Goal: Task Accomplishment & Management: Complete application form

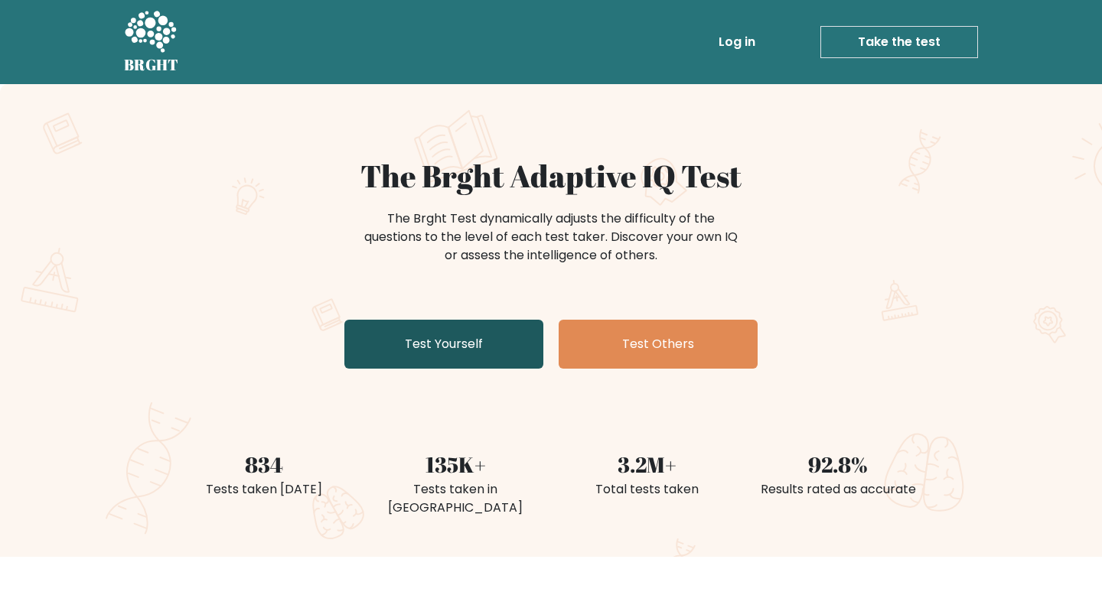
click at [459, 349] on link "Test Yourself" at bounding box center [443, 344] width 199 height 49
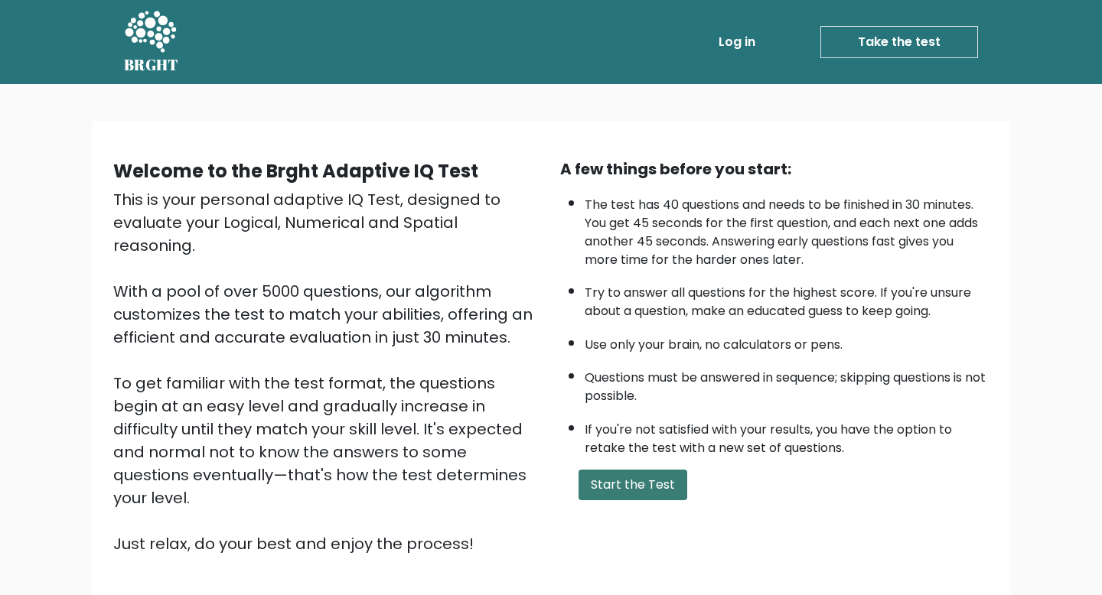
click at [613, 481] on button "Start the Test" at bounding box center [632, 485] width 109 height 31
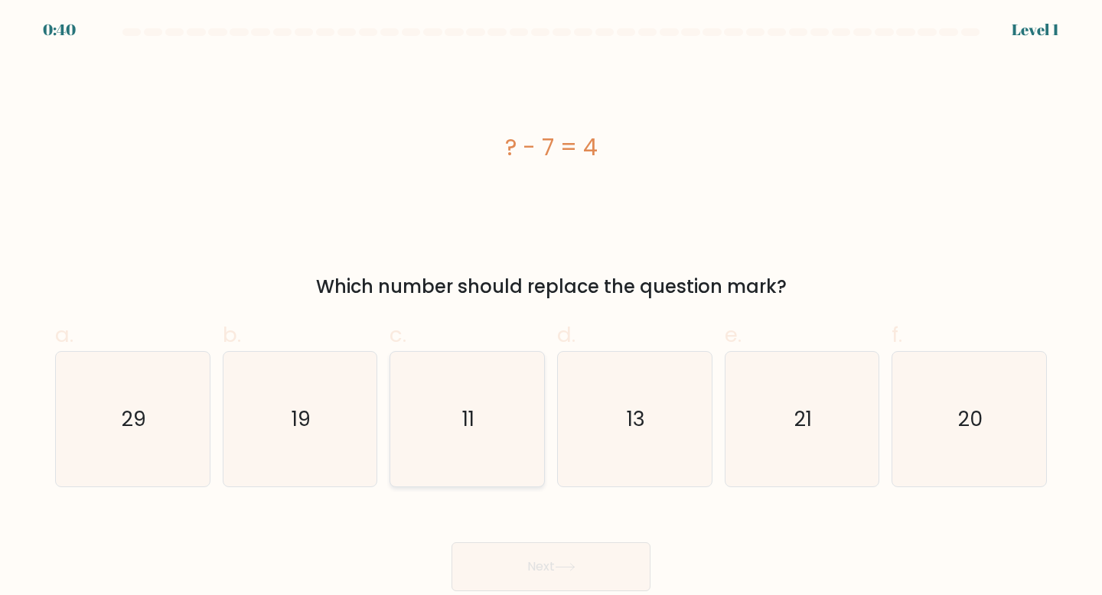
click at [466, 440] on icon "11" at bounding box center [466, 419] width 135 height 135
click at [551, 308] on input "c. 11" at bounding box center [551, 303] width 1 height 10
radio input "true"
click at [523, 567] on button "Next" at bounding box center [550, 566] width 199 height 49
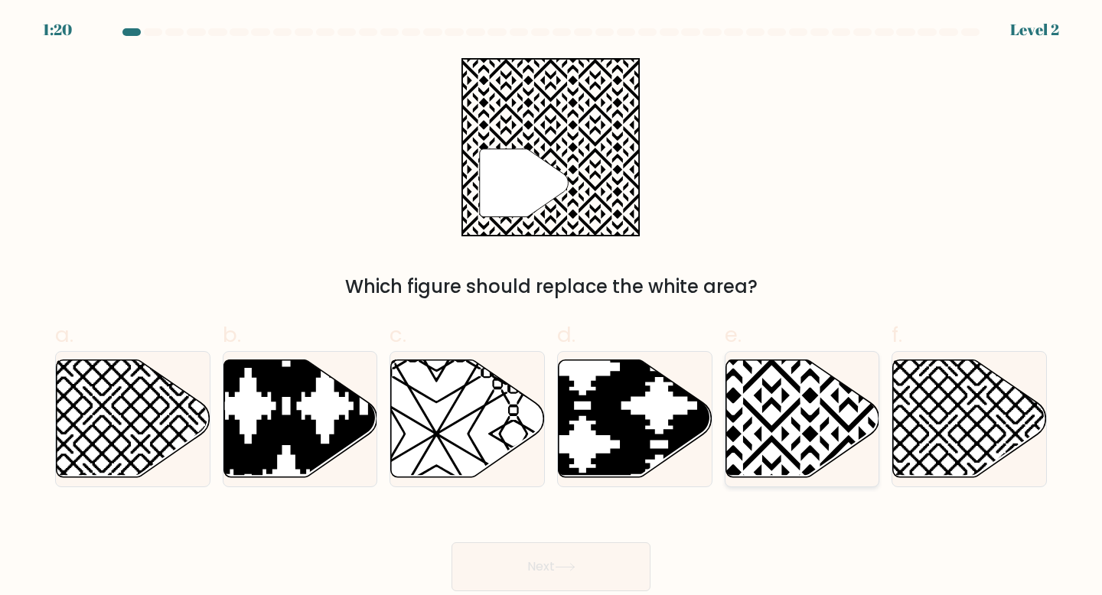
click at [763, 415] on icon at bounding box center [802, 419] width 154 height 118
click at [552, 308] on input "e." at bounding box center [551, 303] width 1 height 10
radio input "true"
click at [574, 562] on button "Next" at bounding box center [550, 566] width 199 height 49
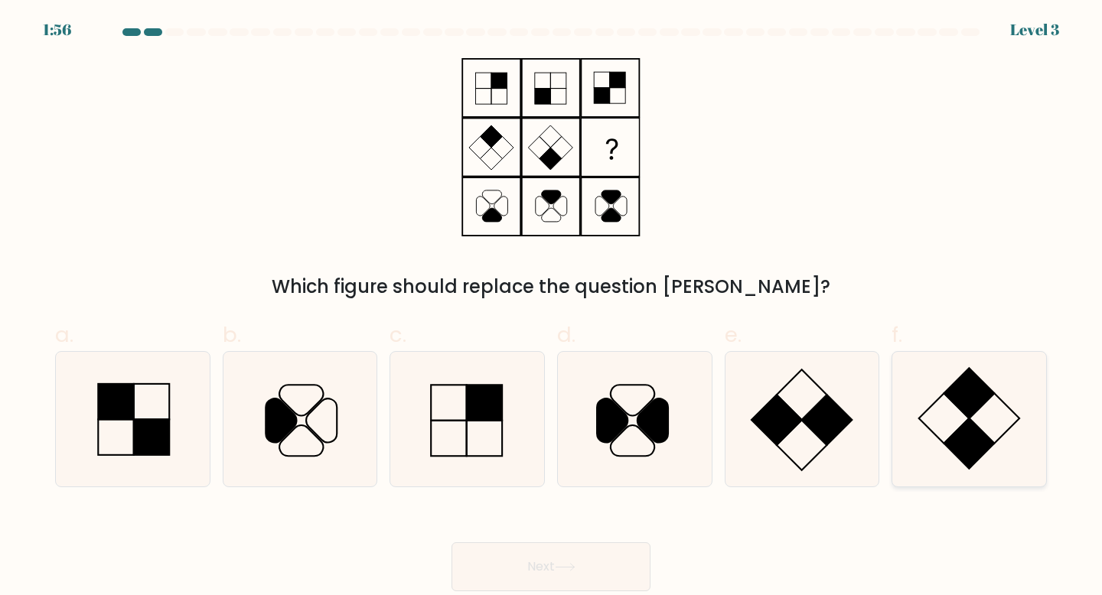
click at [938, 429] on icon at bounding box center [968, 419] width 135 height 135
click at [552, 308] on input "f." at bounding box center [551, 303] width 1 height 10
radio input "true"
click at [607, 552] on button "Next" at bounding box center [550, 566] width 199 height 49
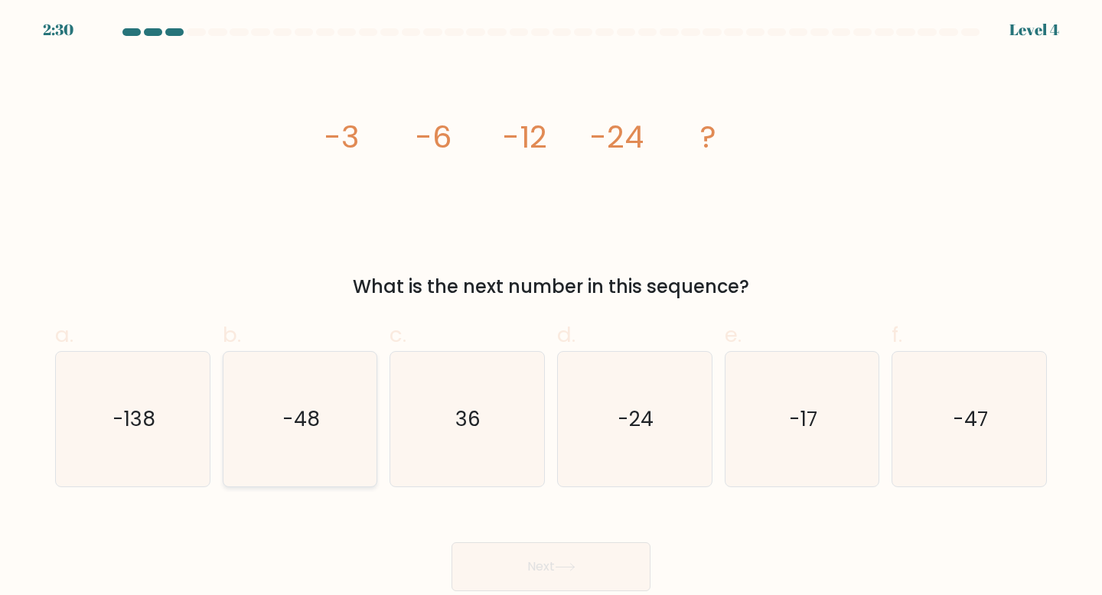
click at [339, 440] on icon "-48" at bounding box center [300, 419] width 135 height 135
click at [551, 308] on input "b. -48" at bounding box center [551, 303] width 1 height 10
radio input "true"
click at [537, 566] on button "Next" at bounding box center [550, 566] width 199 height 49
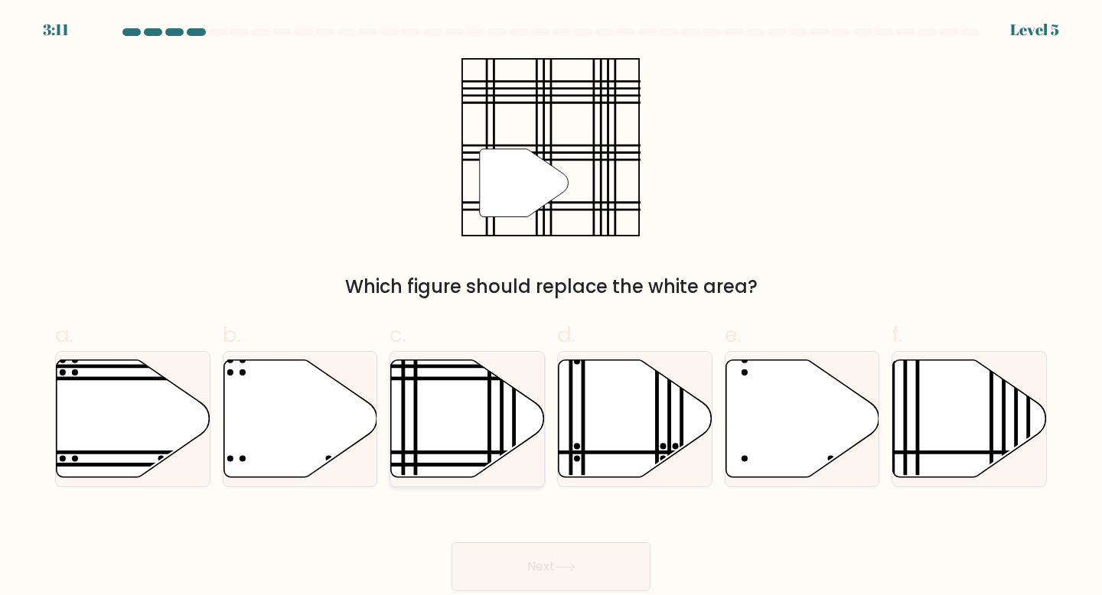
click at [503, 404] on line at bounding box center [503, 357] width 0 height 310
click at [551, 308] on input "c." at bounding box center [551, 303] width 1 height 10
radio input "true"
click at [588, 570] on button "Next" at bounding box center [550, 566] width 199 height 49
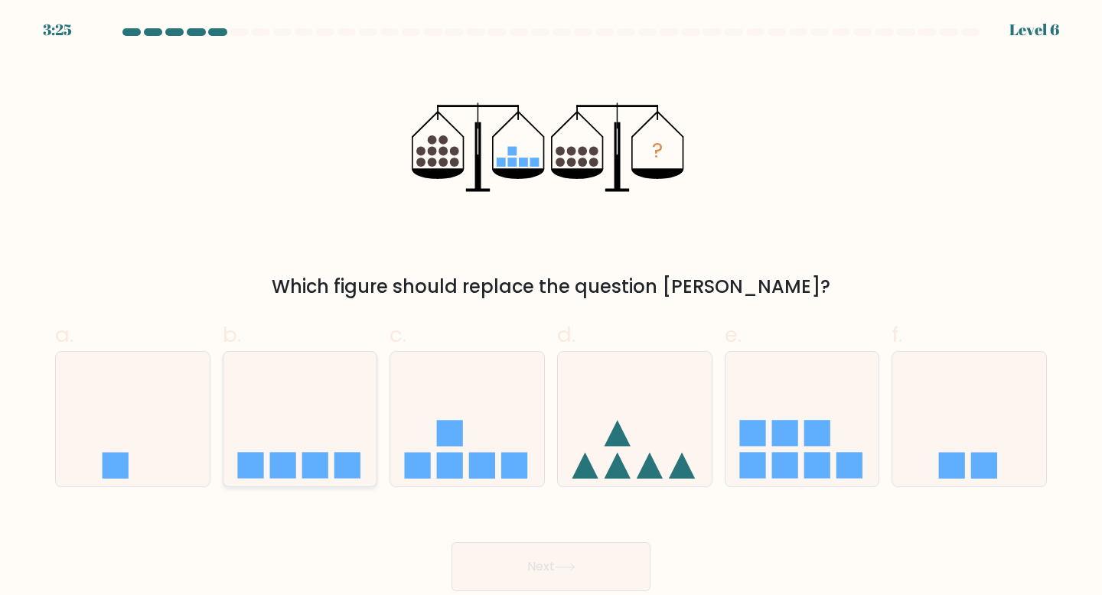
click at [293, 454] on rect at bounding box center [282, 466] width 26 height 26
click at [551, 308] on input "b." at bounding box center [551, 303] width 1 height 10
radio input "true"
click at [550, 563] on button "Next" at bounding box center [550, 566] width 199 height 49
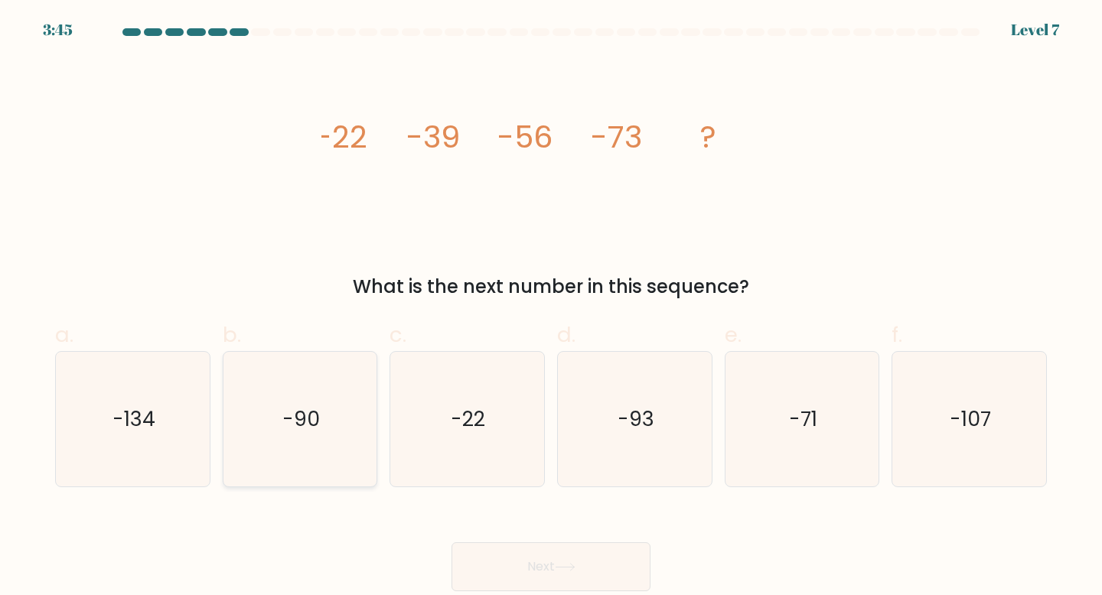
click at [313, 435] on icon "-90" at bounding box center [300, 419] width 135 height 135
click at [551, 308] on input "b. -90" at bounding box center [551, 303] width 1 height 10
radio input "true"
click at [511, 568] on button "Next" at bounding box center [550, 566] width 199 height 49
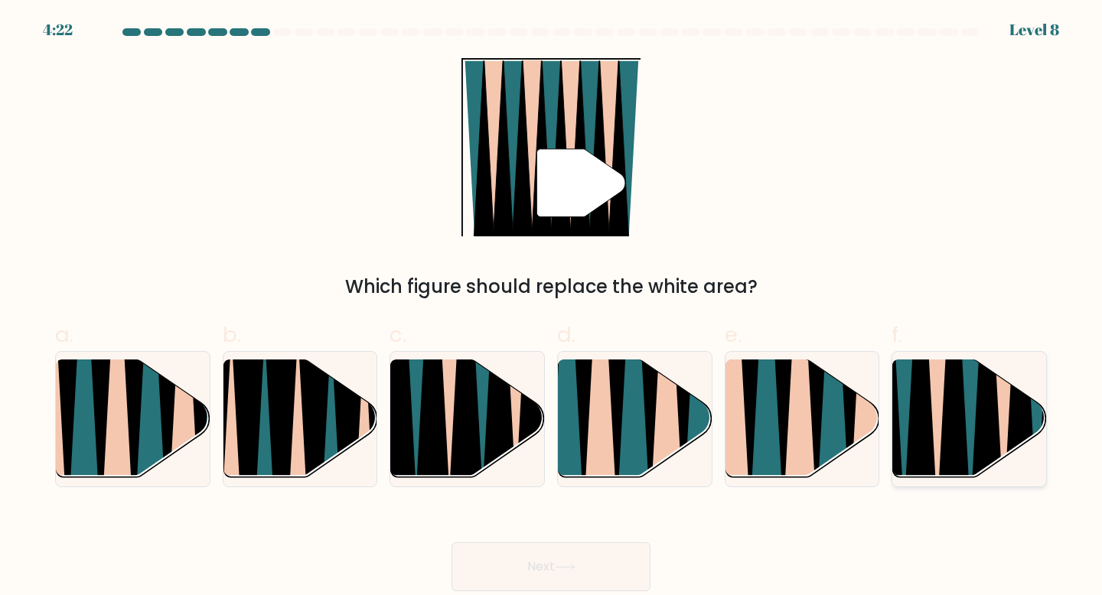
click at [960, 419] on icon at bounding box center [954, 359] width 34 height 306
click at [552, 308] on input "f." at bounding box center [551, 303] width 1 height 10
radio input "true"
click at [572, 570] on icon at bounding box center [565, 567] width 21 height 8
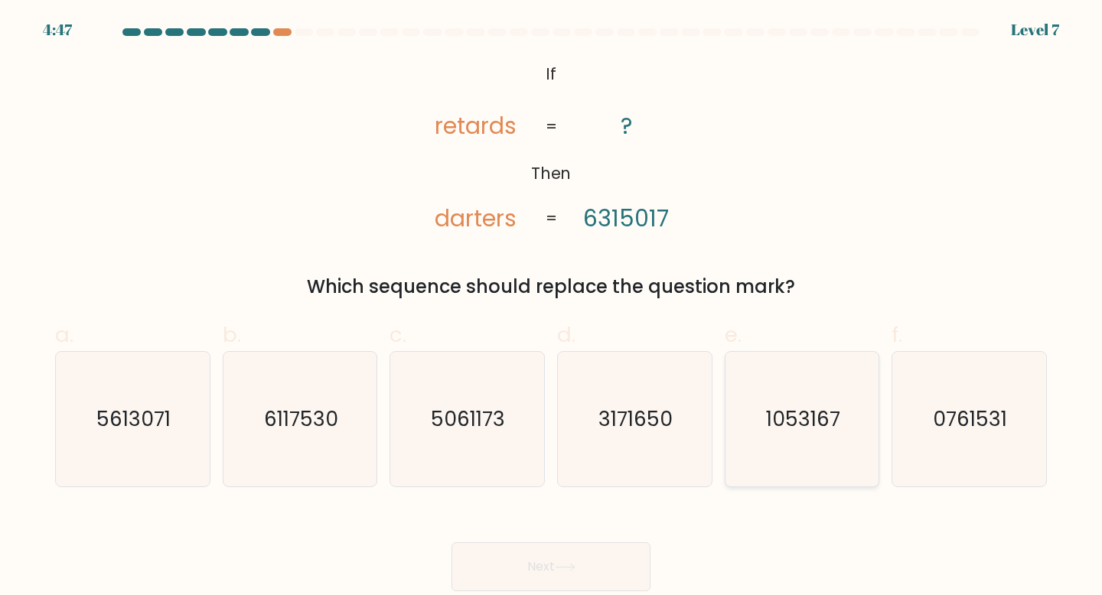
click at [787, 433] on icon "1053167" at bounding box center [801, 419] width 135 height 135
click at [552, 308] on input "e. 1053167" at bounding box center [551, 303] width 1 height 10
radio input "true"
click at [571, 564] on icon at bounding box center [565, 567] width 21 height 8
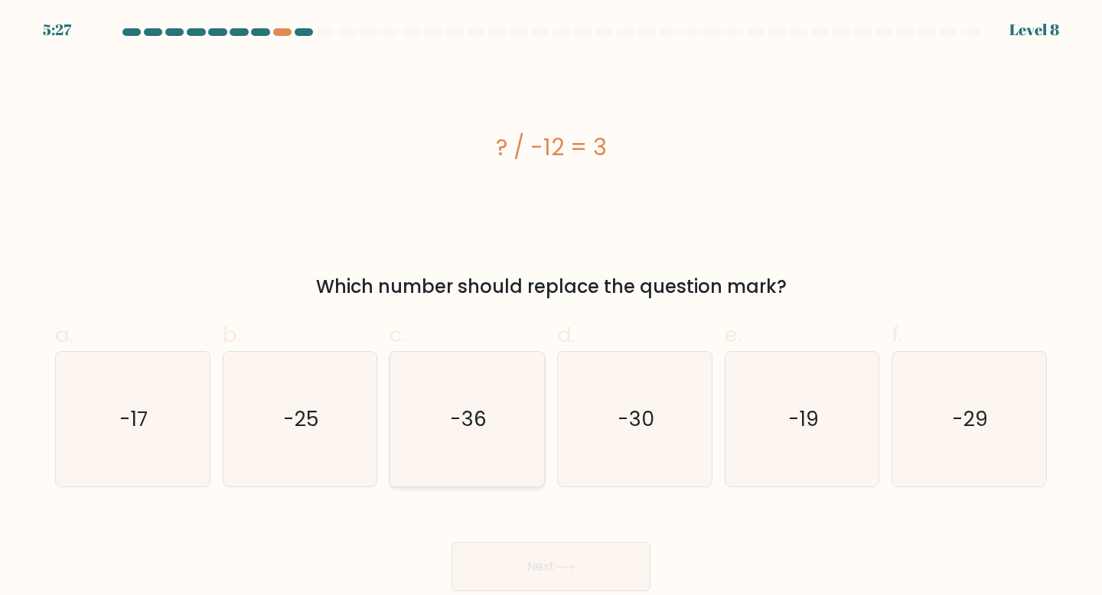
click at [479, 439] on icon "-36" at bounding box center [466, 419] width 135 height 135
click at [551, 308] on input "c. -36" at bounding box center [551, 303] width 1 height 10
radio input "true"
click at [555, 575] on button "Next" at bounding box center [550, 566] width 199 height 49
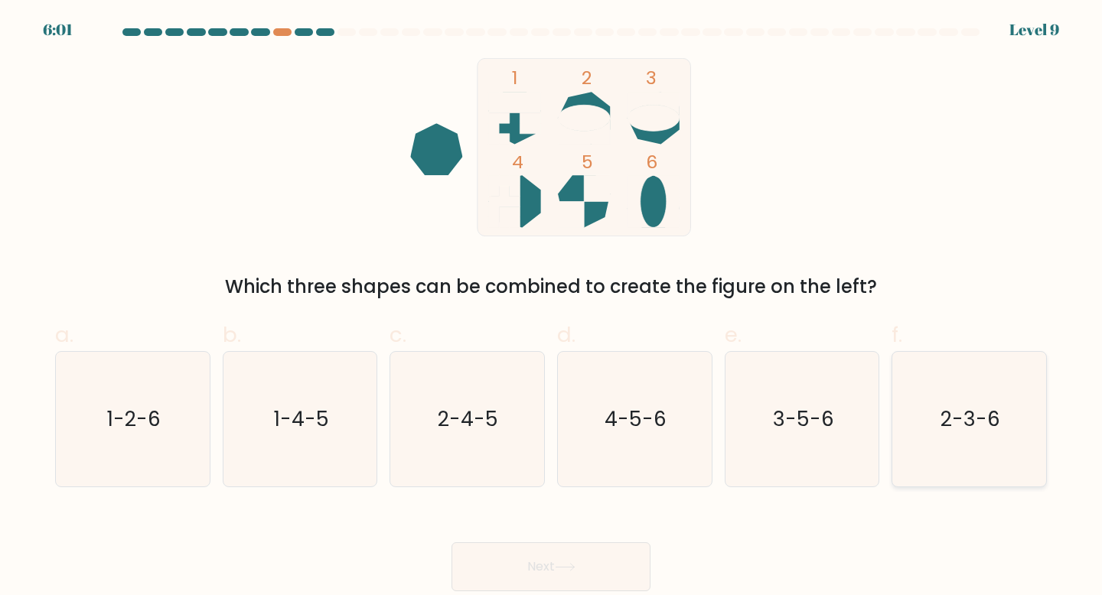
click at [942, 422] on text "2-3-6" at bounding box center [970, 419] width 60 height 28
click at [552, 308] on input "f. 2-3-6" at bounding box center [551, 303] width 1 height 10
radio input "true"
click at [568, 560] on button "Next" at bounding box center [550, 566] width 199 height 49
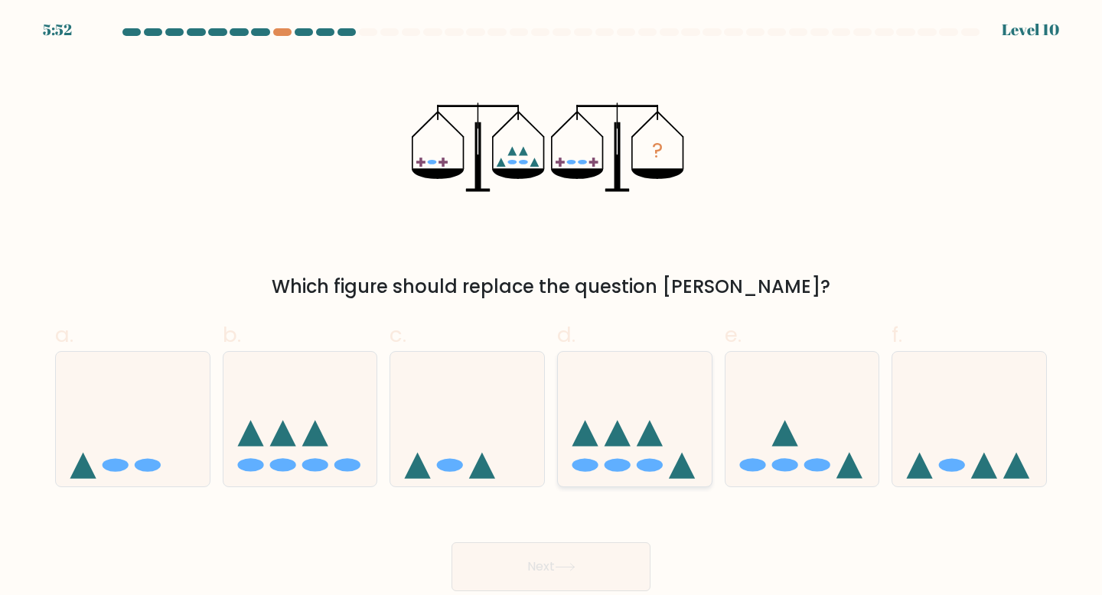
click at [597, 432] on icon at bounding box center [635, 419] width 154 height 127
click at [552, 308] on input "d." at bounding box center [551, 303] width 1 height 10
radio input "true"
click at [546, 569] on button "Next" at bounding box center [550, 566] width 199 height 49
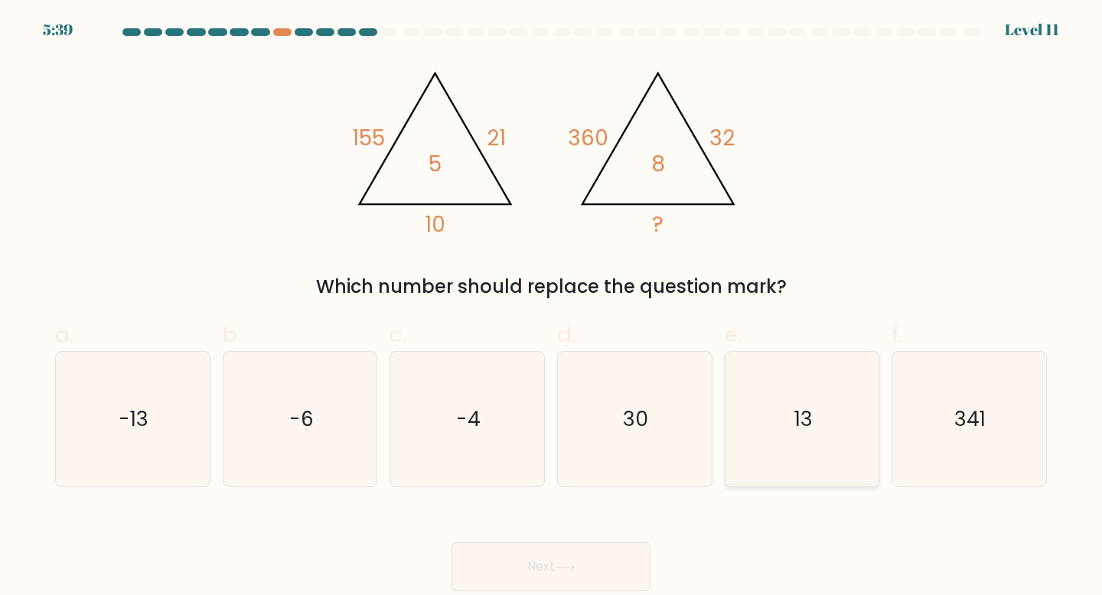
click at [832, 425] on icon "13" at bounding box center [801, 419] width 135 height 135
click at [552, 308] on input "e. 13" at bounding box center [551, 303] width 1 height 10
radio input "true"
click at [536, 559] on button "Next" at bounding box center [550, 566] width 199 height 49
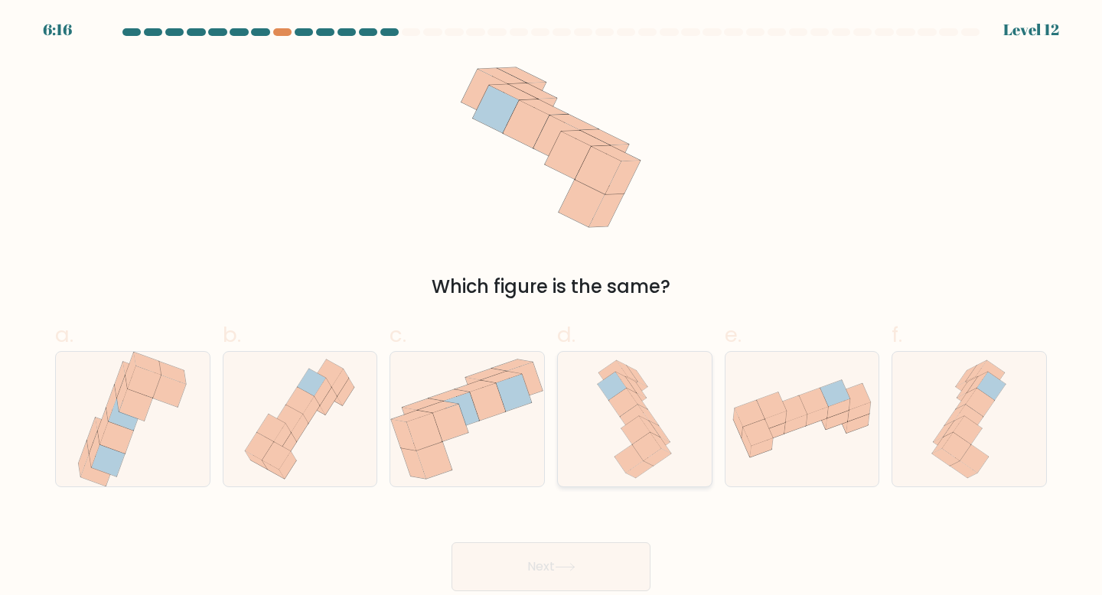
click at [637, 419] on icon at bounding box center [635, 430] width 29 height 28
click at [552, 308] on input "d." at bounding box center [551, 303] width 1 height 10
radio input "true"
click at [594, 574] on button "Next" at bounding box center [550, 566] width 199 height 49
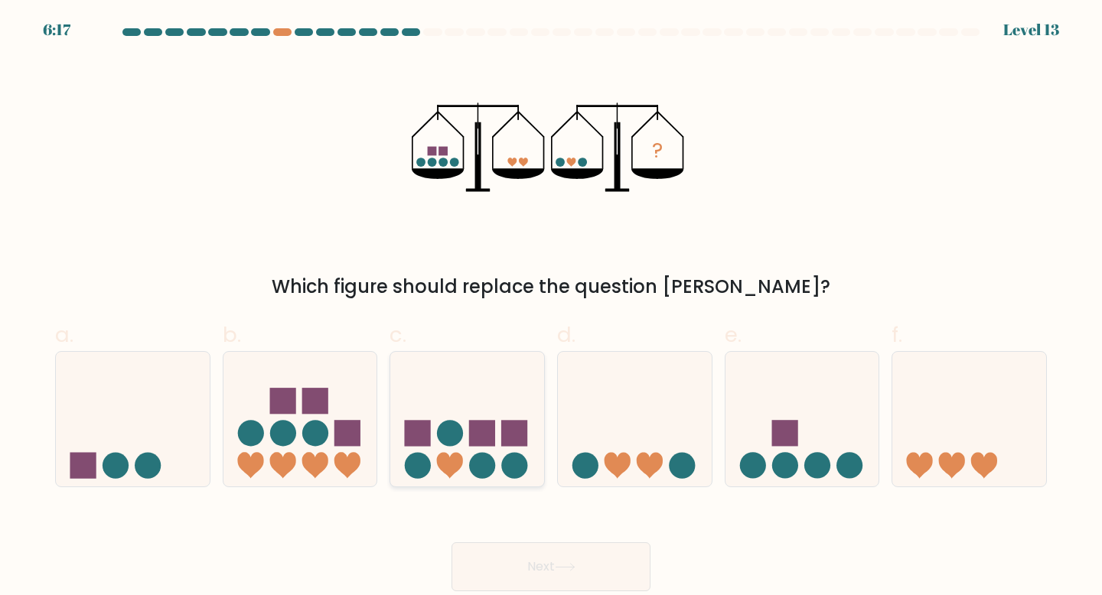
click at [516, 427] on rect at bounding box center [515, 433] width 26 height 26
click at [551, 308] on input "c." at bounding box center [551, 303] width 1 height 10
radio input "true"
click at [167, 425] on icon at bounding box center [133, 419] width 154 height 127
click at [551, 308] on input "a." at bounding box center [551, 303] width 1 height 10
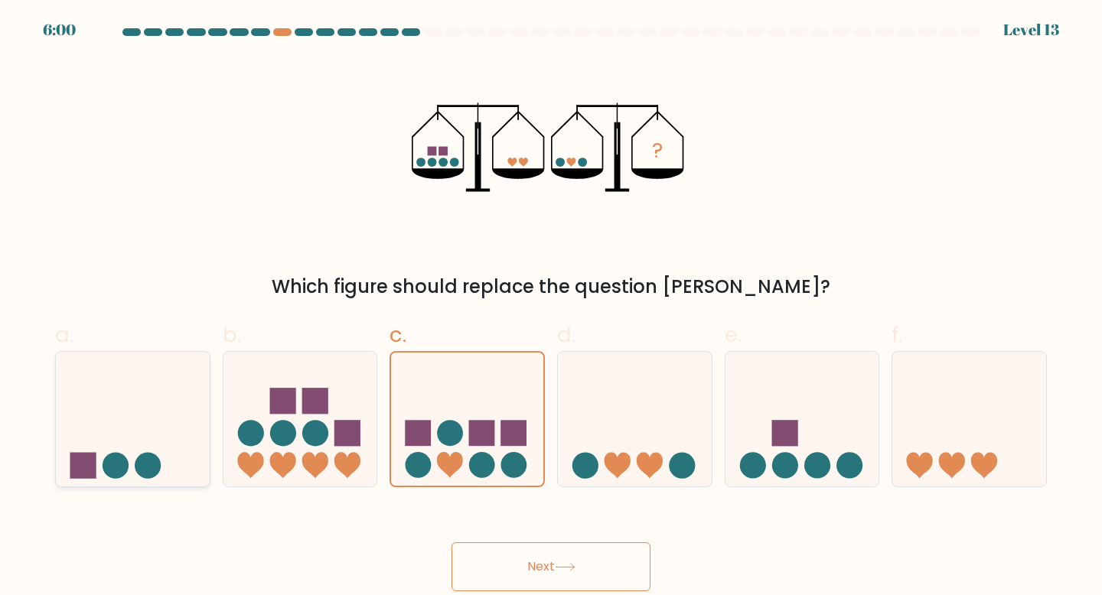
radio input "true"
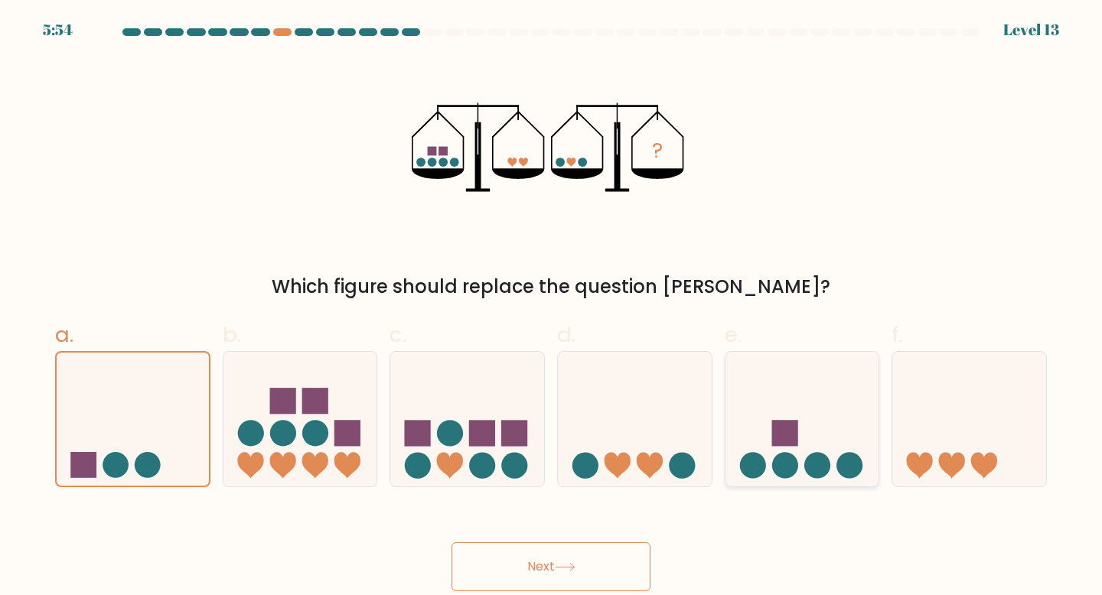
click at [803, 454] on icon at bounding box center [802, 419] width 154 height 127
click at [552, 308] on input "e." at bounding box center [551, 303] width 1 height 10
radio input "true"
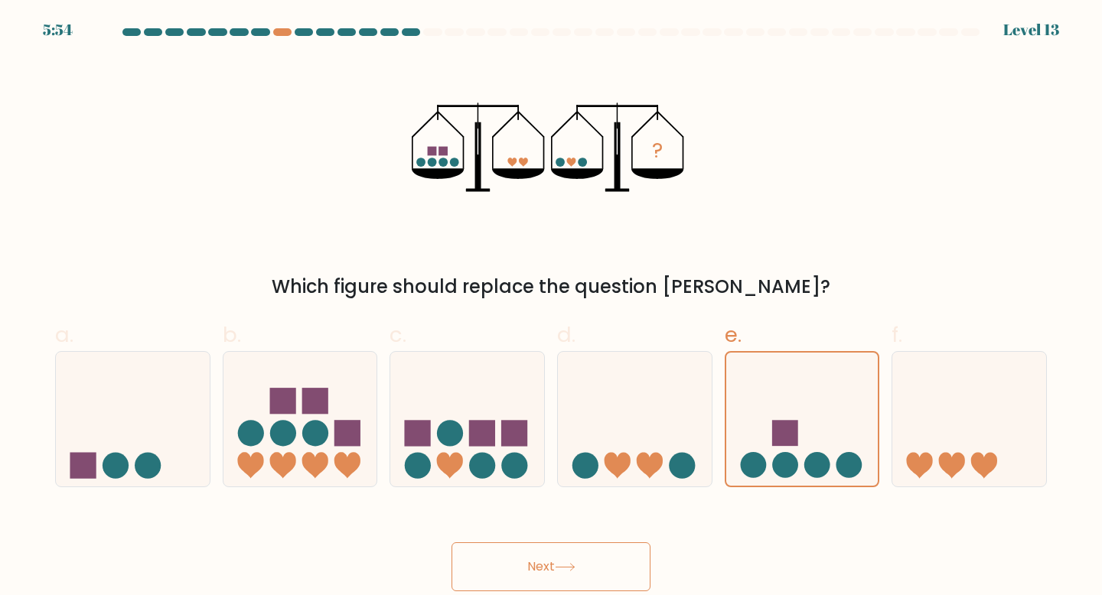
click at [555, 567] on button "Next" at bounding box center [550, 566] width 199 height 49
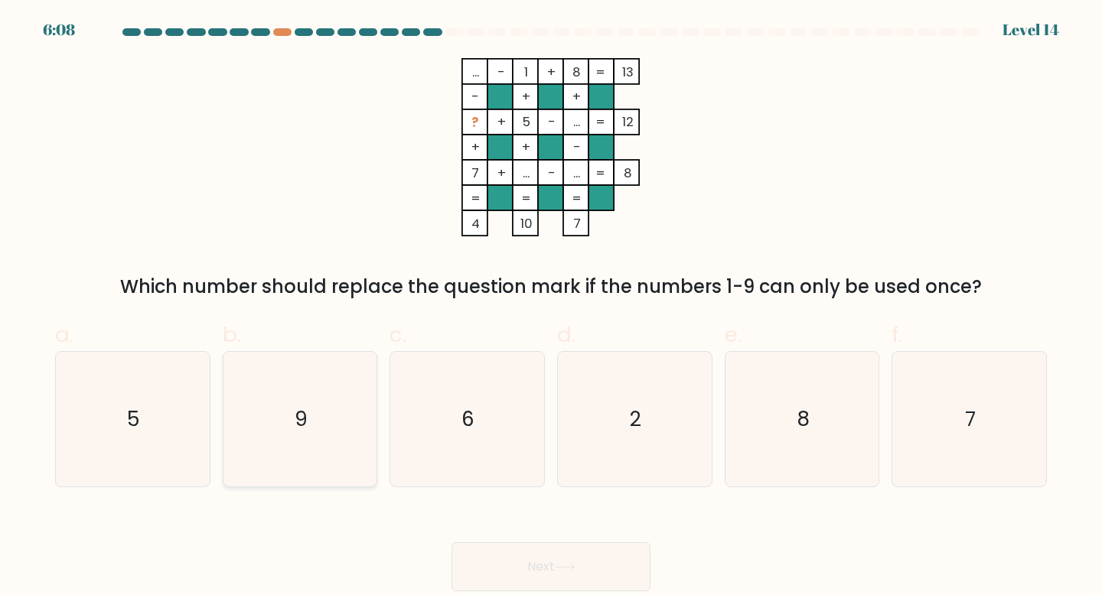
click at [323, 456] on icon "9" at bounding box center [300, 419] width 135 height 135
click at [551, 308] on input "b. 9" at bounding box center [551, 303] width 1 height 10
radio input "true"
click at [523, 565] on button "Next" at bounding box center [550, 566] width 199 height 49
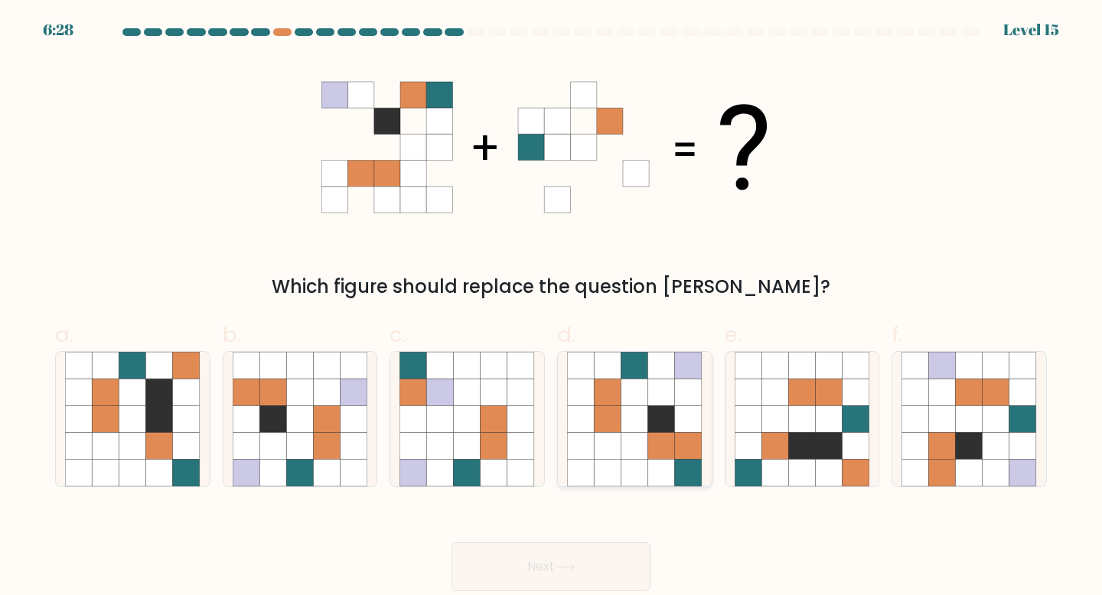
click at [674, 435] on icon at bounding box center [661, 446] width 27 height 27
click at [552, 308] on input "d." at bounding box center [551, 303] width 1 height 10
radio input "true"
click at [547, 559] on button "Next" at bounding box center [550, 566] width 199 height 49
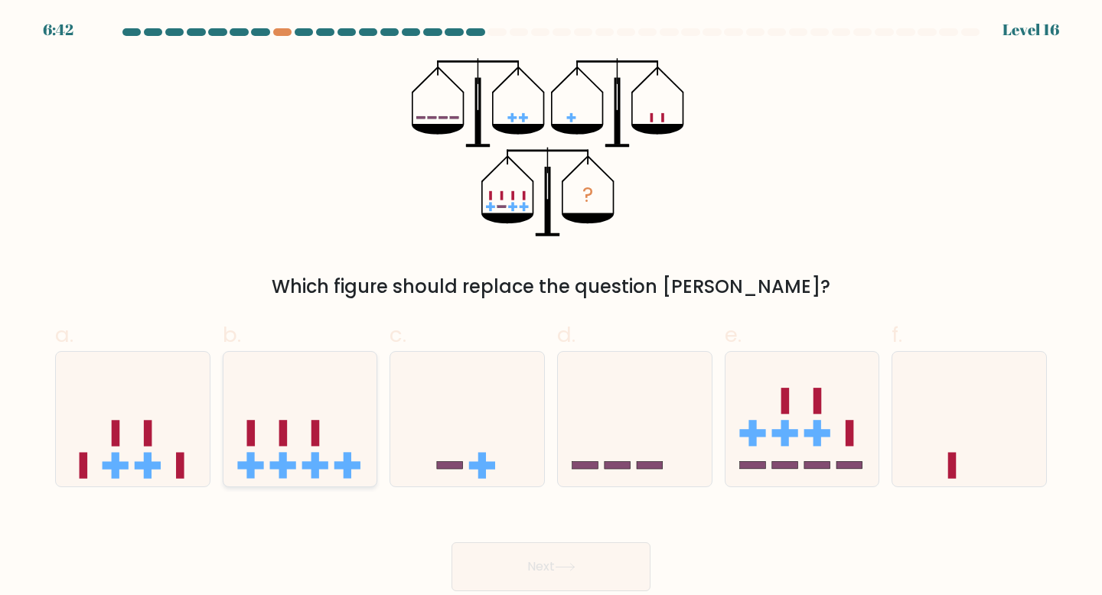
click at [348, 466] on rect at bounding box center [347, 466] width 26 height 8
click at [551, 308] on input "b." at bounding box center [551, 303] width 1 height 10
radio input "true"
click at [516, 573] on button "Next" at bounding box center [550, 566] width 199 height 49
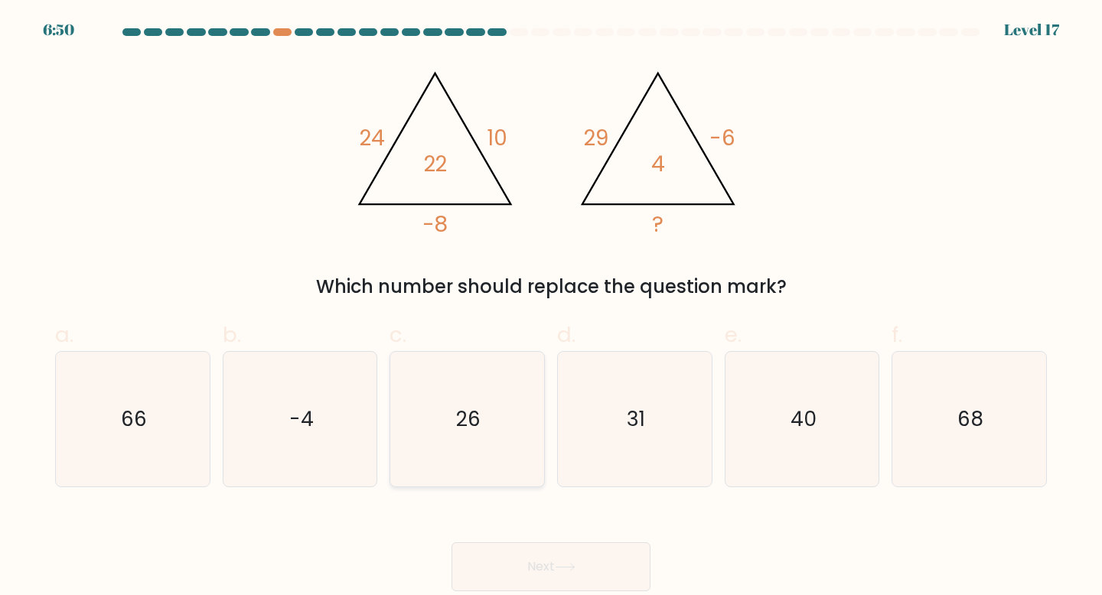
click at [497, 379] on icon "26" at bounding box center [466, 419] width 135 height 135
click at [551, 308] on input "c. 26" at bounding box center [551, 303] width 1 height 10
radio input "true"
click at [552, 573] on button "Next" at bounding box center [550, 566] width 199 height 49
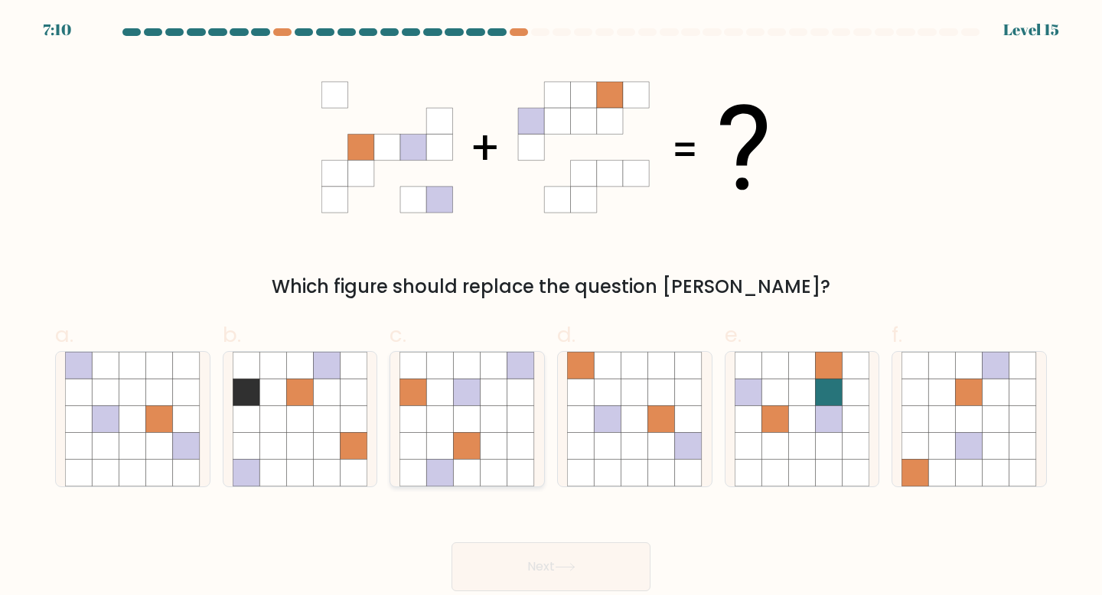
click at [454, 409] on icon at bounding box center [467, 418] width 27 height 27
click at [551, 308] on input "c." at bounding box center [551, 303] width 1 height 10
radio input "true"
click at [537, 560] on button "Next" at bounding box center [550, 566] width 199 height 49
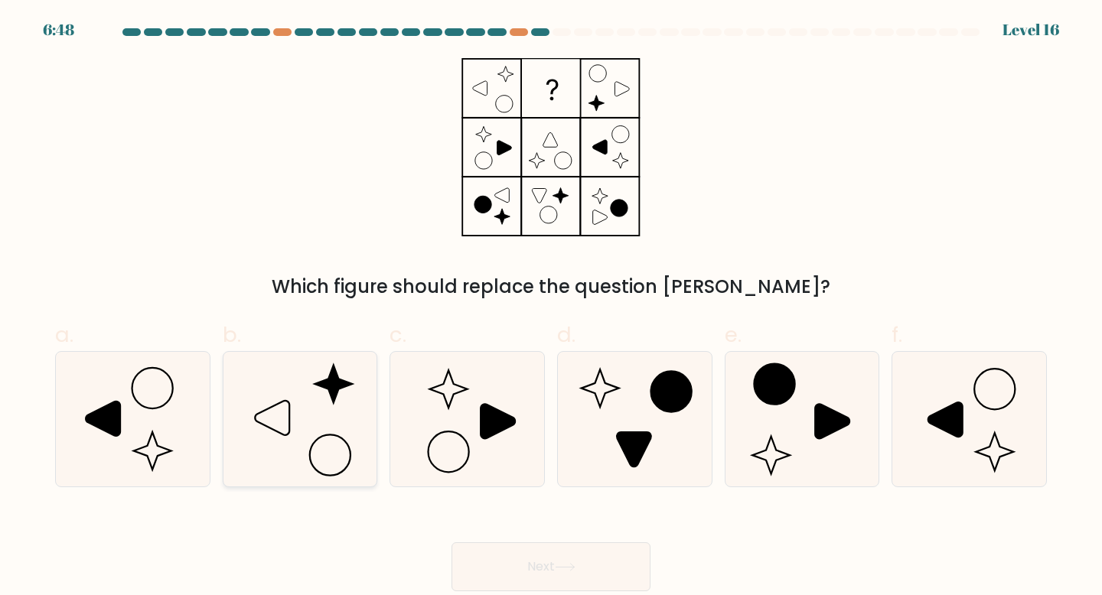
click at [343, 426] on icon at bounding box center [300, 419] width 135 height 135
click at [551, 308] on input "b." at bounding box center [551, 303] width 1 height 10
radio input "true"
click at [538, 562] on button "Next" at bounding box center [550, 566] width 199 height 49
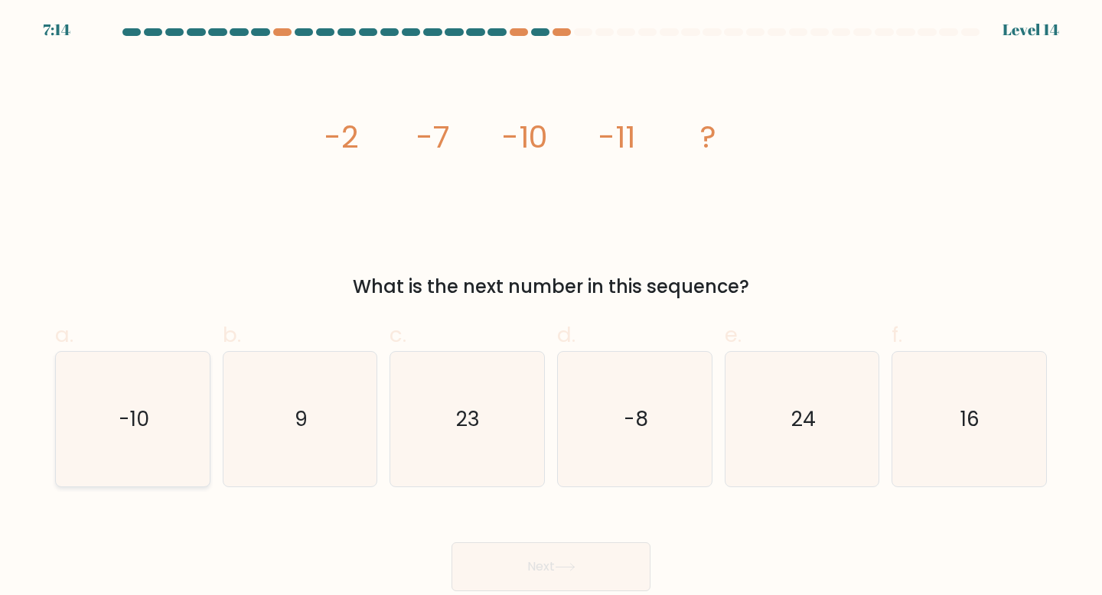
click at [64, 418] on div "-10" at bounding box center [132, 419] width 155 height 137
click at [551, 308] on input "a. -10" at bounding box center [551, 303] width 1 height 10
radio input "true"
click at [497, 558] on button "Next" at bounding box center [550, 566] width 199 height 49
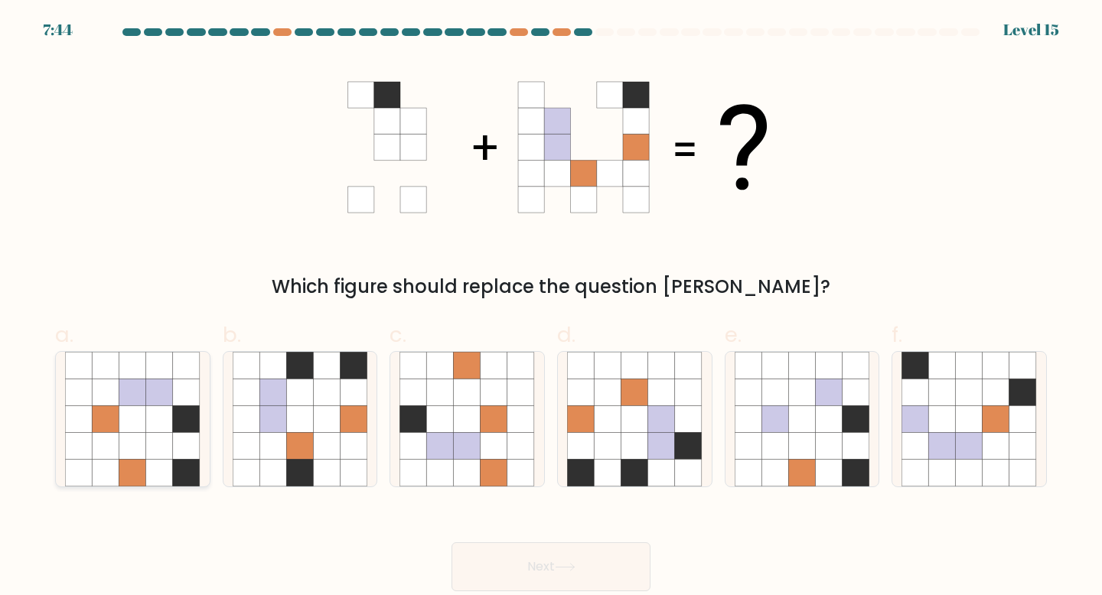
click at [168, 426] on icon at bounding box center [159, 418] width 27 height 27
click at [551, 308] on input "a." at bounding box center [551, 303] width 1 height 10
radio input "true"
click at [496, 559] on button "Next" at bounding box center [550, 566] width 199 height 49
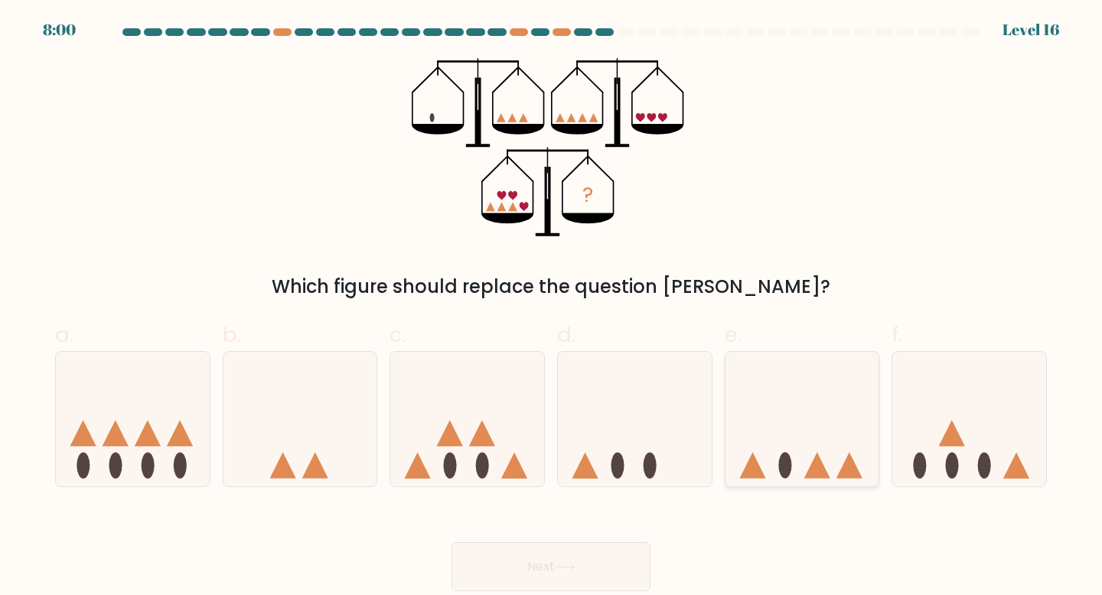
click at [778, 431] on icon at bounding box center [802, 419] width 154 height 127
click at [552, 308] on input "e." at bounding box center [551, 303] width 1 height 10
radio input "true"
click at [596, 434] on icon at bounding box center [635, 419] width 154 height 127
click at [552, 308] on input "d." at bounding box center [551, 303] width 1 height 10
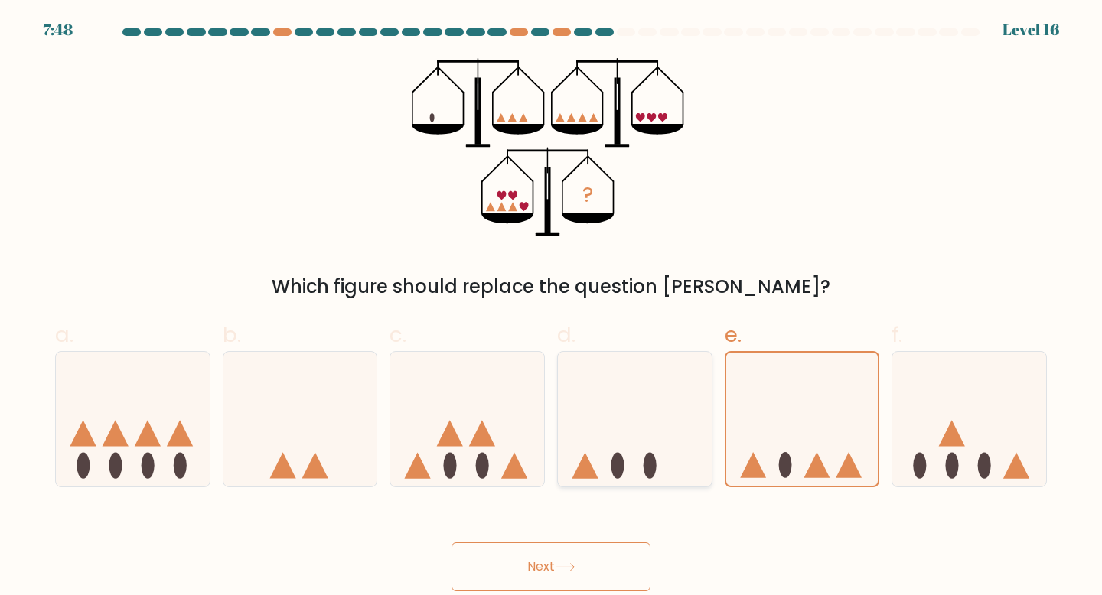
radio input "true"
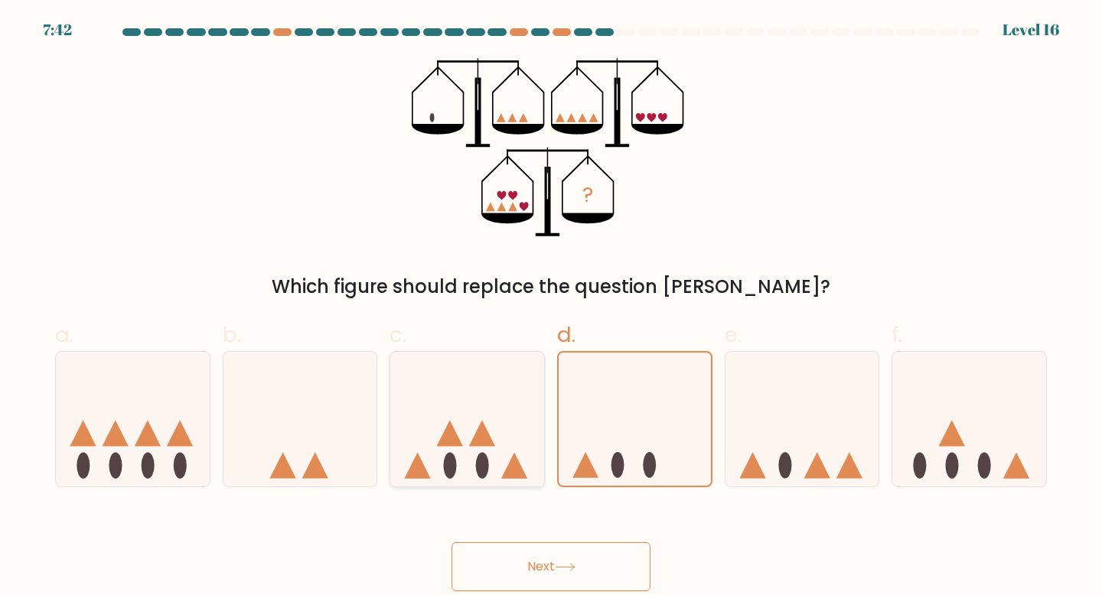
click at [429, 419] on icon at bounding box center [467, 419] width 154 height 127
click at [551, 308] on input "c." at bounding box center [551, 303] width 1 height 10
radio input "true"
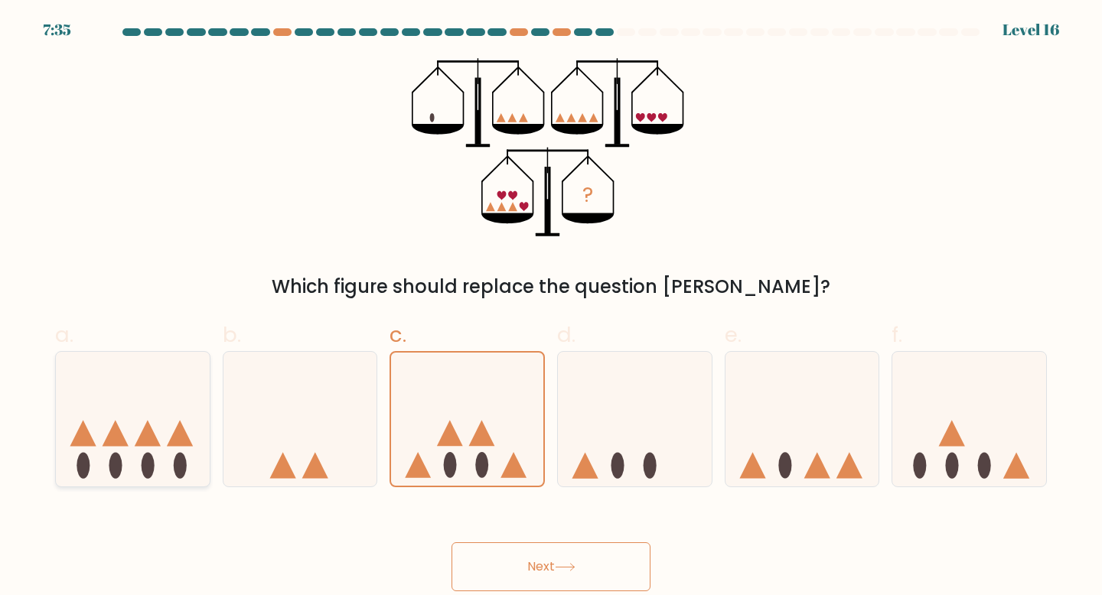
click at [172, 402] on icon at bounding box center [133, 419] width 154 height 127
click at [551, 308] on input "a." at bounding box center [551, 303] width 1 height 10
radio input "true"
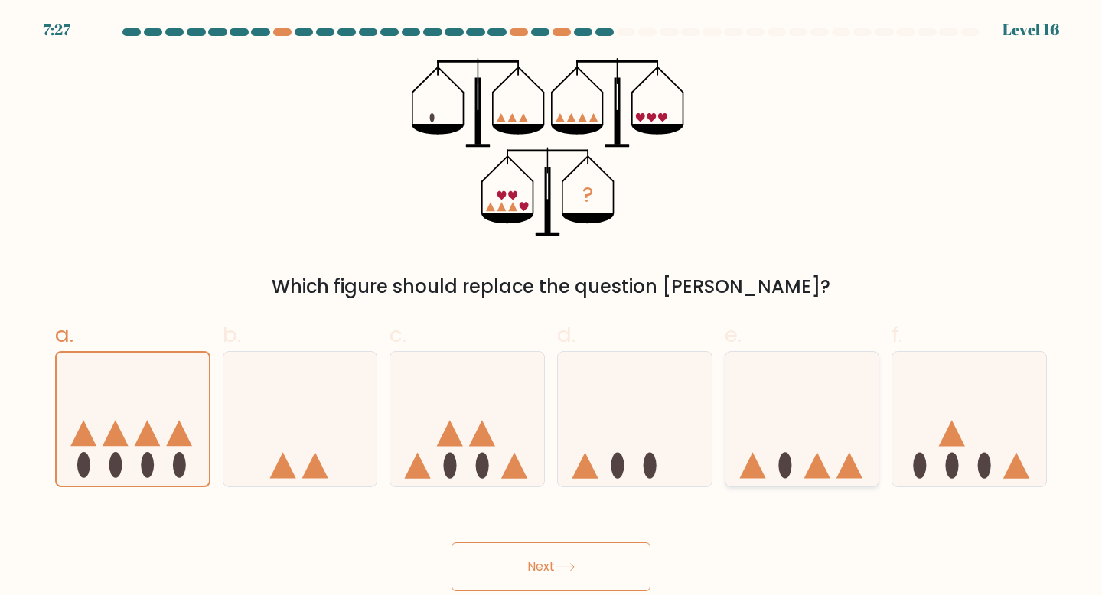
click at [793, 437] on icon at bounding box center [802, 419] width 154 height 127
click at [552, 308] on input "e." at bounding box center [551, 303] width 1 height 10
radio input "true"
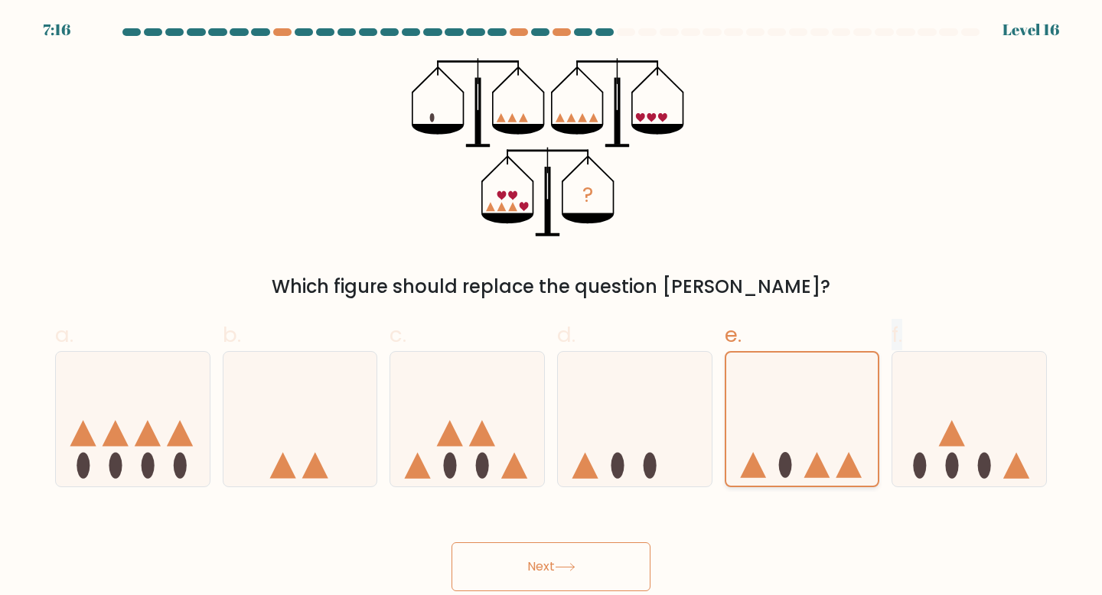
drag, startPoint x: 963, startPoint y: 425, endPoint x: 868, endPoint y: 487, distance: 113.3
click at [868, 487] on div "a. b. c." at bounding box center [551, 397] width 1004 height 181
click at [945, 462] on icon at bounding box center [969, 419] width 154 height 127
click at [552, 308] on input "f." at bounding box center [551, 303] width 1 height 10
radio input "true"
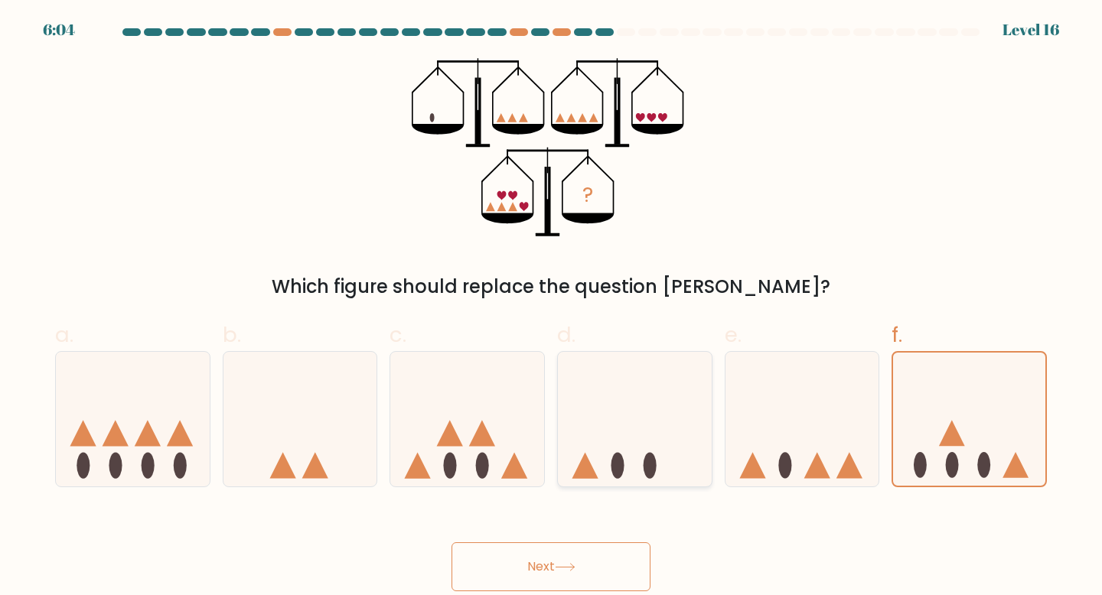
click at [619, 470] on ellipse at bounding box center [617, 466] width 13 height 26
click at [552, 308] on input "d." at bounding box center [551, 303] width 1 height 10
radio input "true"
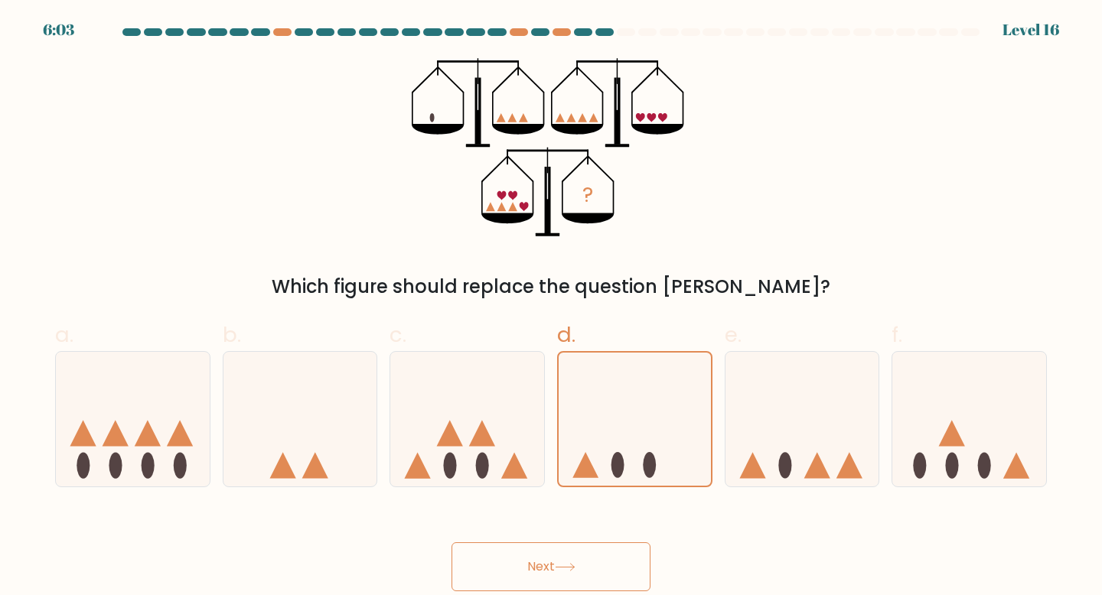
click at [604, 568] on button "Next" at bounding box center [550, 566] width 199 height 49
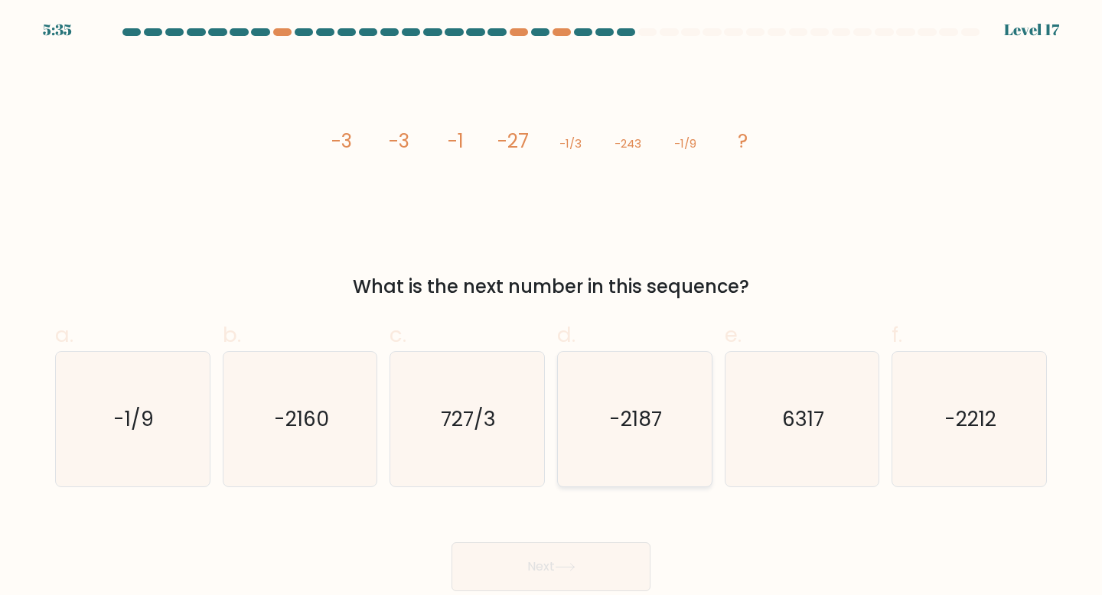
click at [572, 373] on icon "-2187" at bounding box center [634, 419] width 135 height 135
click at [552, 308] on input "d. -2187" at bounding box center [551, 303] width 1 height 10
radio input "true"
click at [358, 457] on icon "-2160" at bounding box center [300, 419] width 135 height 135
click at [551, 308] on input "b. -2160" at bounding box center [551, 303] width 1 height 10
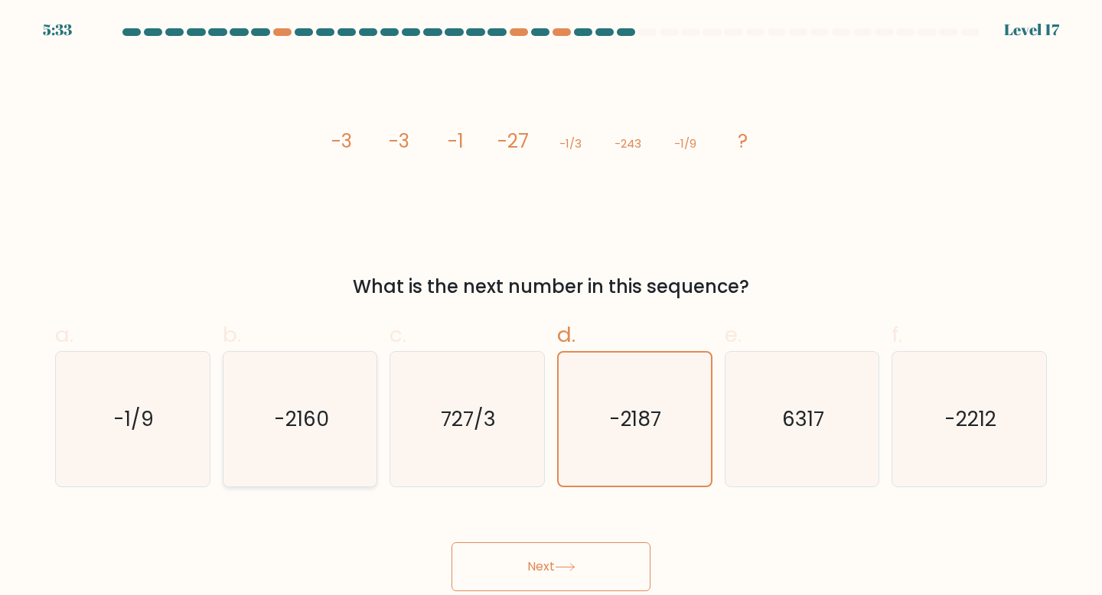
radio input "true"
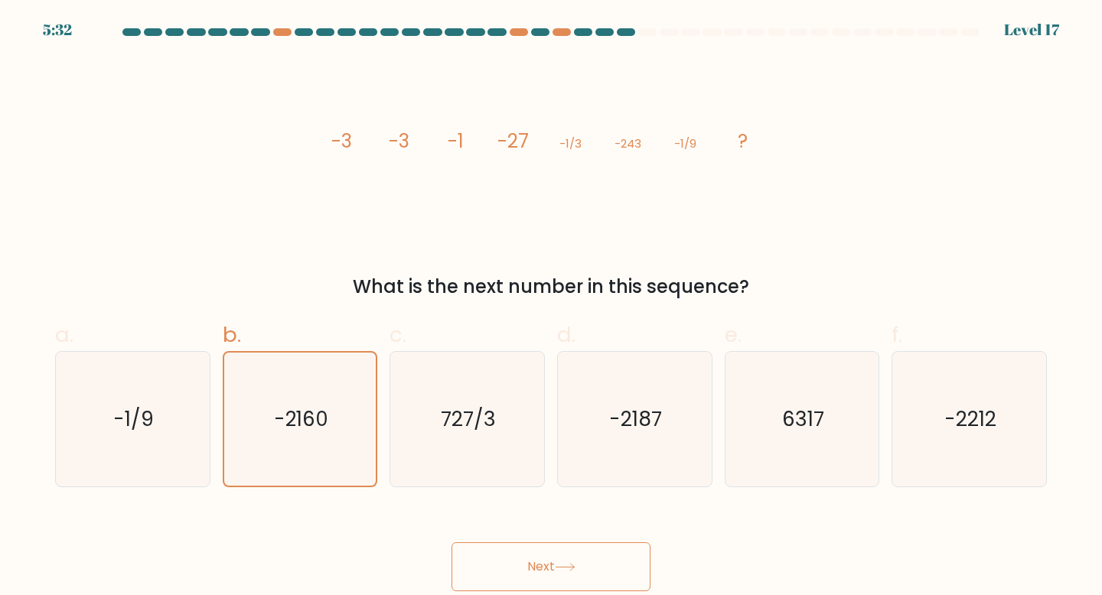
click at [526, 562] on button "Next" at bounding box center [550, 566] width 199 height 49
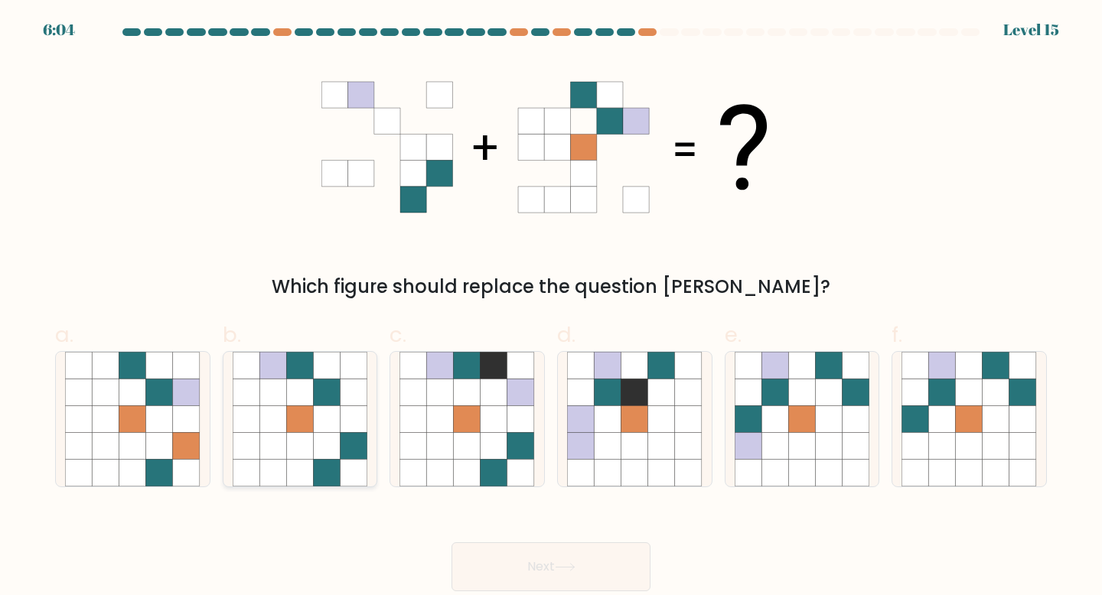
click at [335, 392] on icon at bounding box center [327, 392] width 27 height 27
click at [551, 308] on input "b." at bounding box center [551, 303] width 1 height 10
radio input "true"
click at [548, 573] on button "Next" at bounding box center [550, 566] width 199 height 49
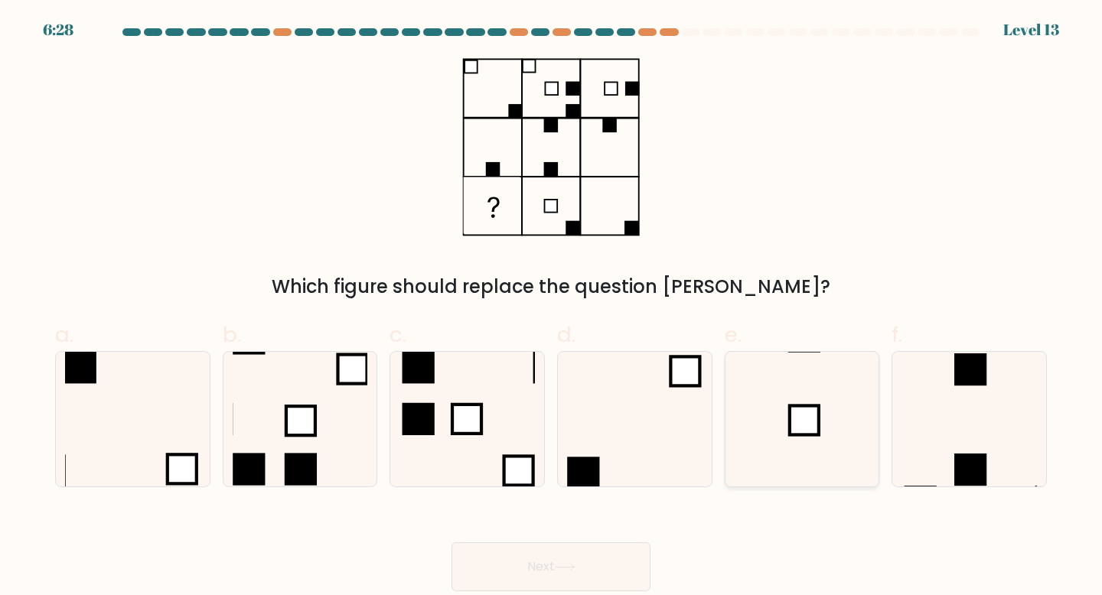
click at [777, 424] on icon at bounding box center [801, 419] width 135 height 135
click at [552, 308] on input "e." at bounding box center [551, 303] width 1 height 10
radio input "true"
click at [562, 563] on button "Next" at bounding box center [550, 566] width 199 height 49
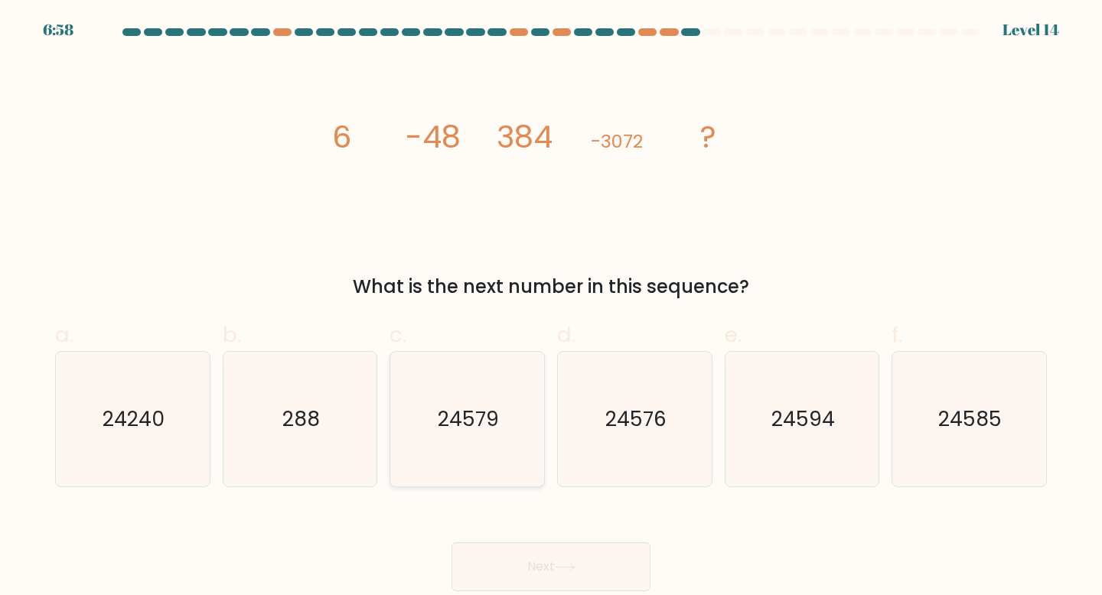
click at [476, 410] on text "24579" at bounding box center [468, 419] width 61 height 28
click at [551, 308] on input "c. 24579" at bounding box center [551, 303] width 1 height 10
radio input "true"
click at [649, 436] on icon "24576" at bounding box center [634, 419] width 135 height 135
click at [552, 308] on input "d. 24576" at bounding box center [551, 303] width 1 height 10
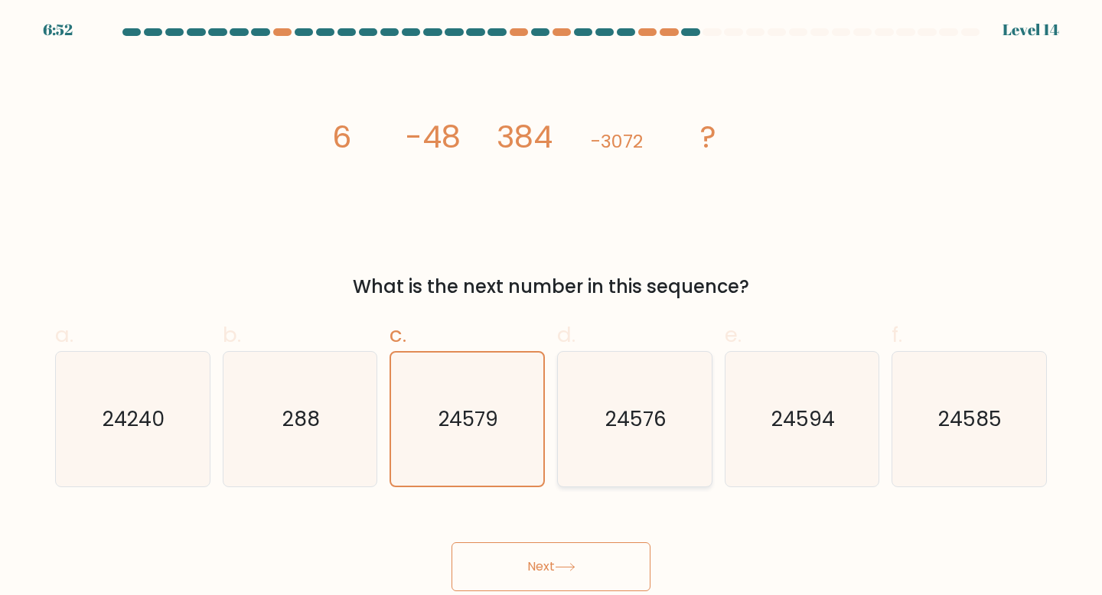
radio input "true"
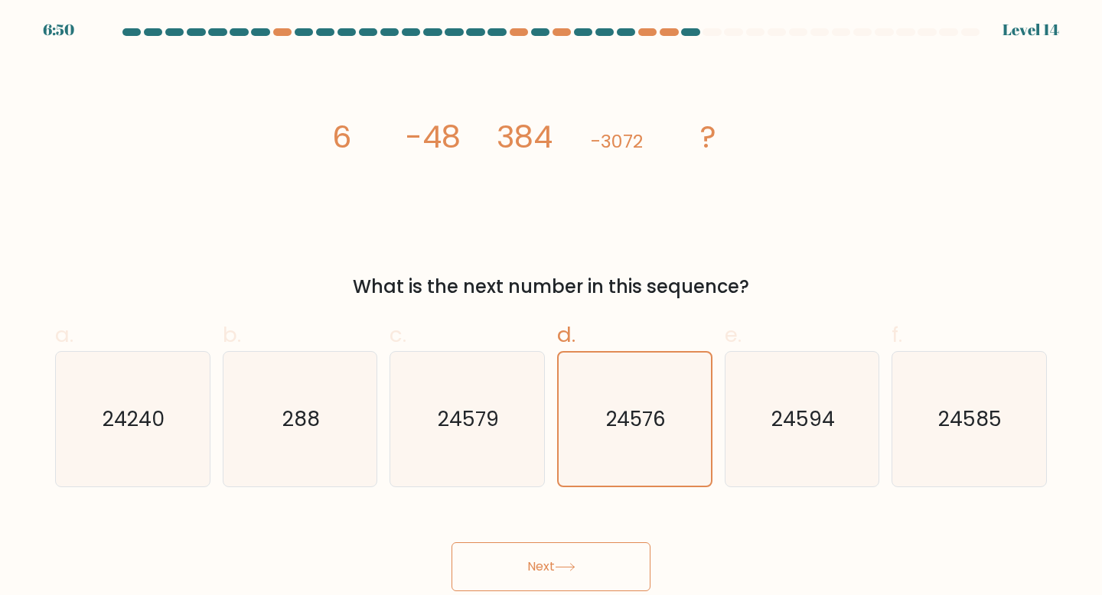
click at [553, 556] on button "Next" at bounding box center [550, 566] width 199 height 49
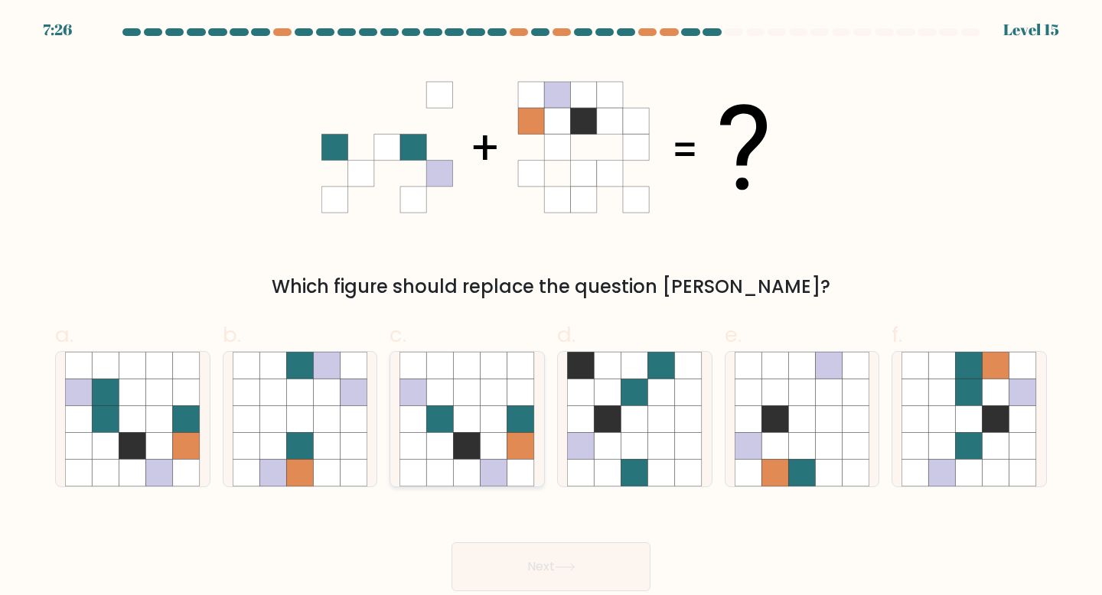
click at [484, 402] on icon at bounding box center [493, 392] width 27 height 27
click at [551, 308] on input "c." at bounding box center [551, 303] width 1 height 10
radio input "true"
click at [559, 569] on icon at bounding box center [565, 567] width 21 height 8
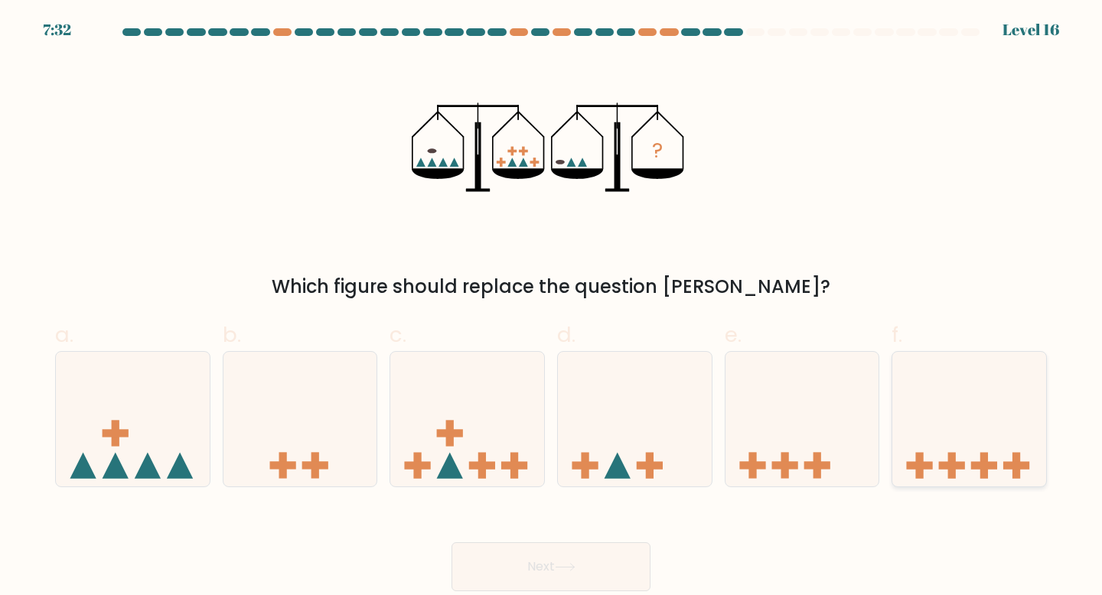
click at [963, 452] on icon at bounding box center [969, 419] width 154 height 127
click at [552, 308] on input "f." at bounding box center [551, 303] width 1 height 10
radio input "true"
click at [594, 562] on button "Next" at bounding box center [550, 566] width 199 height 49
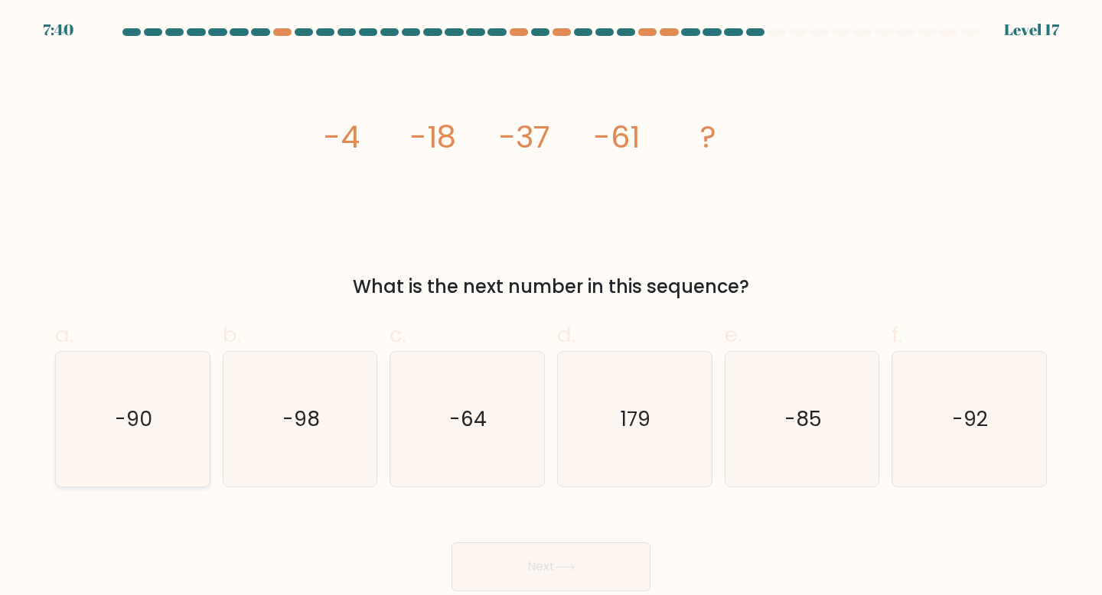
click at [162, 407] on icon "-90" at bounding box center [132, 419] width 135 height 135
click at [551, 308] on input "a. -90" at bounding box center [551, 303] width 1 height 10
radio input "true"
click at [534, 564] on button "Next" at bounding box center [550, 566] width 199 height 49
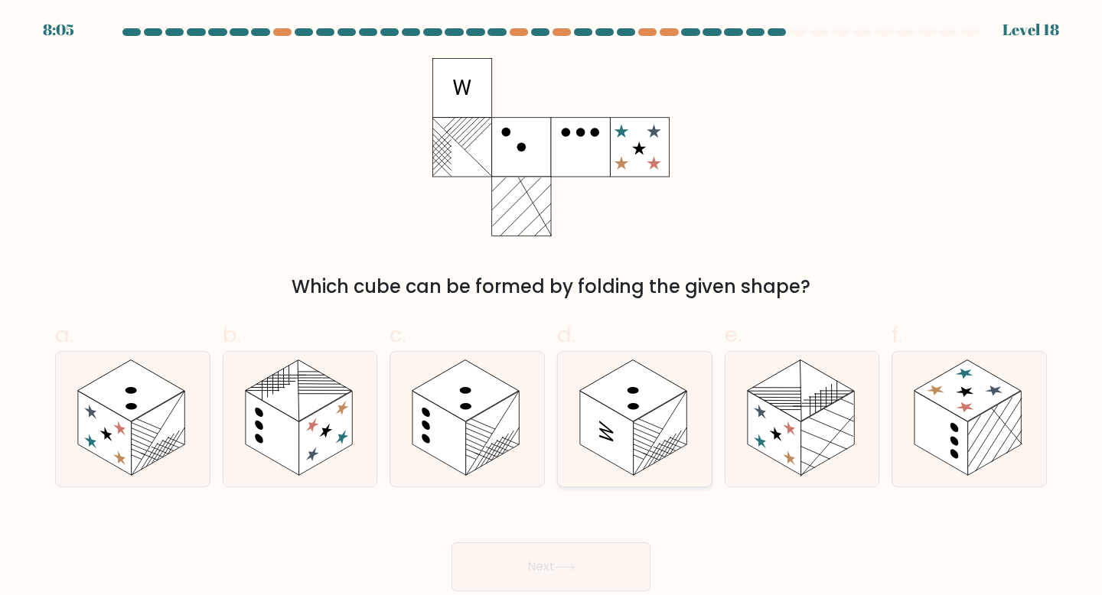
click at [647, 400] on rect at bounding box center [633, 391] width 107 height 62
click at [552, 308] on input "d." at bounding box center [551, 303] width 1 height 10
radio input "true"
click at [609, 549] on button "Next" at bounding box center [550, 566] width 199 height 49
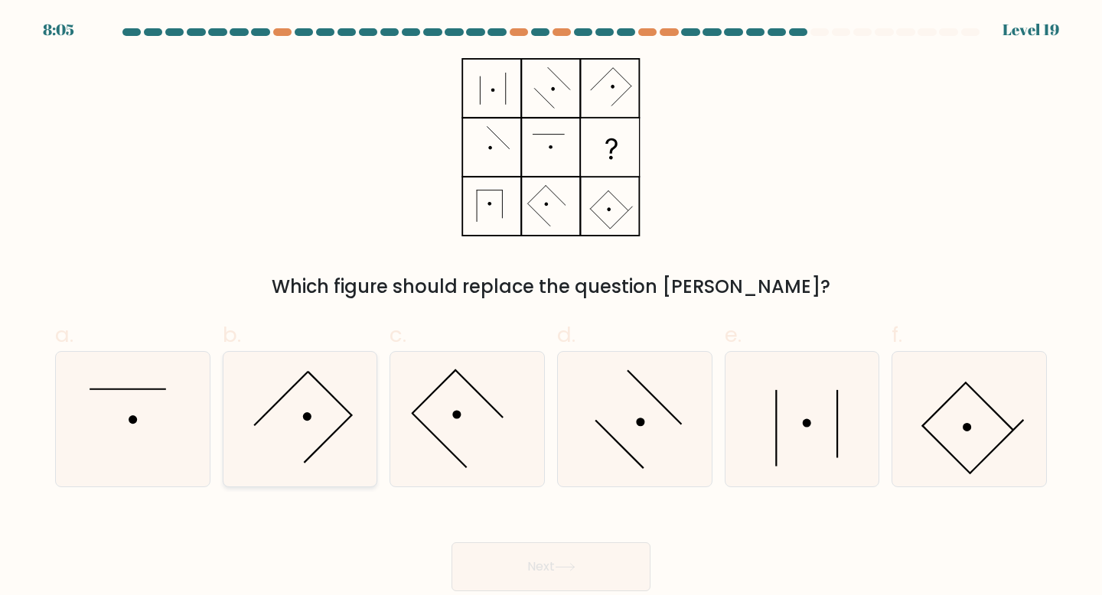
click at [317, 462] on icon at bounding box center [300, 419] width 135 height 135
click at [551, 308] on input "b." at bounding box center [551, 303] width 1 height 10
radio input "true"
click at [440, 453] on icon at bounding box center [466, 419] width 135 height 135
click at [551, 308] on input "c." at bounding box center [551, 303] width 1 height 10
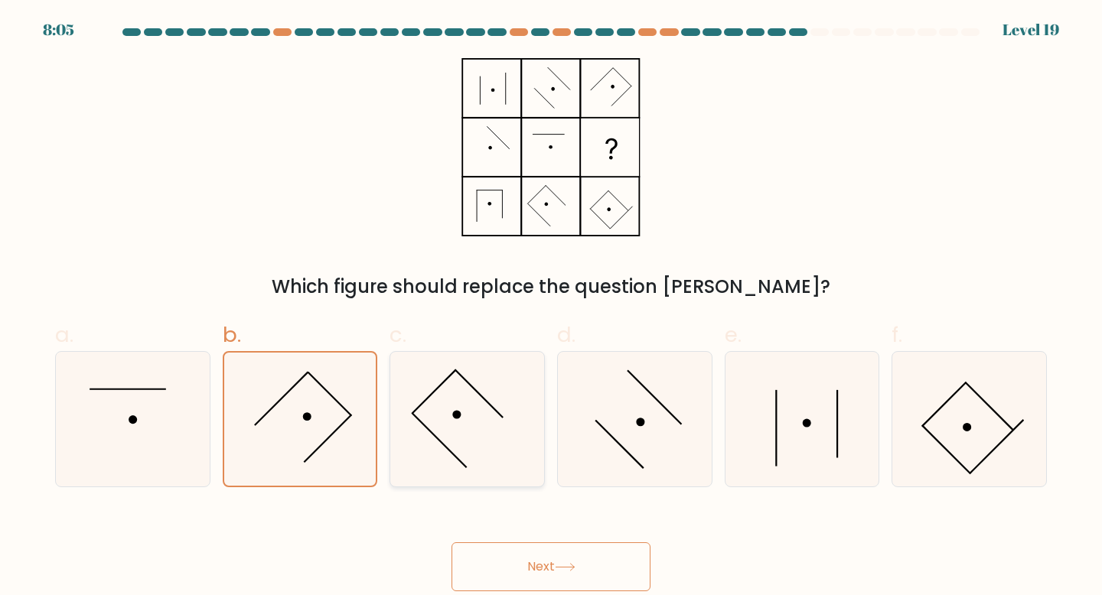
radio input "true"
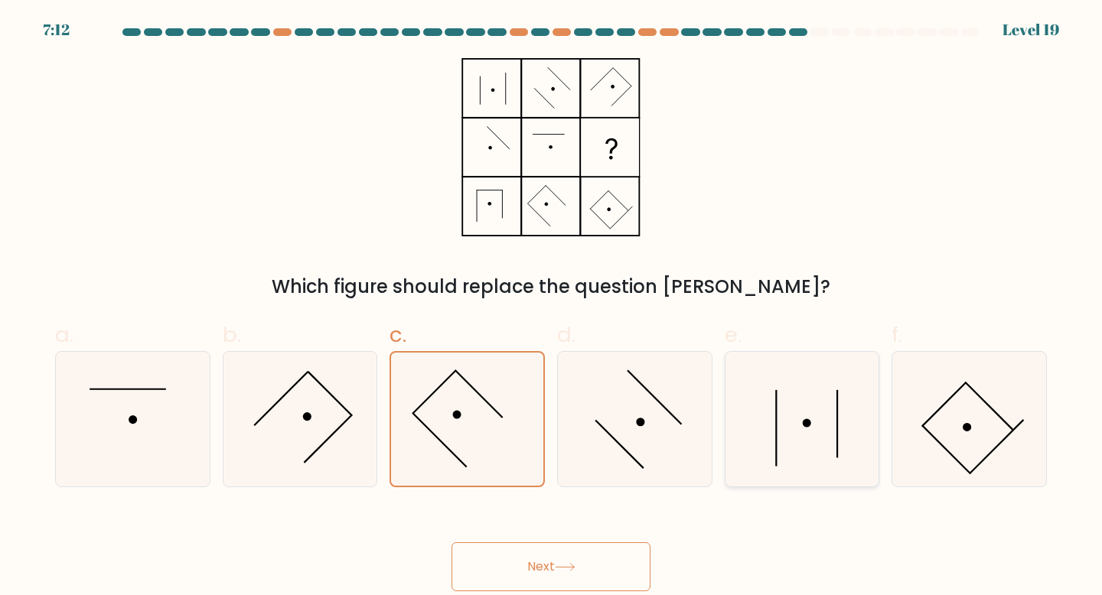
click at [816, 428] on icon at bounding box center [801, 419] width 135 height 135
click at [552, 308] on input "e." at bounding box center [551, 303] width 1 height 10
radio input "true"
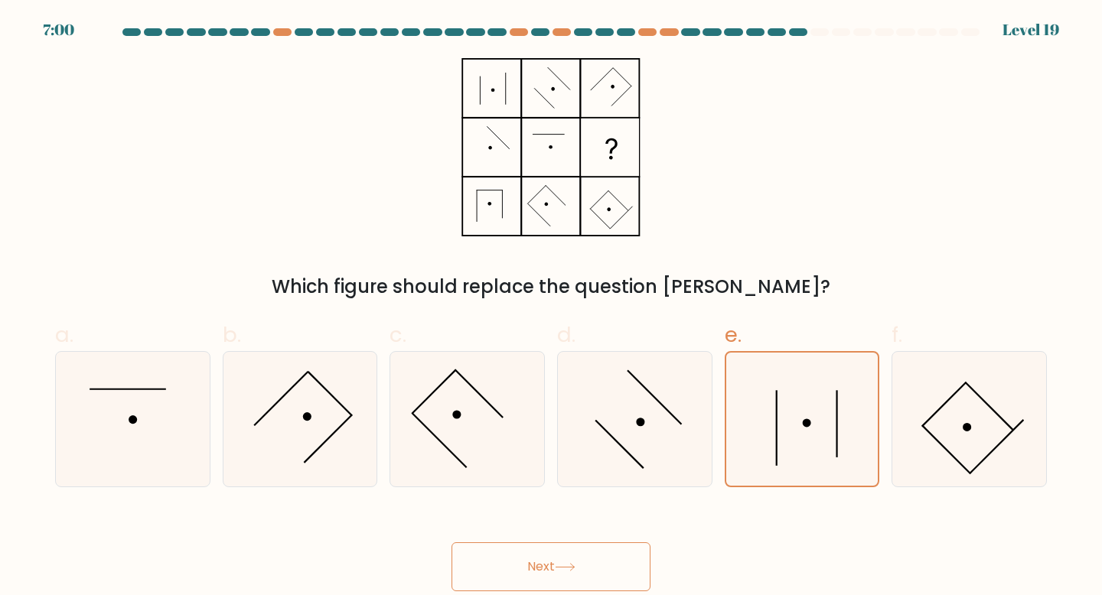
click at [569, 568] on icon at bounding box center [565, 567] width 21 height 8
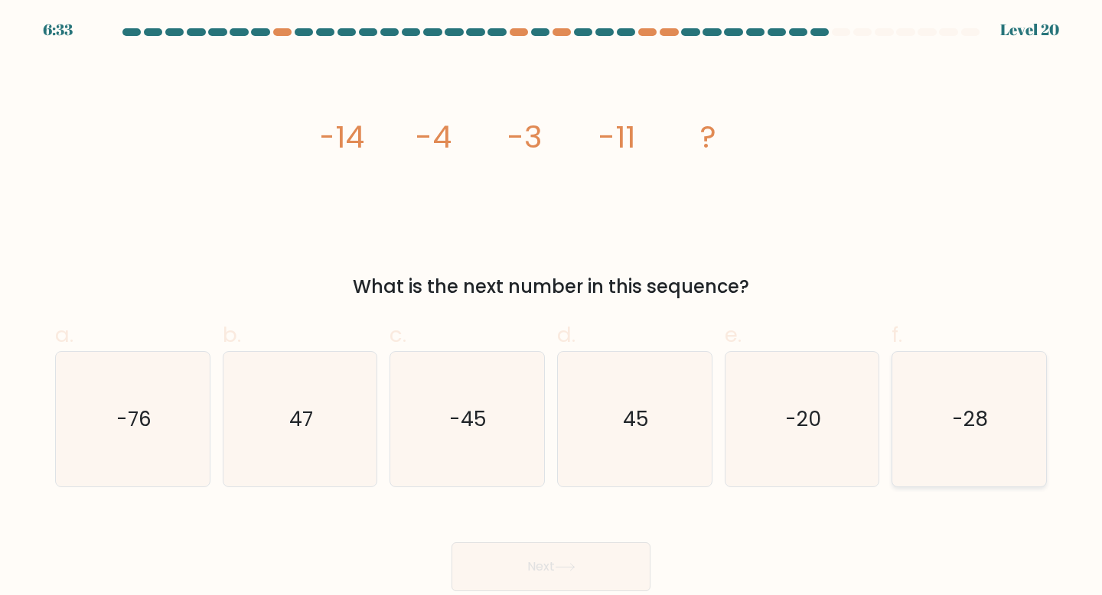
click at [947, 424] on icon "-28" at bounding box center [968, 419] width 135 height 135
click at [552, 308] on input "f. -28" at bounding box center [551, 303] width 1 height 10
radio input "true"
click at [606, 566] on button "Next" at bounding box center [550, 566] width 199 height 49
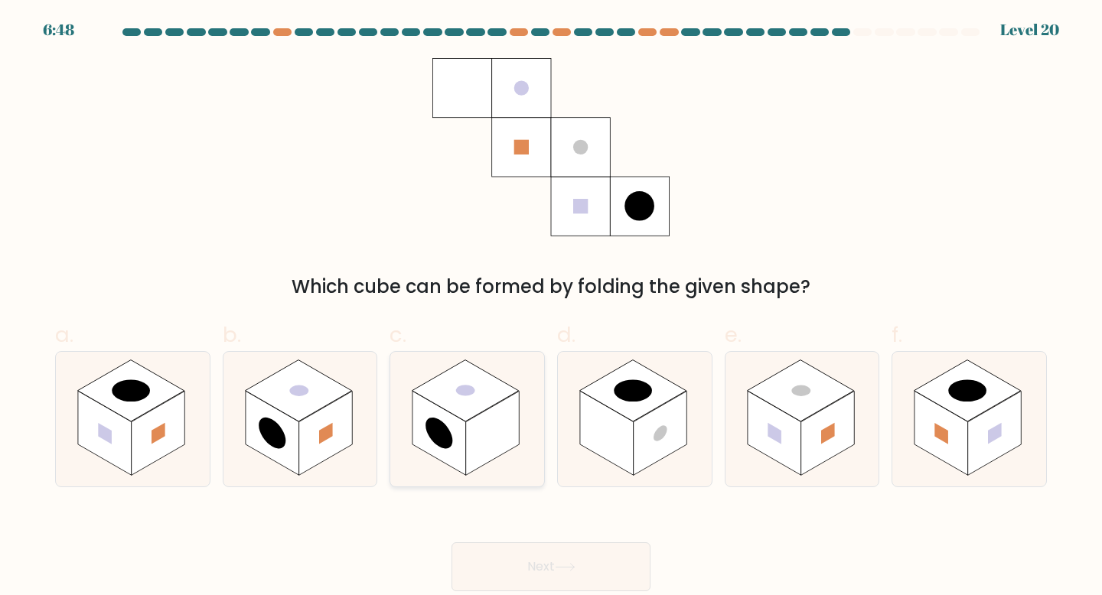
click at [445, 464] on icon at bounding box center [467, 419] width 154 height 135
click at [551, 308] on input "c." at bounding box center [551, 303] width 1 height 10
radio input "true"
click at [577, 554] on button "Next" at bounding box center [550, 566] width 199 height 49
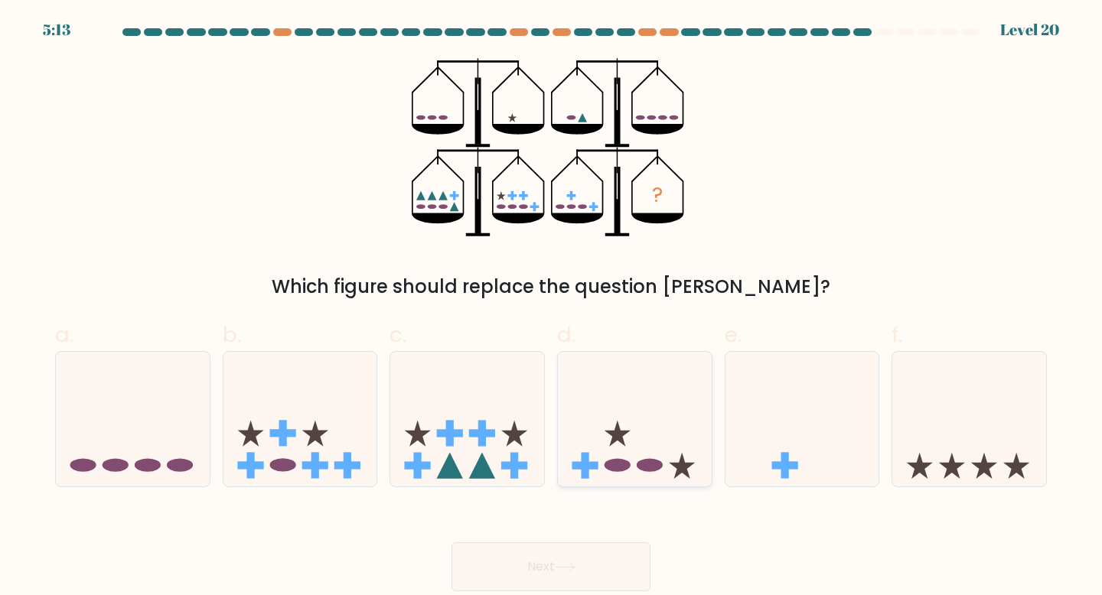
click at [650, 389] on icon at bounding box center [635, 419] width 154 height 127
click at [552, 308] on input "d." at bounding box center [551, 303] width 1 height 10
radio input "true"
click at [474, 437] on rect at bounding box center [482, 433] width 26 height 8
click at [551, 308] on input "c." at bounding box center [551, 303] width 1 height 10
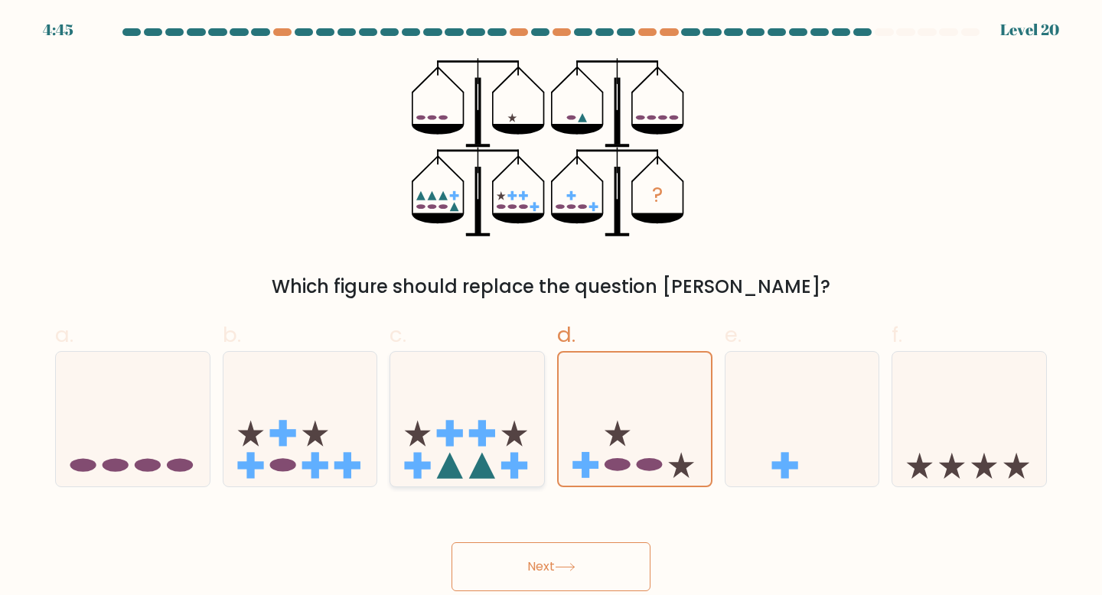
radio input "true"
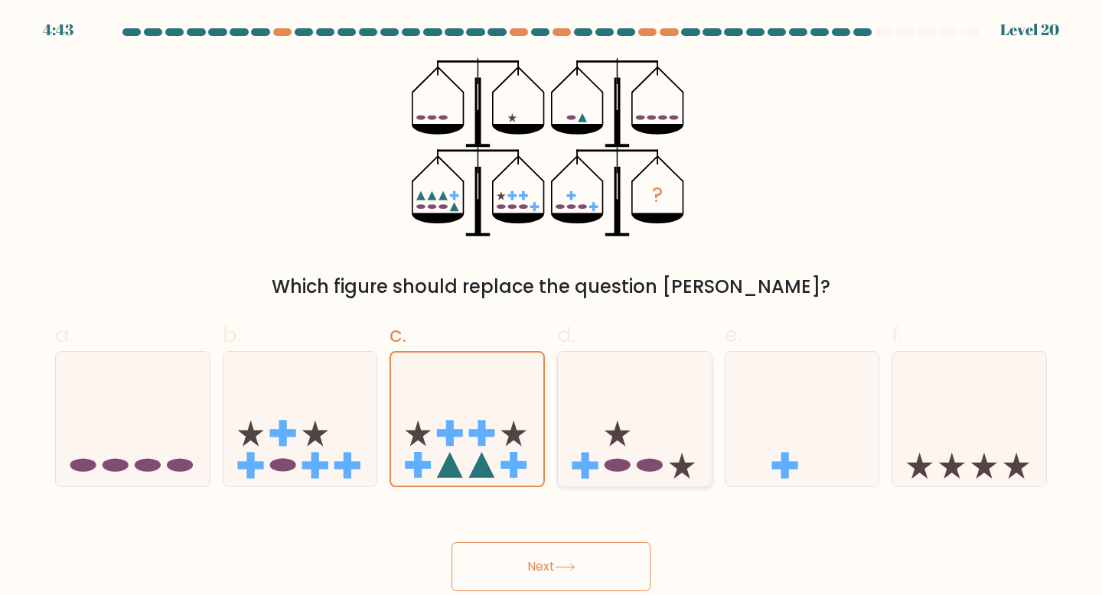
click at [616, 452] on icon at bounding box center [635, 419] width 154 height 127
click at [552, 308] on input "d." at bounding box center [551, 303] width 1 height 10
radio input "true"
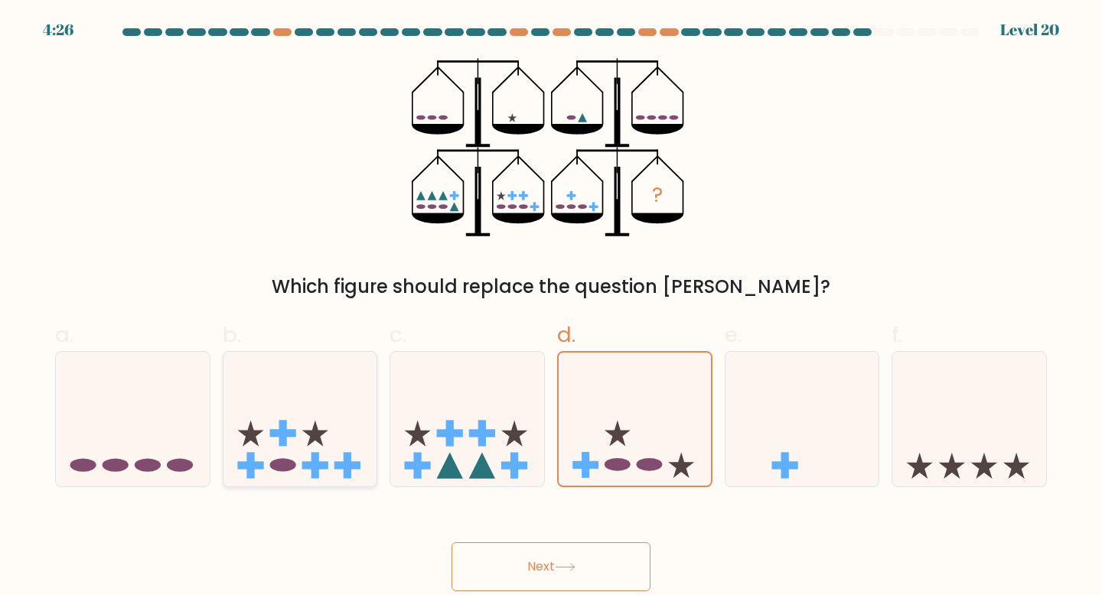
click at [280, 451] on icon at bounding box center [300, 419] width 154 height 127
click at [551, 308] on input "b." at bounding box center [551, 303] width 1 height 10
radio input "true"
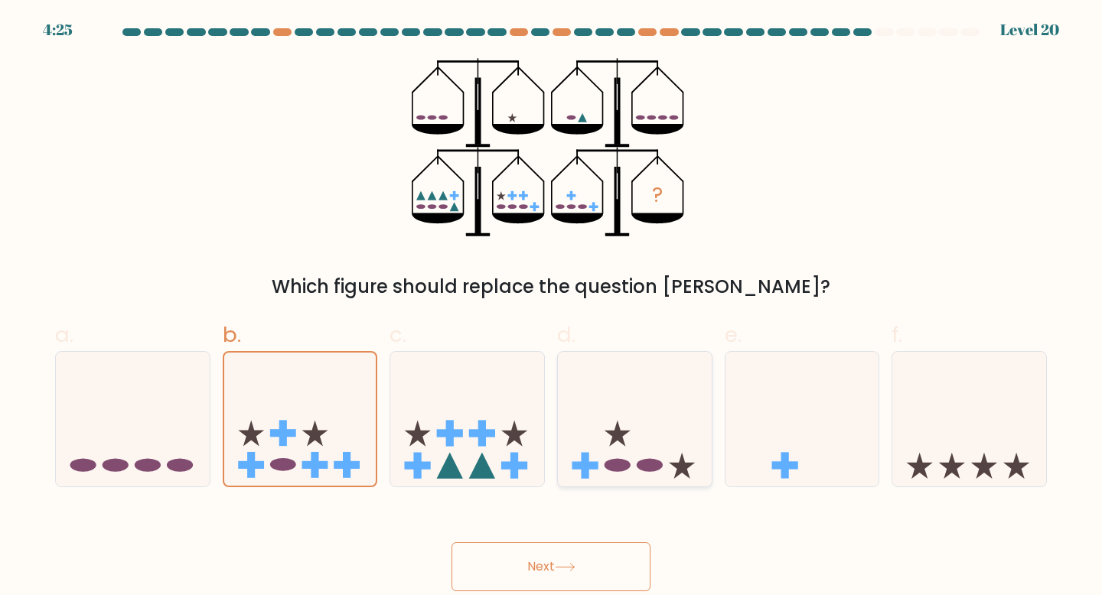
click at [604, 457] on icon at bounding box center [635, 419] width 154 height 127
click at [552, 308] on input "d." at bounding box center [551, 303] width 1 height 10
radio input "true"
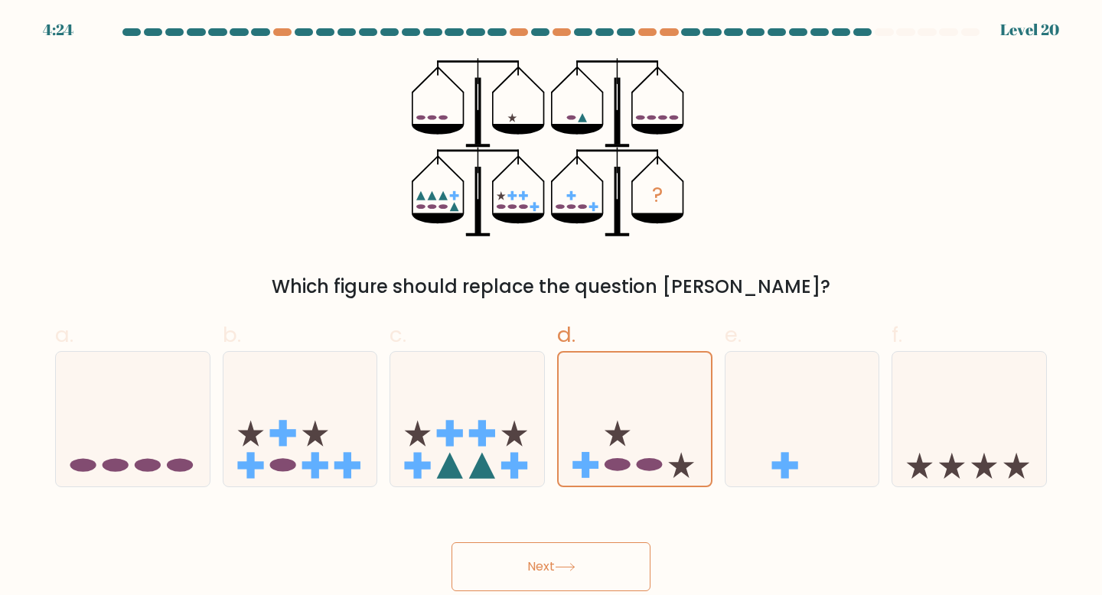
click at [574, 567] on icon at bounding box center [564, 567] width 18 height 7
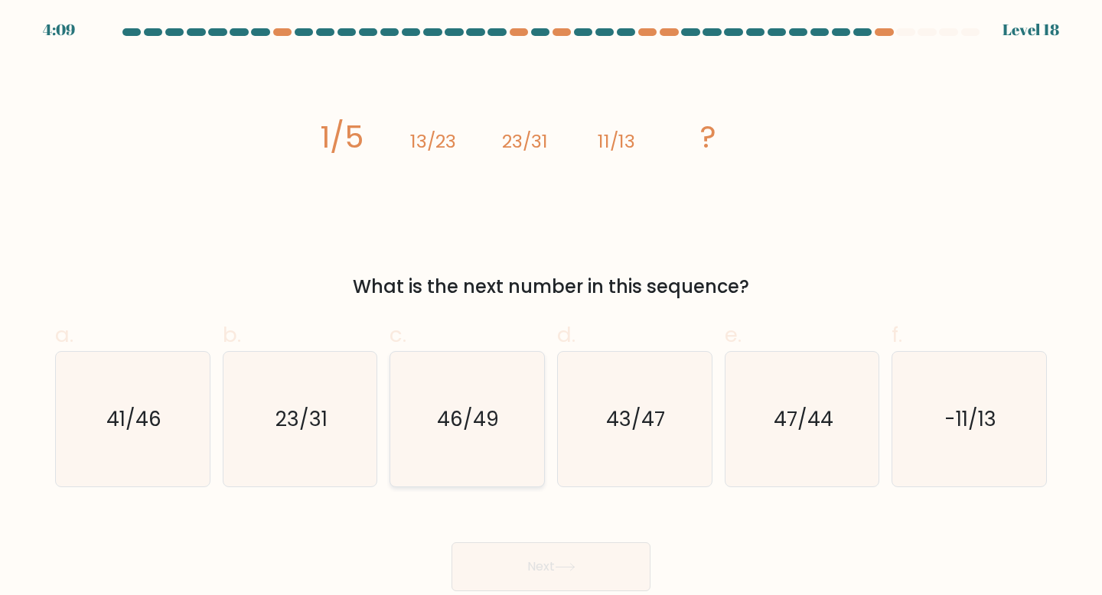
click at [490, 438] on icon "46/49" at bounding box center [466, 419] width 135 height 135
click at [551, 308] on input "c. 46/49" at bounding box center [551, 303] width 1 height 10
radio input "true"
click at [338, 427] on icon "23/31" at bounding box center [300, 419] width 135 height 135
click at [551, 308] on input "b. 23/31" at bounding box center [551, 303] width 1 height 10
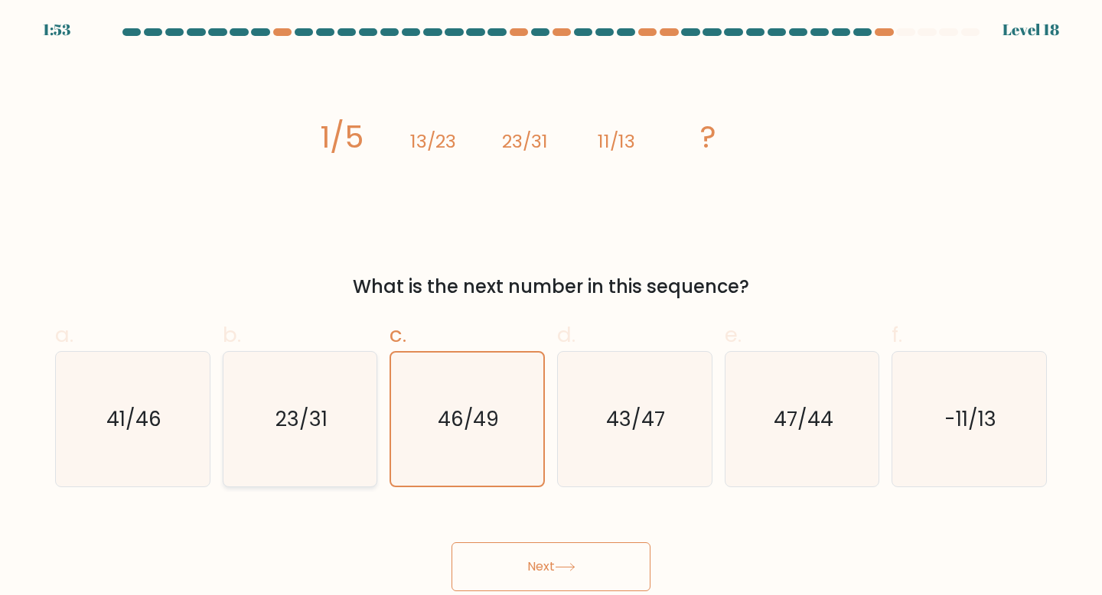
radio input "true"
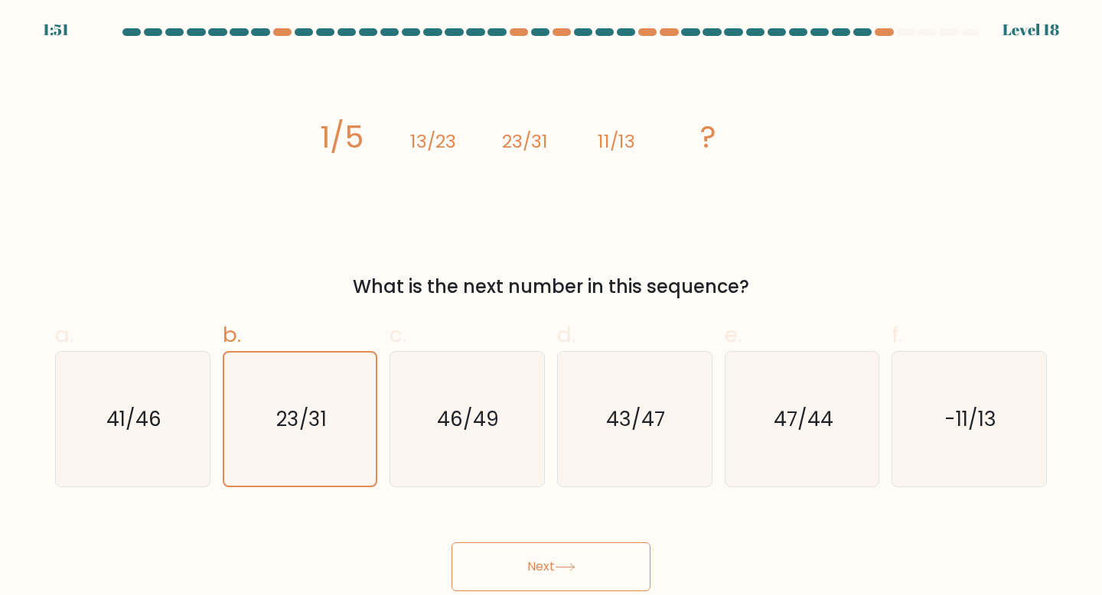
click at [523, 571] on button "Next" at bounding box center [550, 566] width 199 height 49
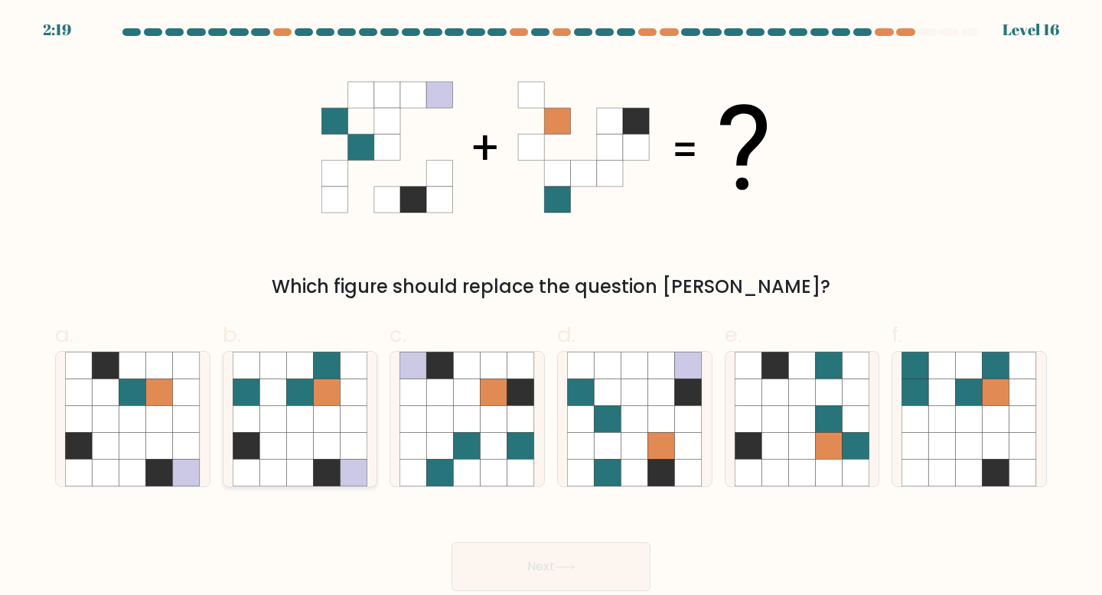
click at [317, 447] on icon at bounding box center [327, 446] width 27 height 27
click at [551, 308] on input "b." at bounding box center [551, 303] width 1 height 10
radio input "true"
click at [560, 559] on button "Next" at bounding box center [550, 566] width 199 height 49
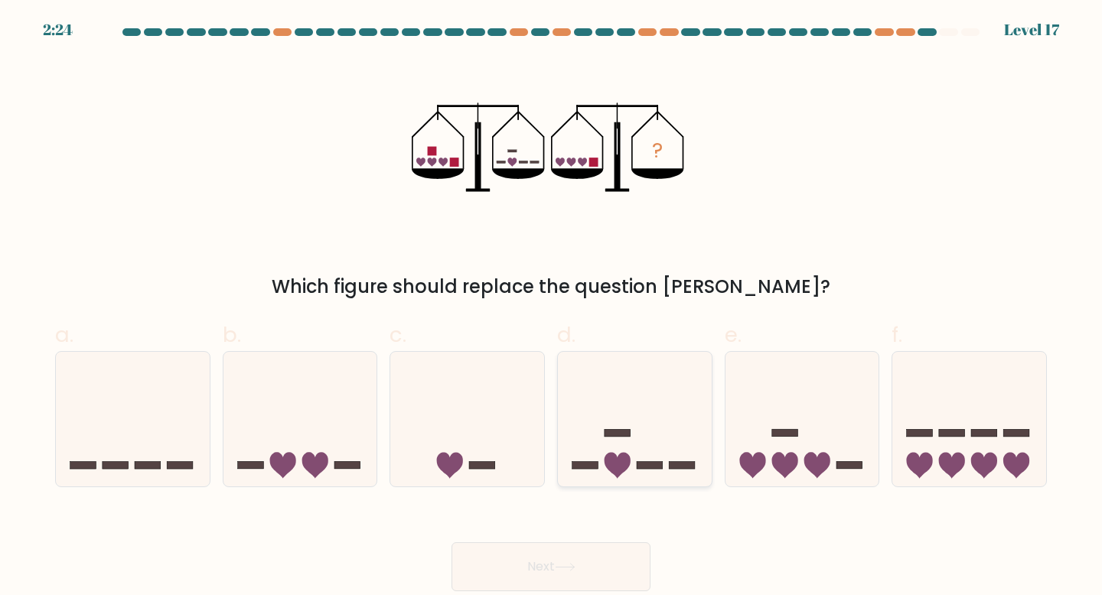
click at [632, 453] on icon at bounding box center [635, 419] width 154 height 127
click at [552, 308] on input "d." at bounding box center [551, 303] width 1 height 10
radio input "true"
click at [786, 444] on icon at bounding box center [802, 419] width 154 height 127
click at [552, 308] on input "e." at bounding box center [551, 303] width 1 height 10
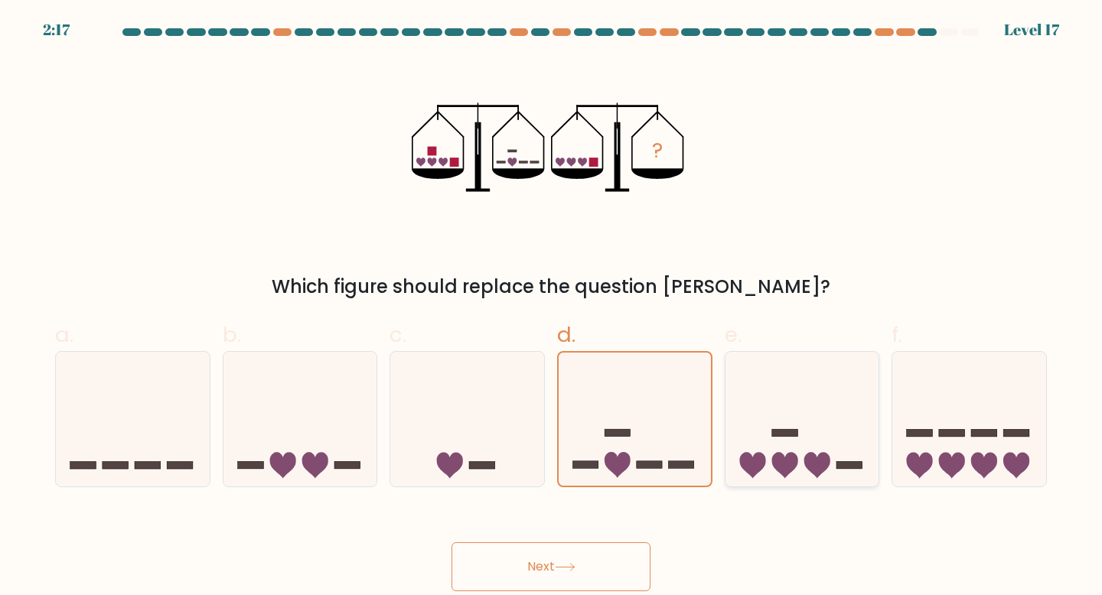
radio input "true"
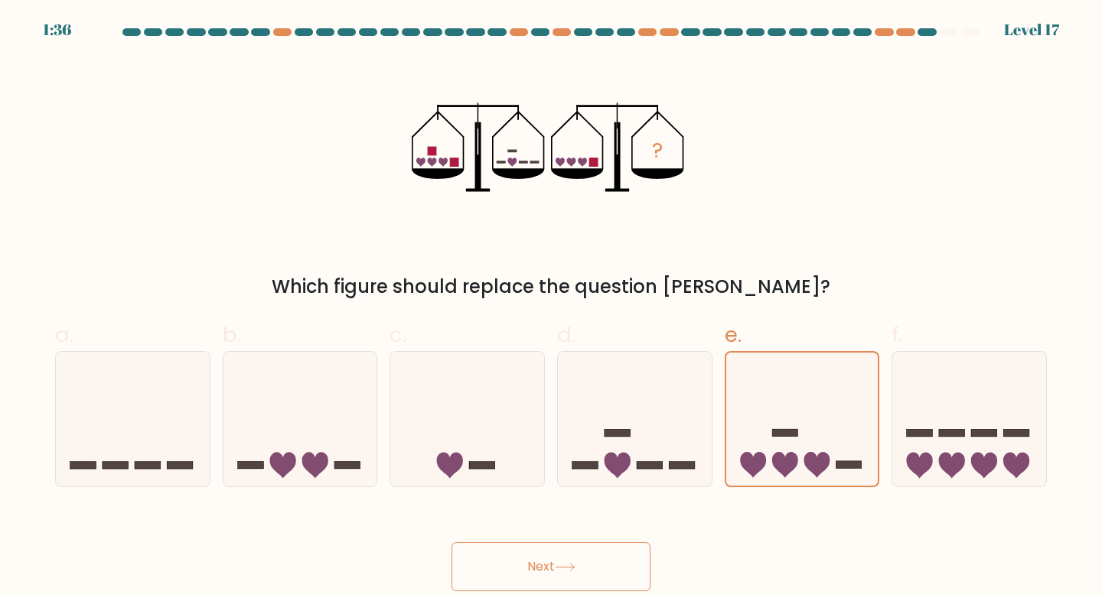
click at [518, 560] on button "Next" at bounding box center [550, 566] width 199 height 49
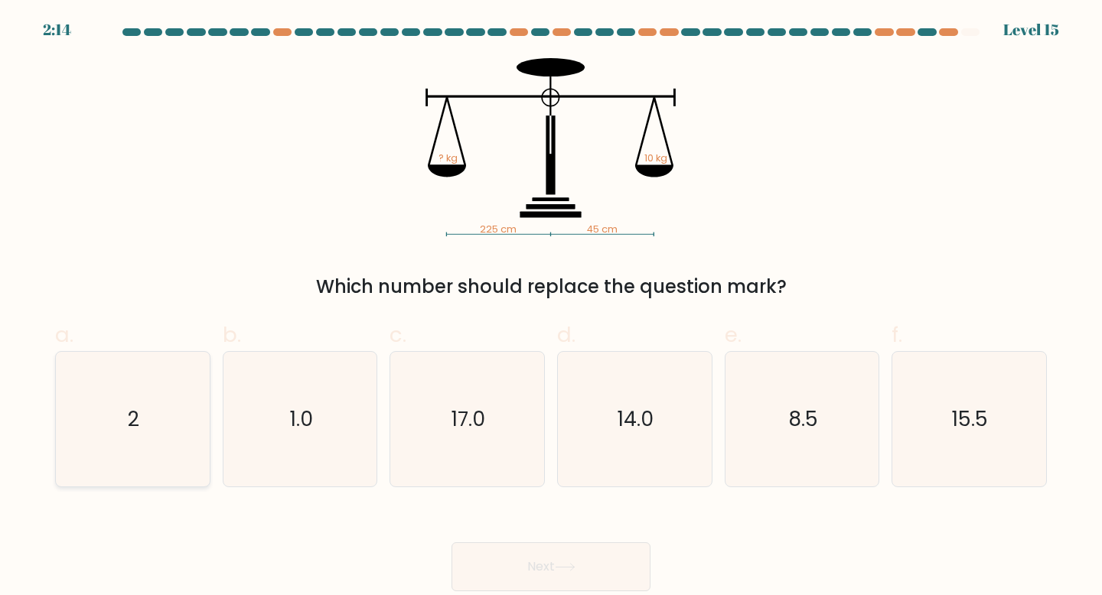
click at [169, 435] on icon "2" at bounding box center [132, 419] width 135 height 135
click at [551, 308] on input "a. 2" at bounding box center [551, 303] width 1 height 10
radio input "true"
click at [496, 567] on button "Next" at bounding box center [550, 566] width 199 height 49
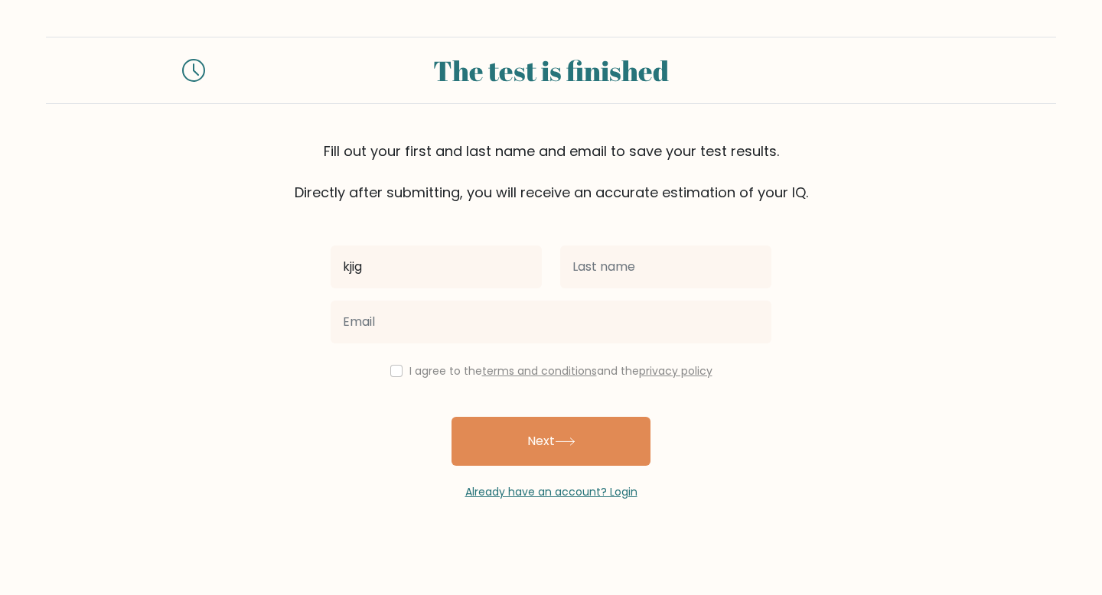
type input "kjig"
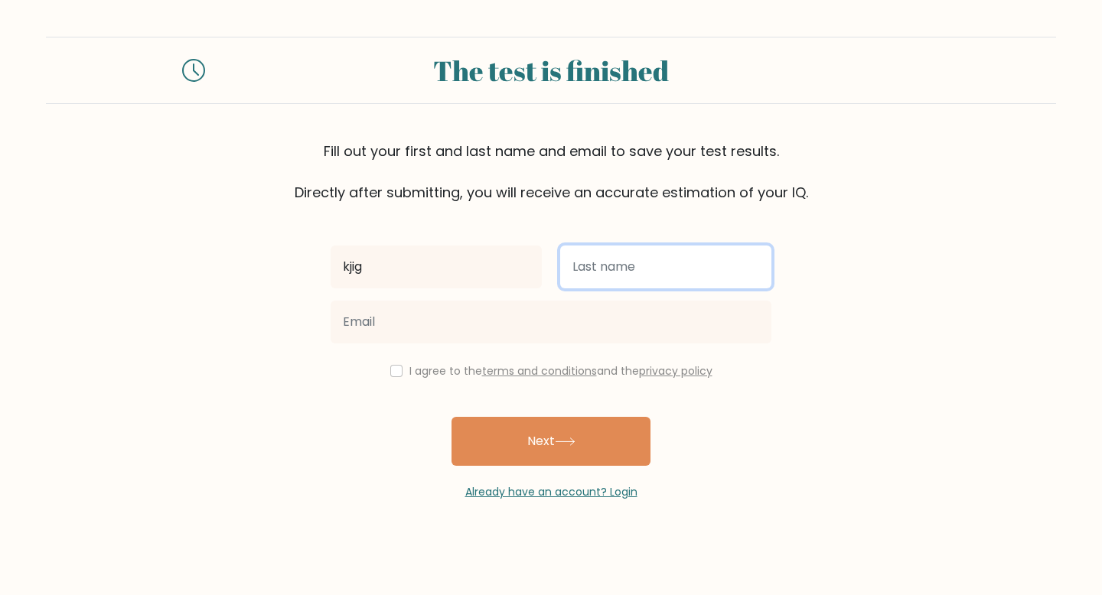
click at [627, 265] on input "text" at bounding box center [665, 267] width 211 height 43
type input "asdf"
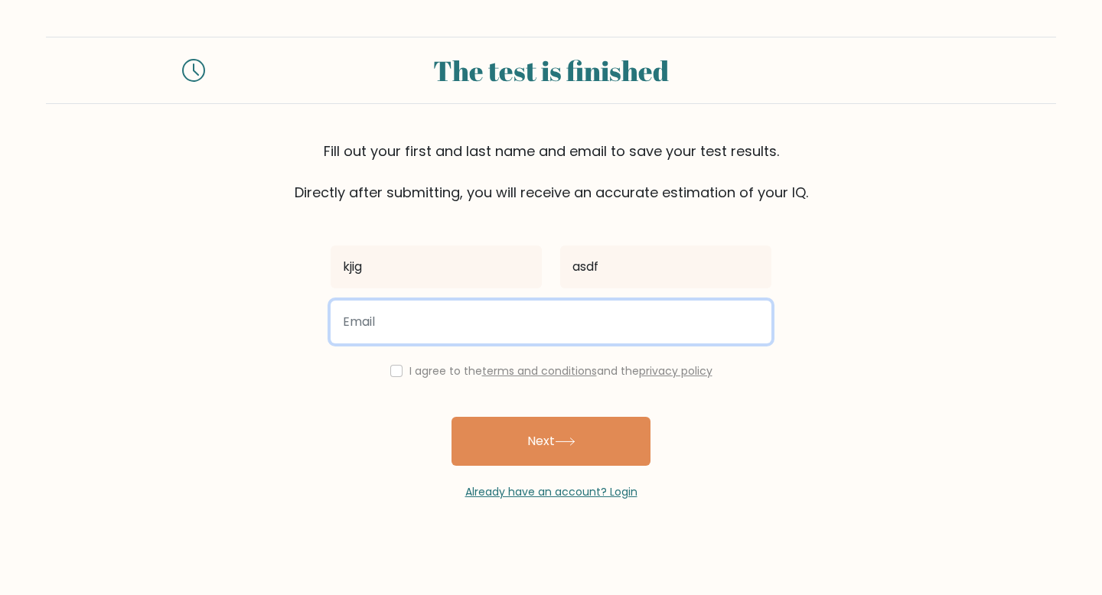
click at [566, 329] on input "email" at bounding box center [551, 322] width 441 height 43
type input "ajsdhfkasdhfksjh@gmail.com"
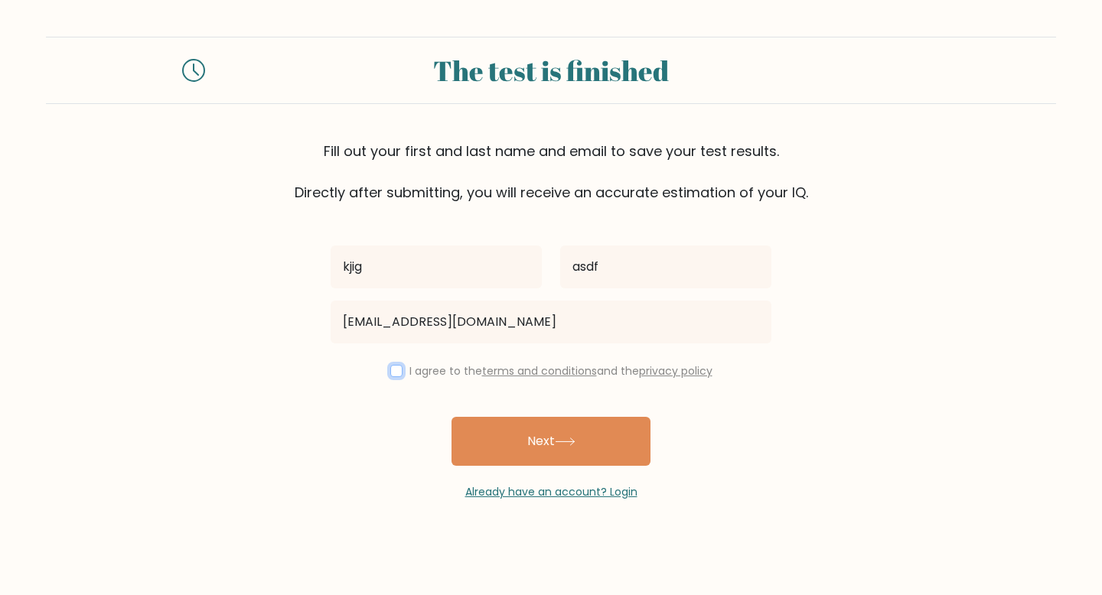
click at [392, 373] on input "checkbox" at bounding box center [396, 371] width 12 height 12
checkbox input "true"
click at [526, 428] on button "Next" at bounding box center [550, 441] width 199 height 49
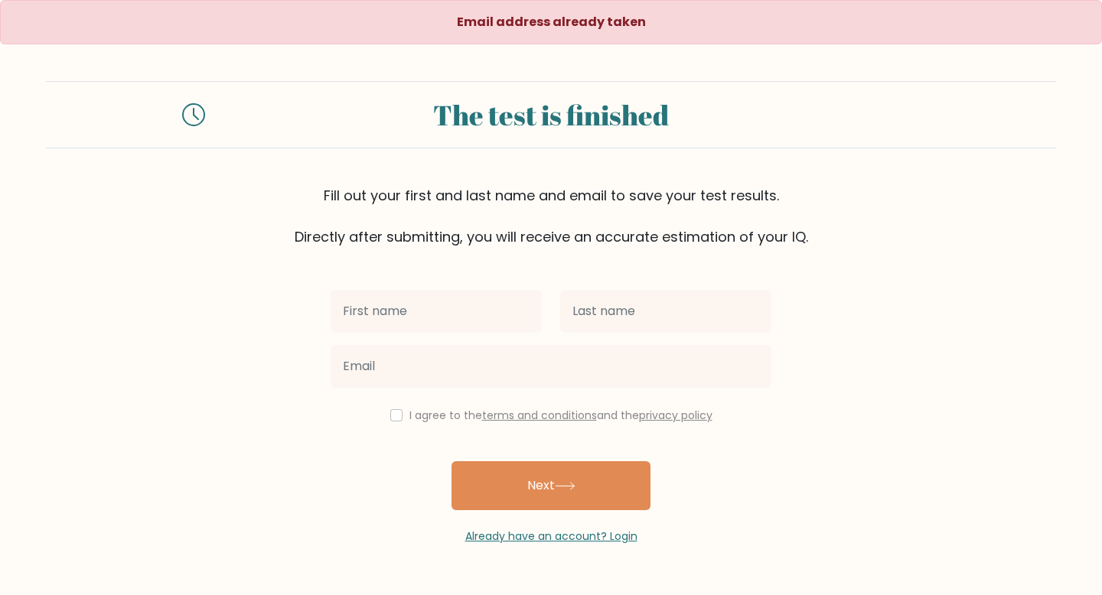
click at [480, 315] on input "text" at bounding box center [436, 311] width 211 height 43
type input "[PERSON_NAME]"
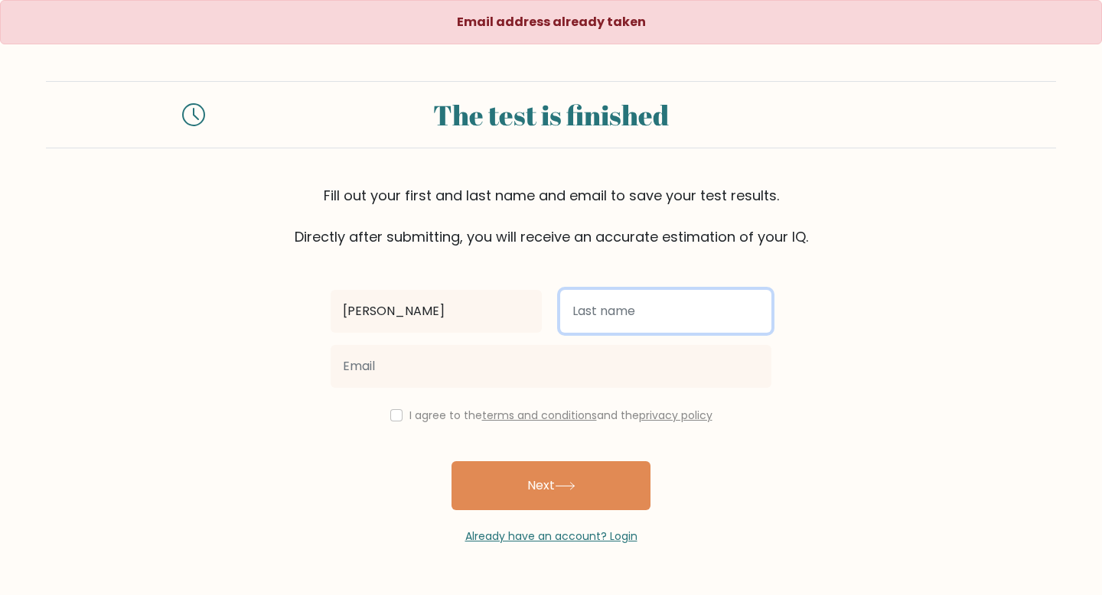
click at [588, 323] on input "text" at bounding box center [665, 311] width 211 height 43
type input "[PERSON_NAME]"
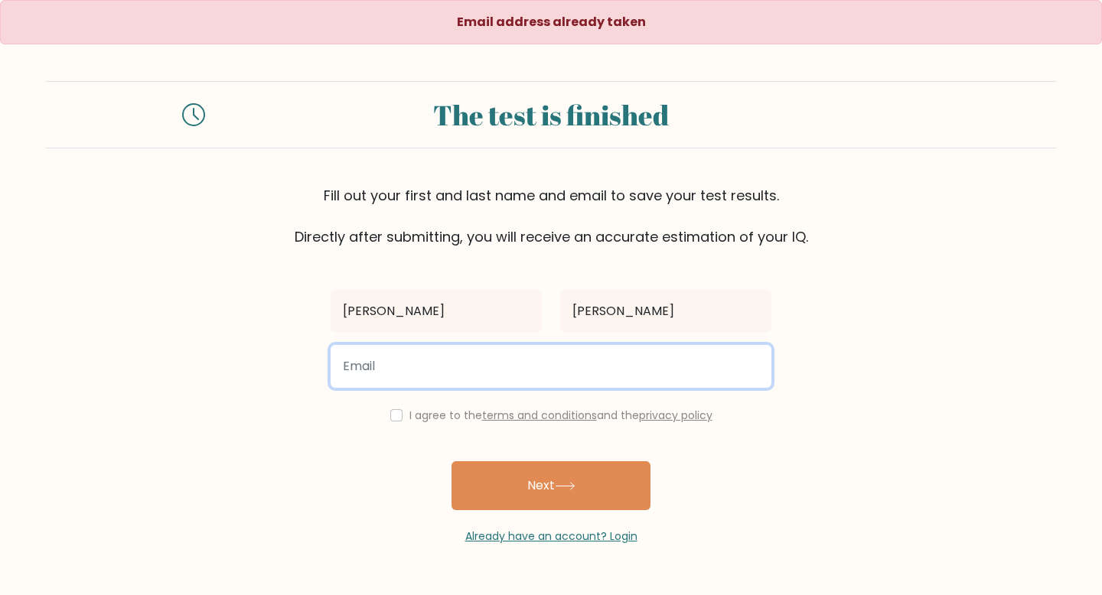
click at [572, 364] on input "email" at bounding box center [551, 366] width 441 height 43
click at [425, 365] on input "ajsdhfkasdhfksjh@gmail.com" at bounding box center [551, 366] width 441 height 43
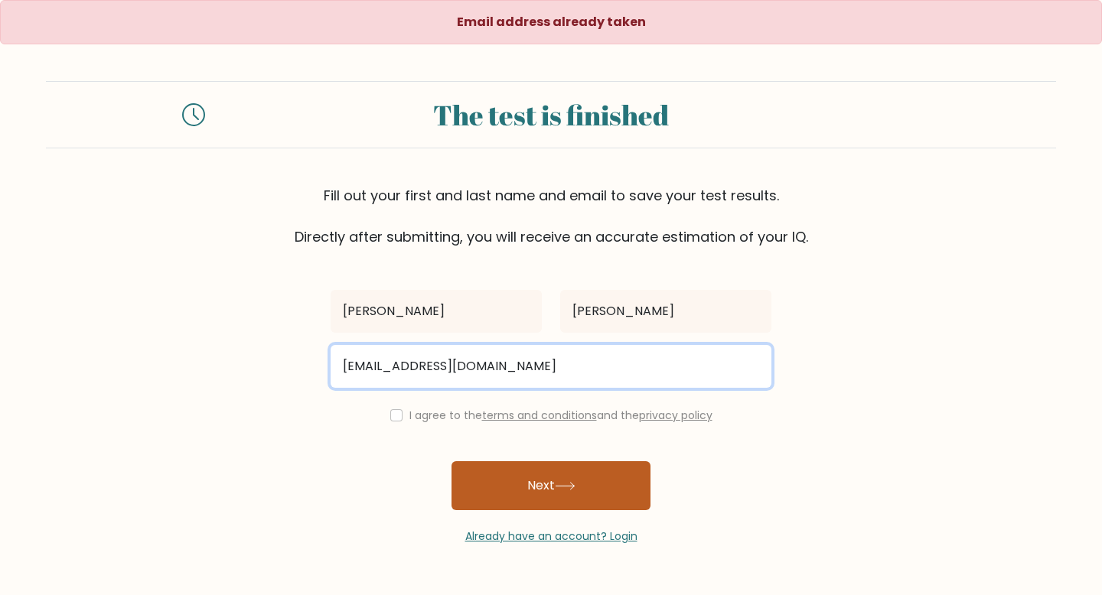
type input "ajsdhfkasdhfkesjh@gmail.com"
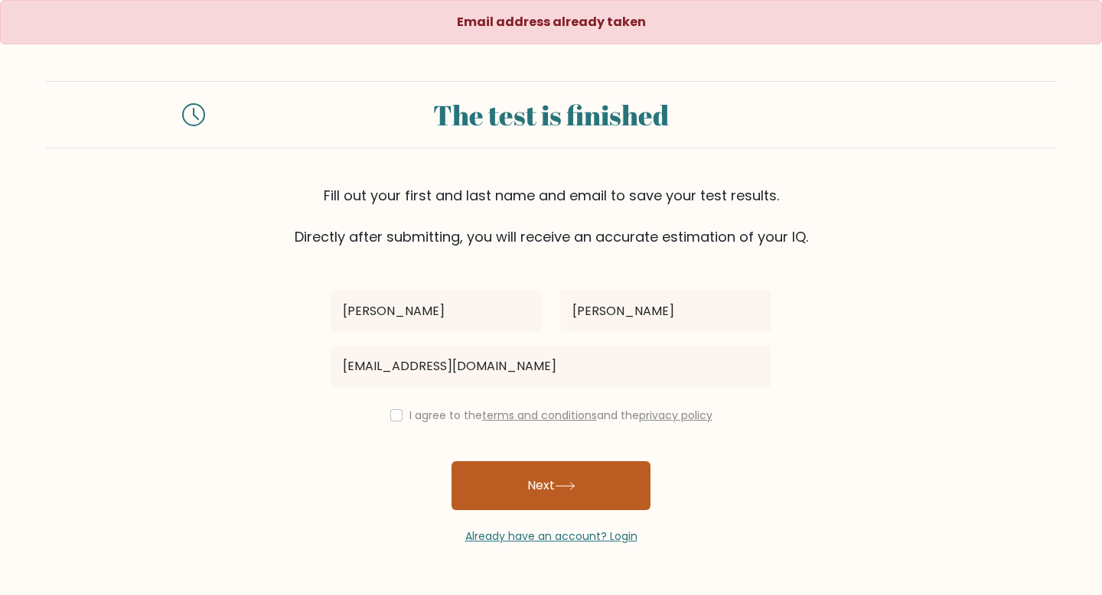
click at [539, 467] on button "Next" at bounding box center [550, 485] width 199 height 49
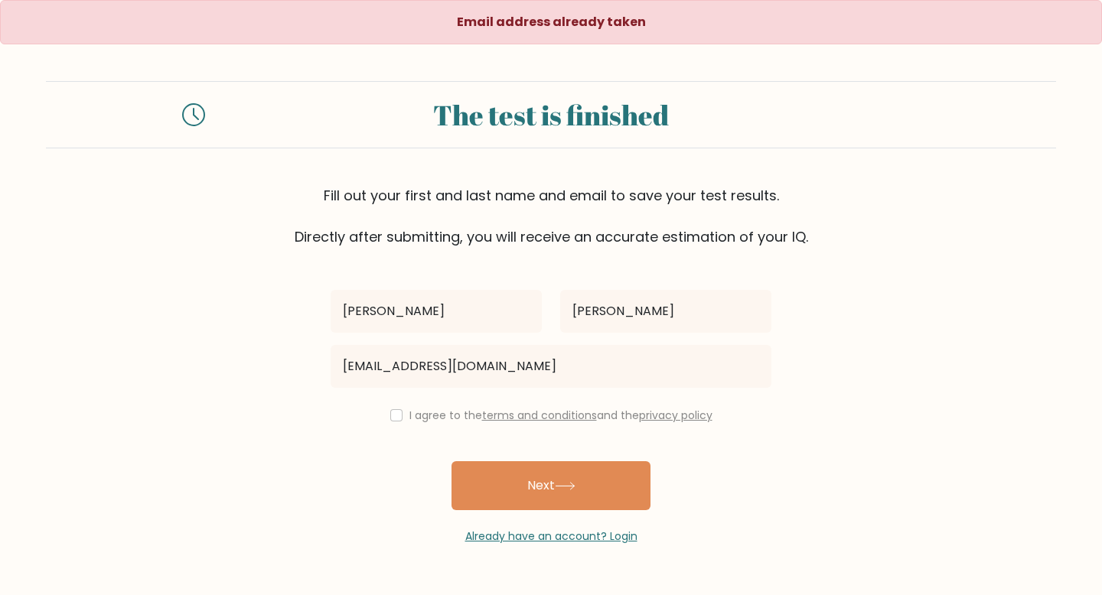
click at [396, 408] on div "I agree to the terms and conditions and the privacy policy" at bounding box center [550, 415] width 459 height 18
click at [390, 412] on input "checkbox" at bounding box center [396, 415] width 12 height 12
checkbox input "true"
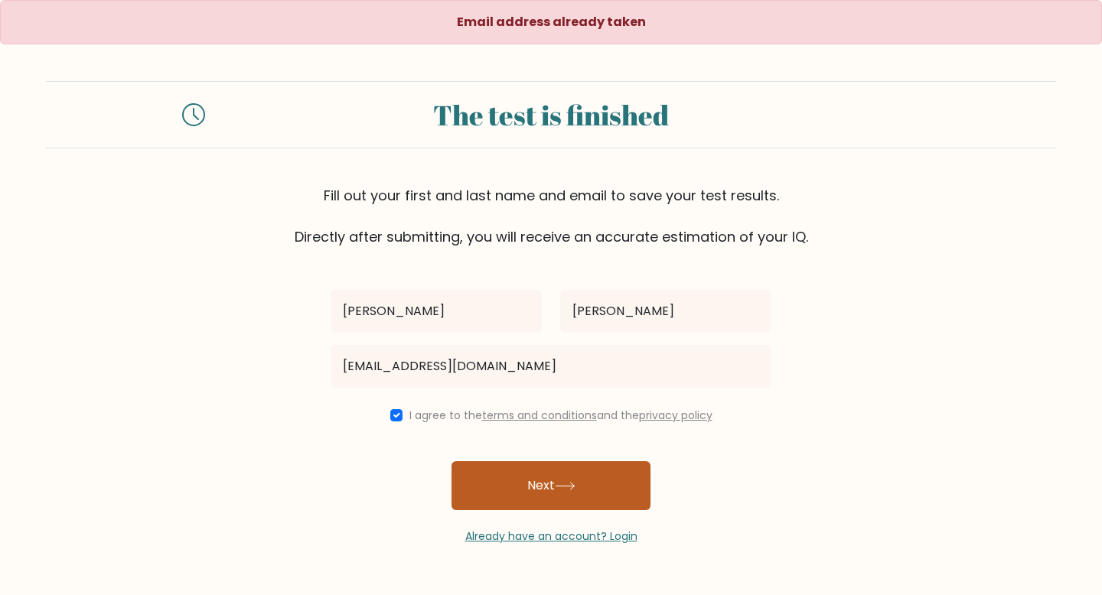
click at [491, 484] on button "Next" at bounding box center [550, 485] width 199 height 49
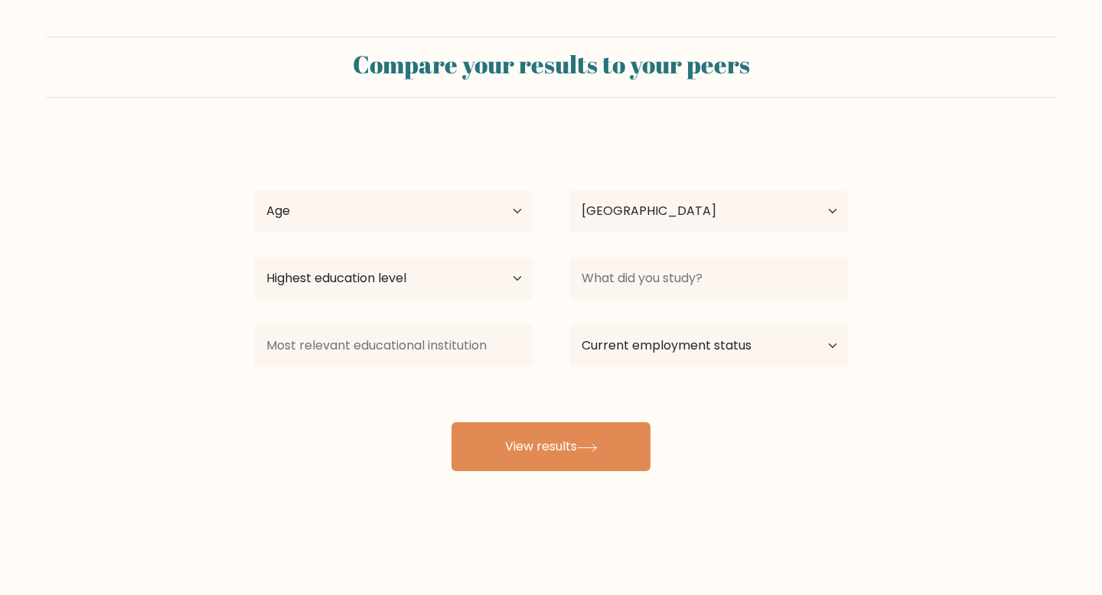
select select "US"
click at [424, 204] on select "Age Under [DEMOGRAPHIC_DATA] [DEMOGRAPHIC_DATA] [DEMOGRAPHIC_DATA] [DEMOGRAPHIC…" at bounding box center [393, 211] width 278 height 43
click at [254, 190] on select "Age Under [DEMOGRAPHIC_DATA] [DEMOGRAPHIC_DATA] [DEMOGRAPHIC_DATA] [DEMOGRAPHIC…" at bounding box center [393, 211] width 278 height 43
click at [428, 204] on select "Age Under 18 years old 18-24 years old 25-34 years old 35-44 years old 45-54 ye…" at bounding box center [393, 211] width 278 height 43
select select "18_24"
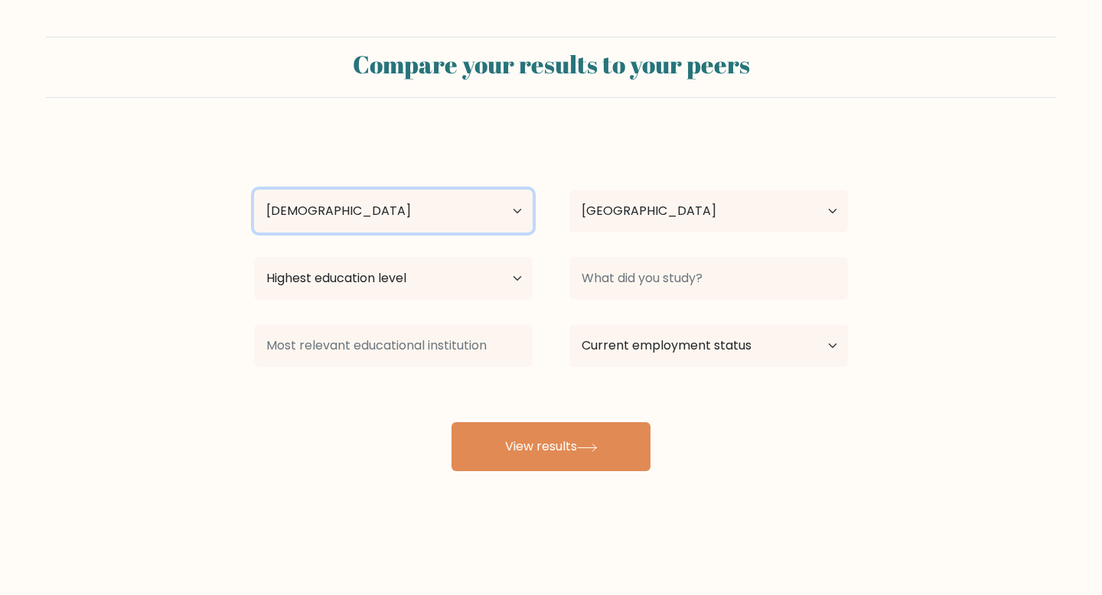
click at [254, 190] on select "Age Under 18 years old 18-24 years old 25-34 years old 35-44 years old 45-54 ye…" at bounding box center [393, 211] width 278 height 43
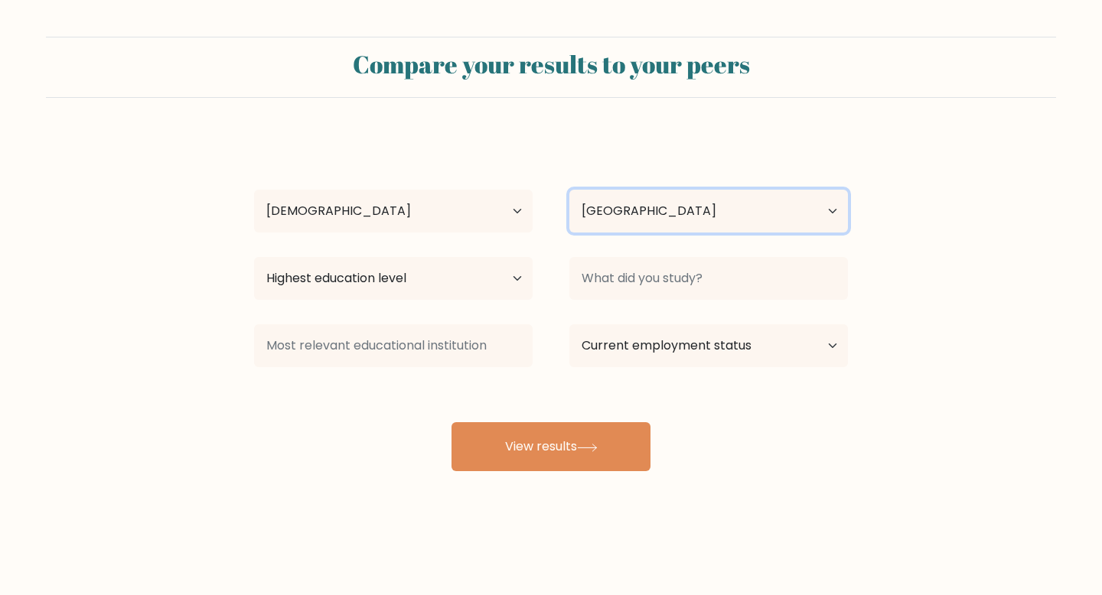
click at [651, 217] on select "Country Afghanistan Albania Algeria American Samoa Andorra Angola Anguilla Anta…" at bounding box center [708, 211] width 278 height 43
click at [569, 190] on select "Country Afghanistan Albania Algeria American Samoa Andorra Angola Anguilla Anta…" at bounding box center [708, 211] width 278 height 43
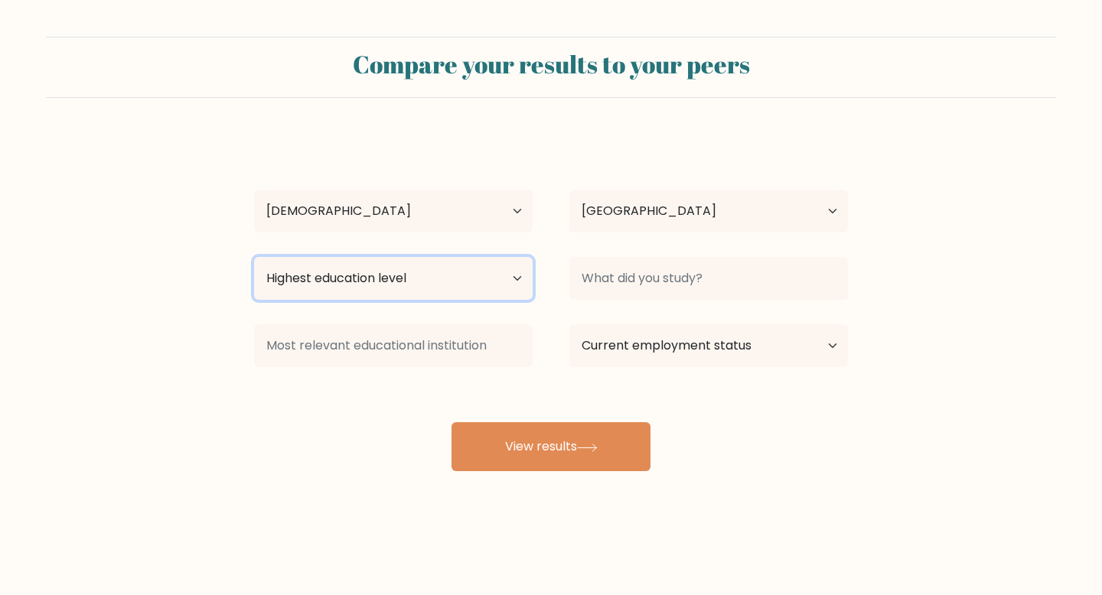
click at [462, 284] on select "Highest education level No schooling Primary Lower Secondary Upper Secondary Oc…" at bounding box center [393, 278] width 278 height 43
select select "upper_secondary"
click at [254, 257] on select "Highest education level No schooling Primary Lower Secondary Upper Secondary Oc…" at bounding box center [393, 278] width 278 height 43
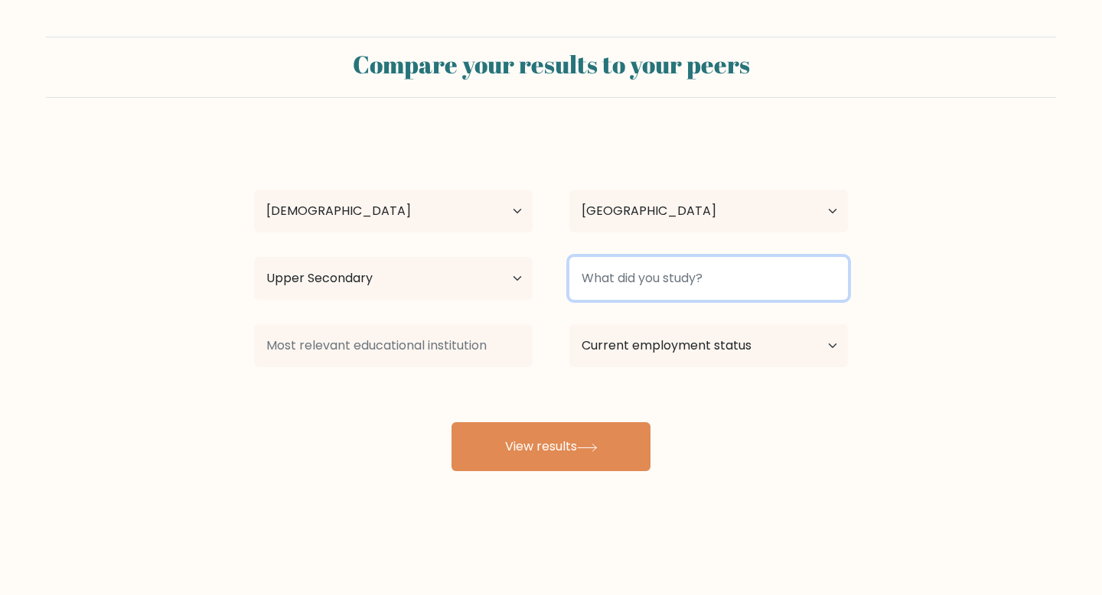
click at [645, 279] on input at bounding box center [708, 278] width 278 height 43
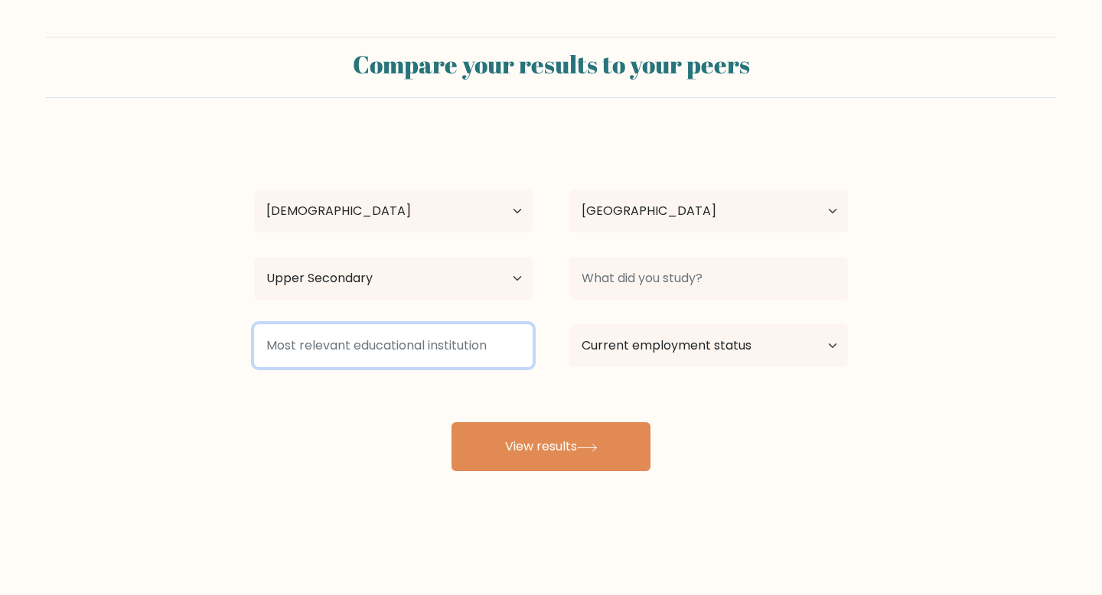
click at [467, 345] on input at bounding box center [393, 345] width 278 height 43
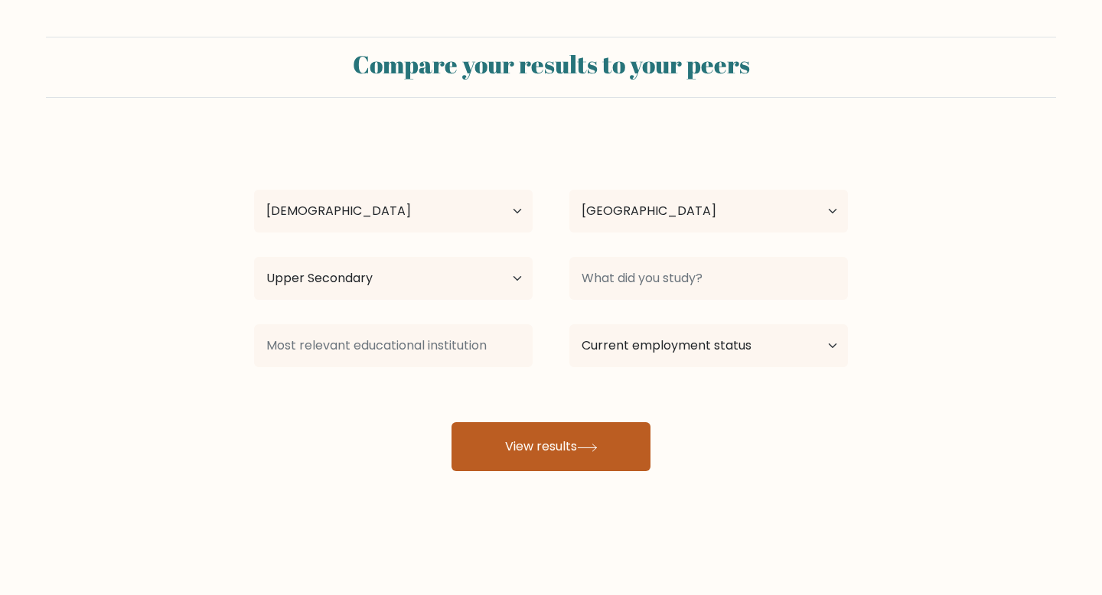
click at [580, 454] on button "View results" at bounding box center [550, 446] width 199 height 49
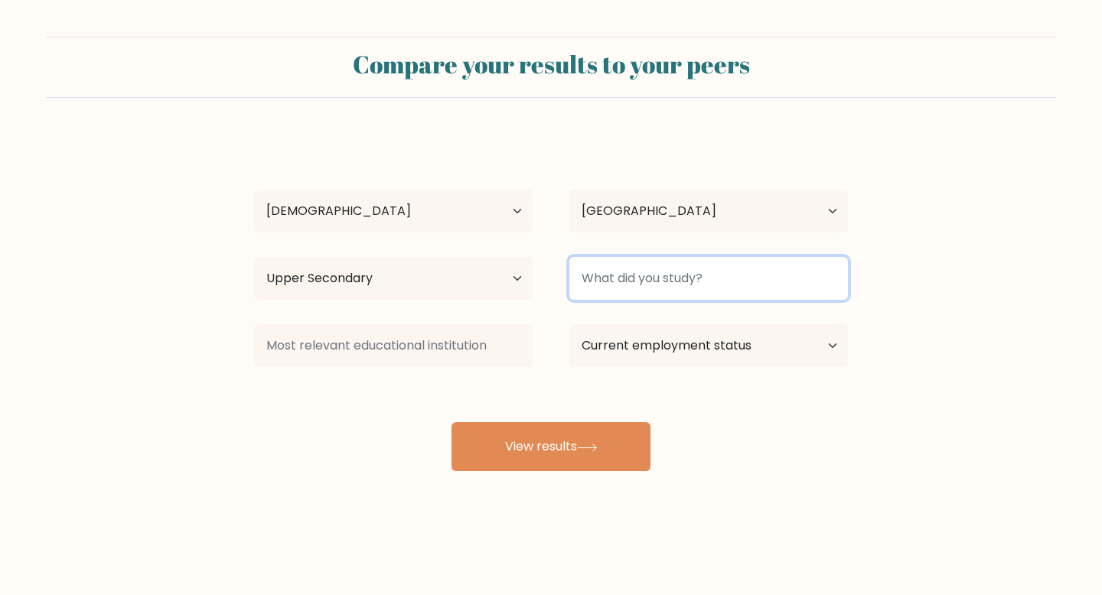
click at [637, 277] on input at bounding box center [708, 278] width 278 height 43
type input "jk"
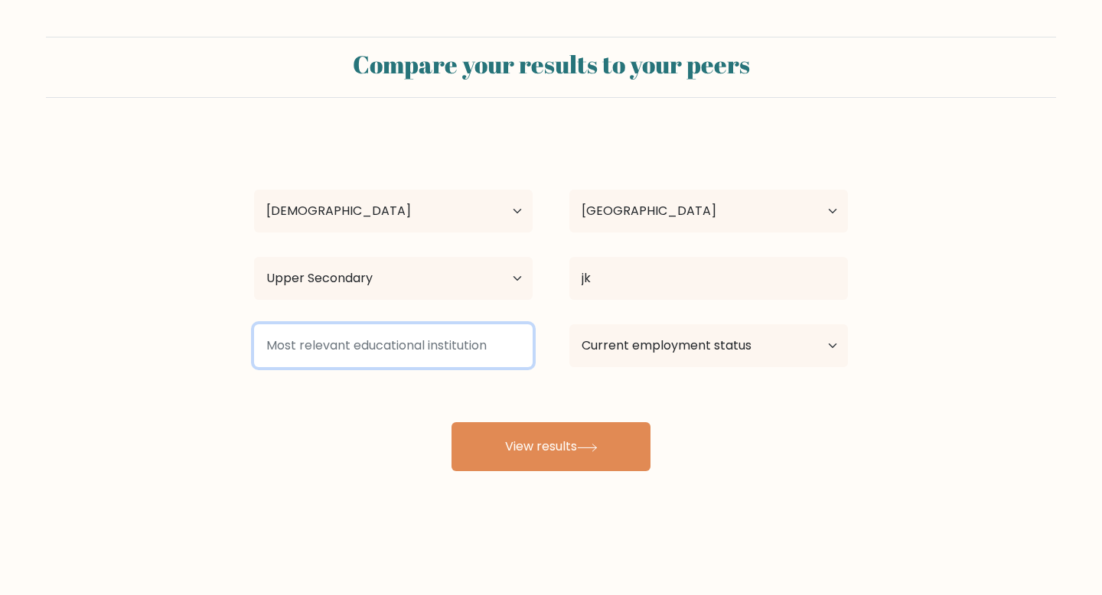
click at [477, 344] on input at bounding box center [393, 345] width 278 height 43
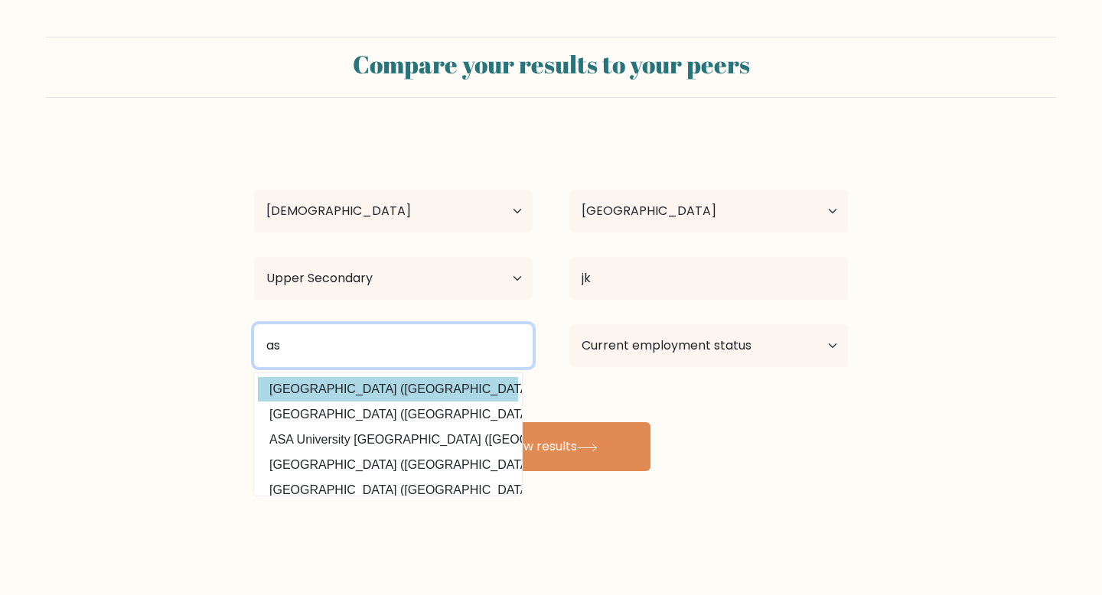
type input "as"
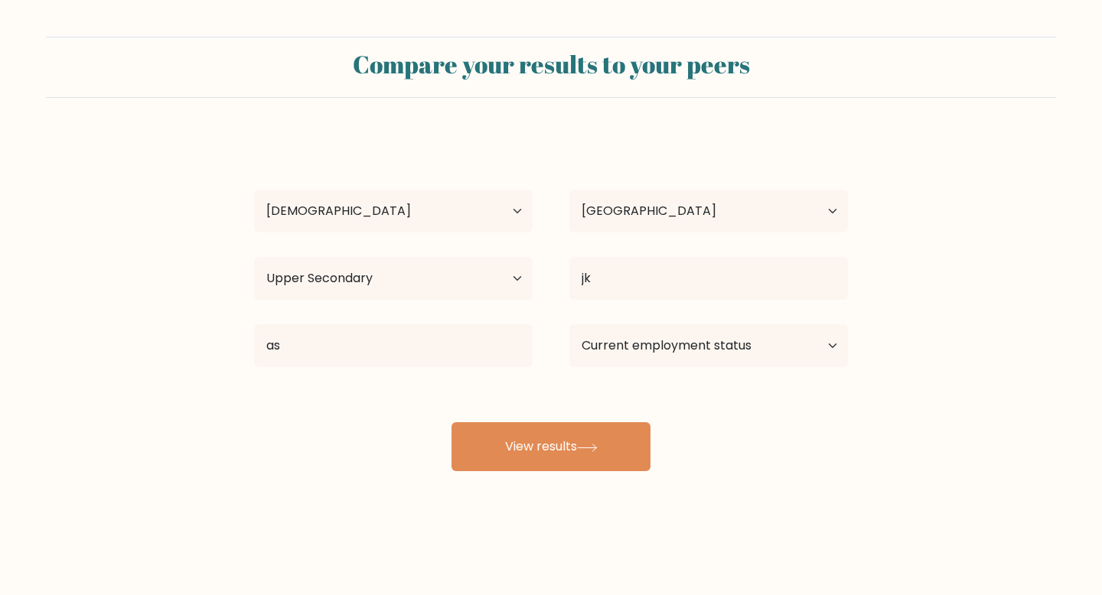
drag, startPoint x: 470, startPoint y: 389, endPoint x: 568, endPoint y: 373, distance: 99.9
click at [568, 373] on div "as Aswan University (Egypt) Assosa University (Ethiopia) ASA University Banglad…" at bounding box center [551, 345] width 630 height 55
click at [632, 350] on select "Current employment status Employed Student Retired Other / prefer not to answer" at bounding box center [708, 345] width 278 height 43
click at [569, 324] on select "Current employment status Employed Student Retired Other / prefer not to answer" at bounding box center [708, 345] width 278 height 43
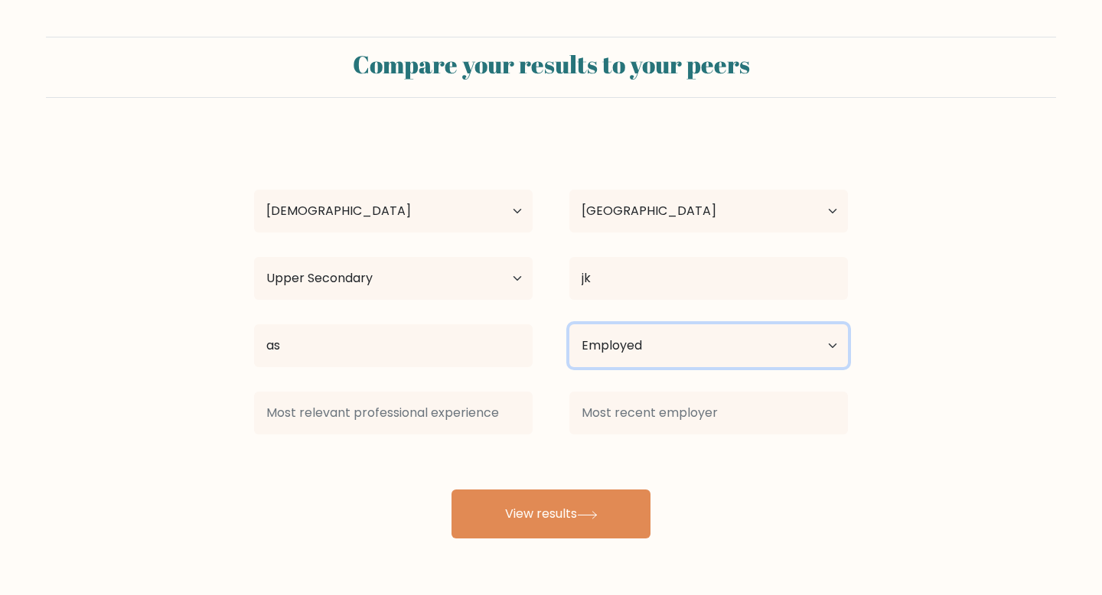
click at [604, 350] on select "Current employment status Employed Student Retired Other / prefer not to answer" at bounding box center [708, 345] width 278 height 43
select select "other"
click at [569, 324] on select "Current employment status Employed Student Retired Other / prefer not to answer" at bounding box center [708, 345] width 278 height 43
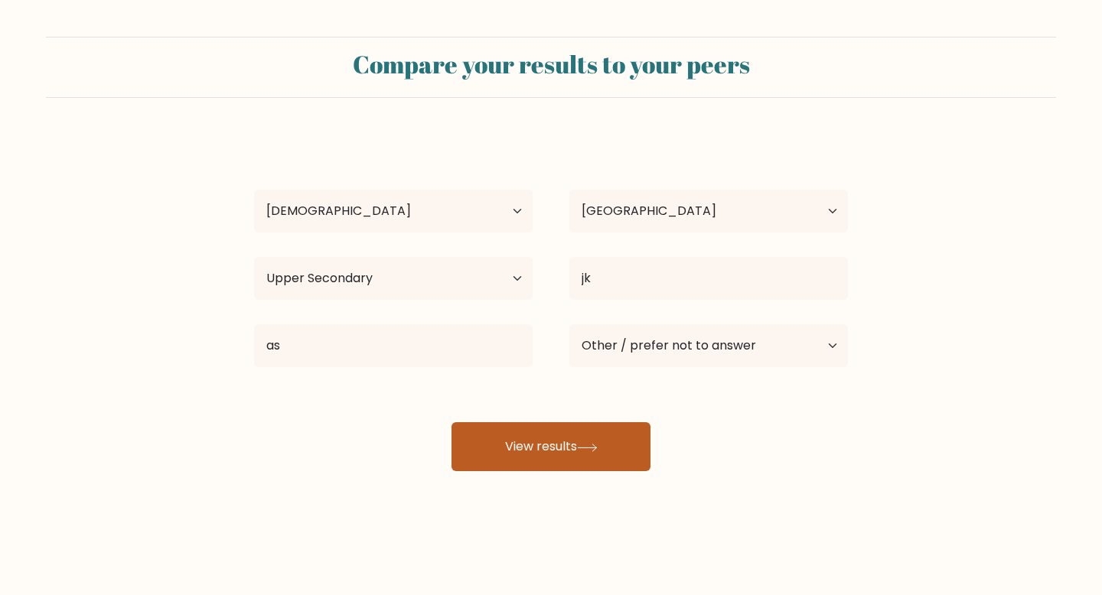
click at [560, 453] on button "View results" at bounding box center [550, 446] width 199 height 49
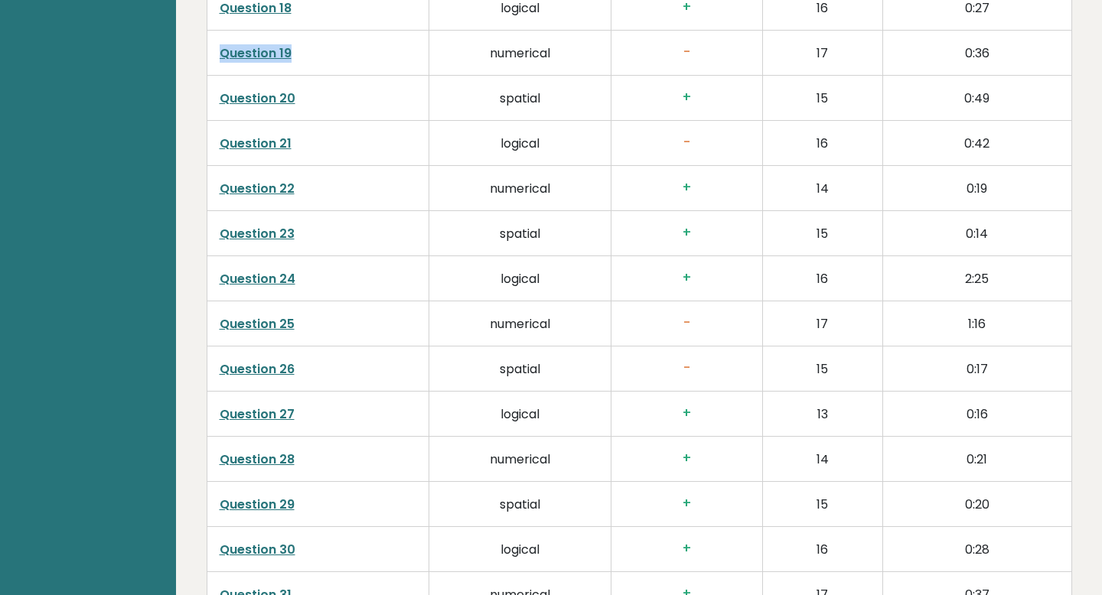
scroll to position [3236, 0]
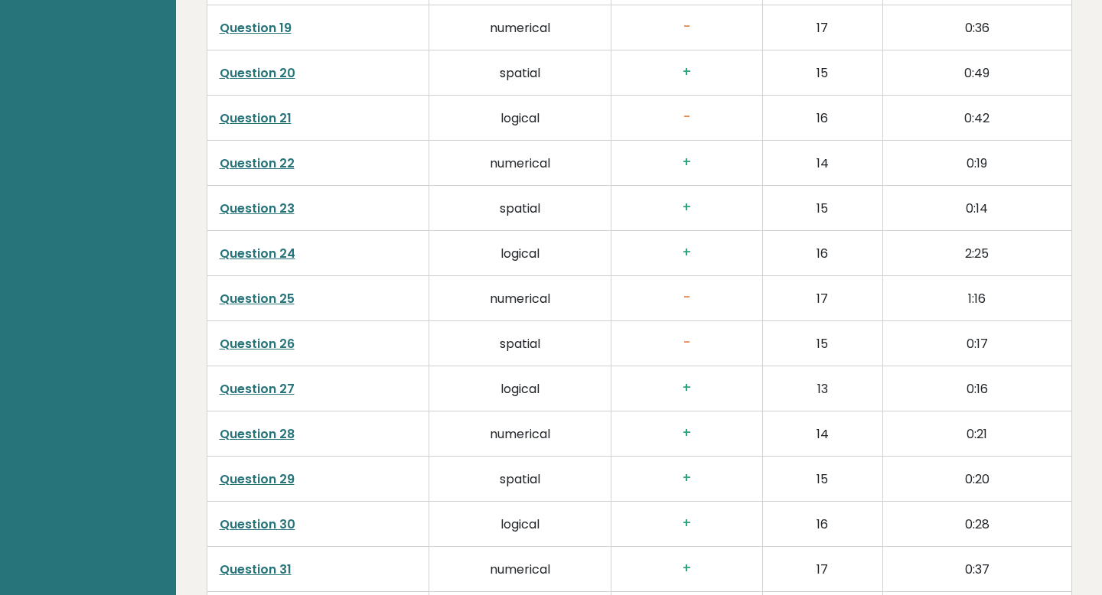
click at [732, 105] on td "-" at bounding box center [686, 117] width 151 height 45
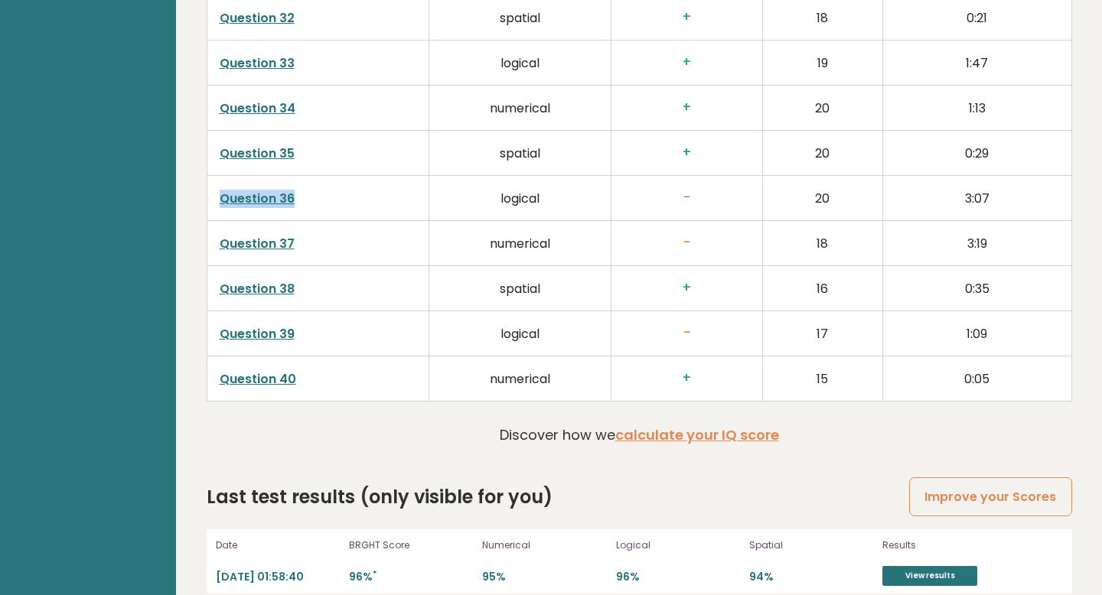
scroll to position [3731, 0]
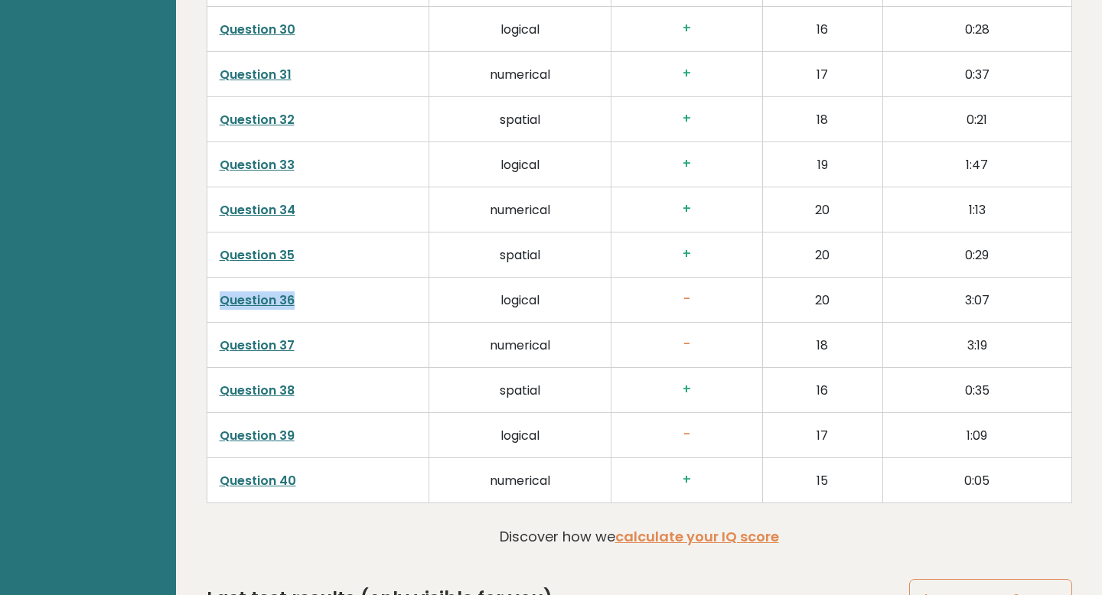
click at [260, 427] on link "Question 39" at bounding box center [257, 436] width 75 height 18
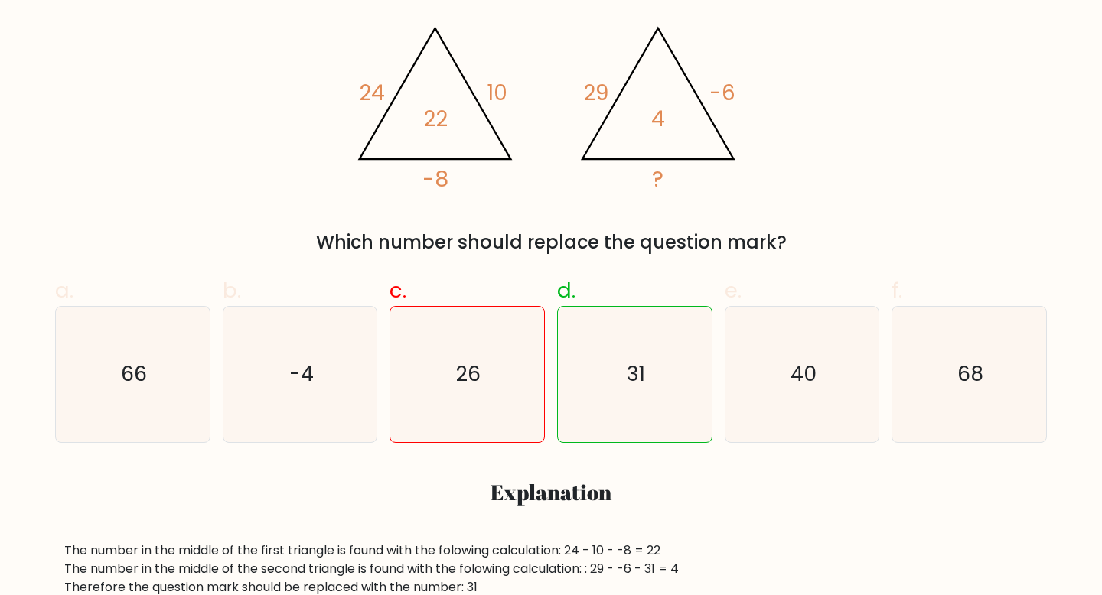
scroll to position [296, 0]
click at [603, 373] on icon "31" at bounding box center [634, 372] width 135 height 135
click at [552, 11] on input "d. 31" at bounding box center [551, 7] width 1 height 10
radio input "true"
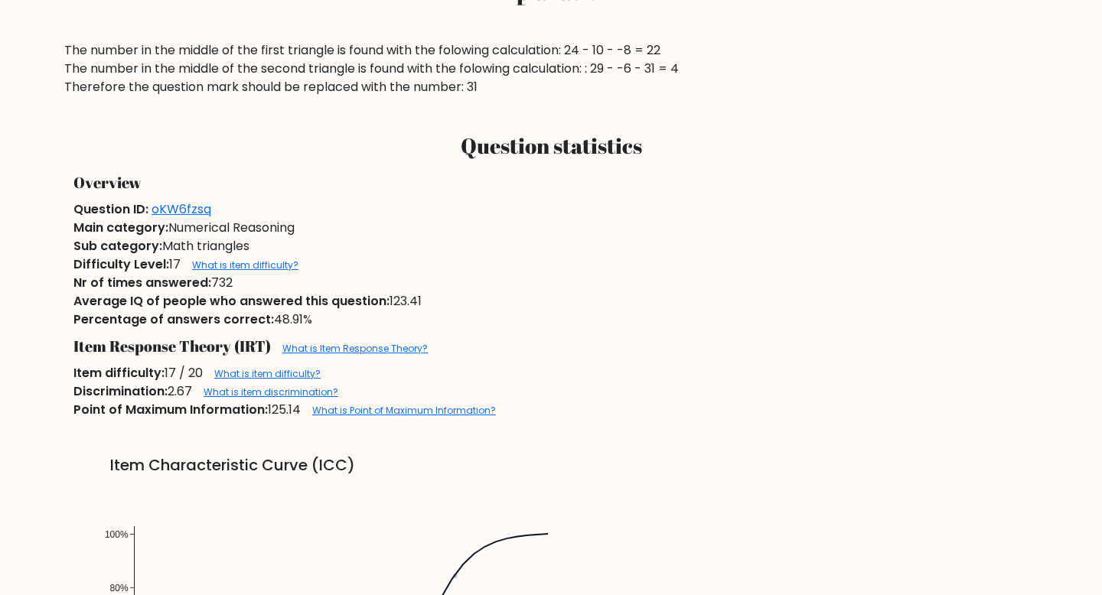
scroll to position [184, 0]
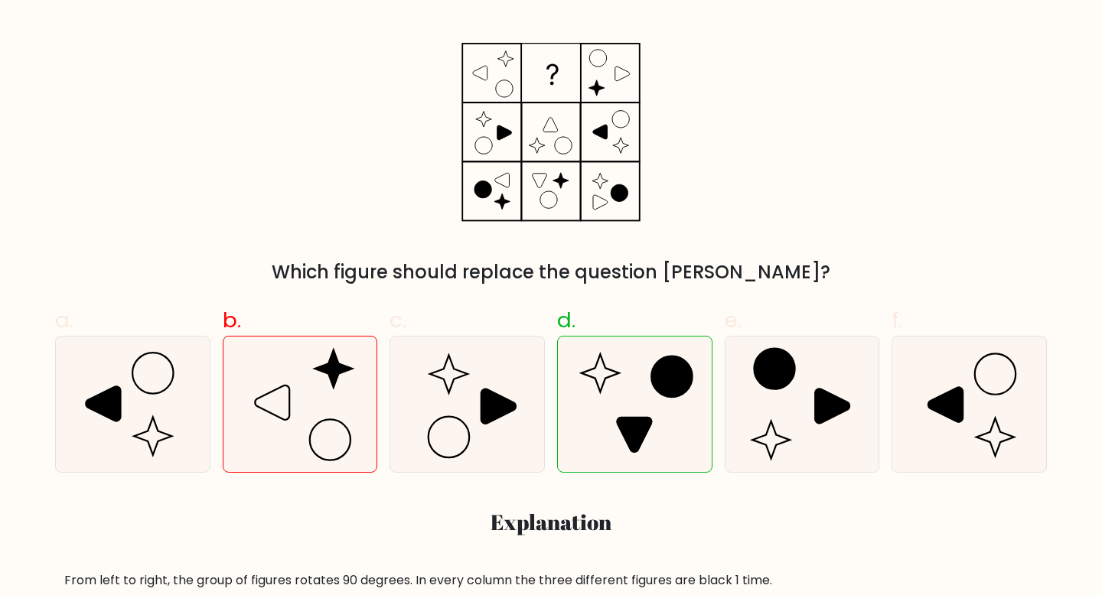
scroll to position [263, 0]
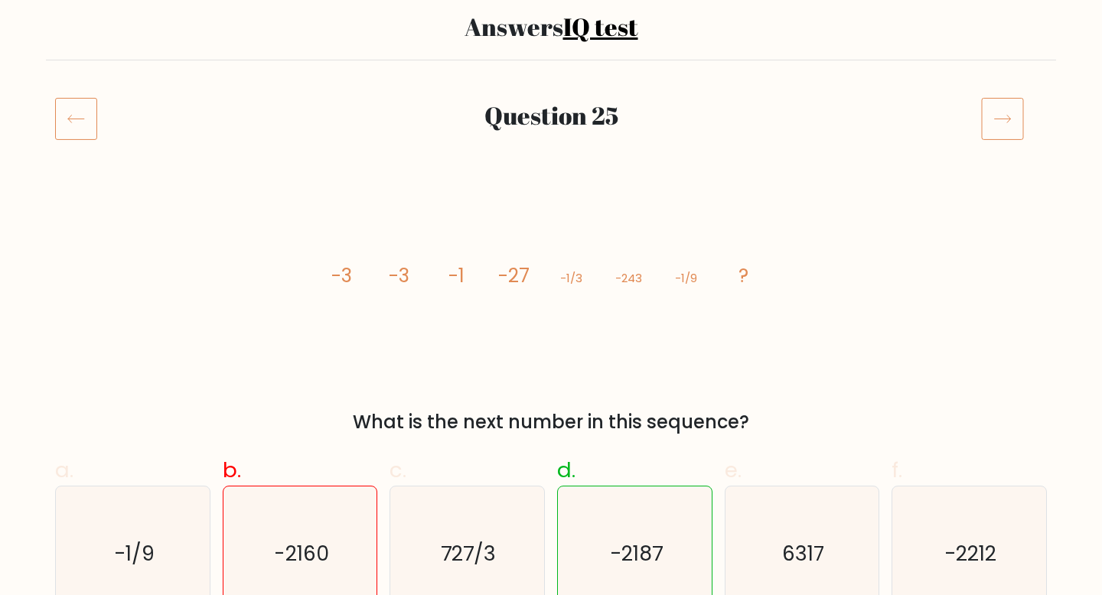
scroll to position [108, 0]
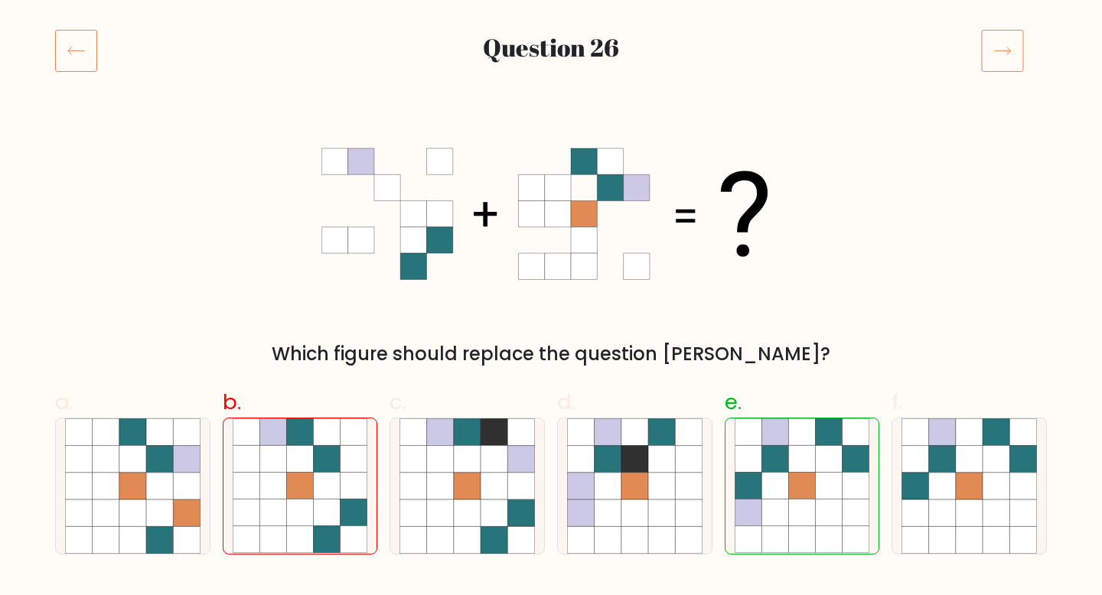
scroll to position [138, 0]
